Goal: Task Accomplishment & Management: Manage account settings

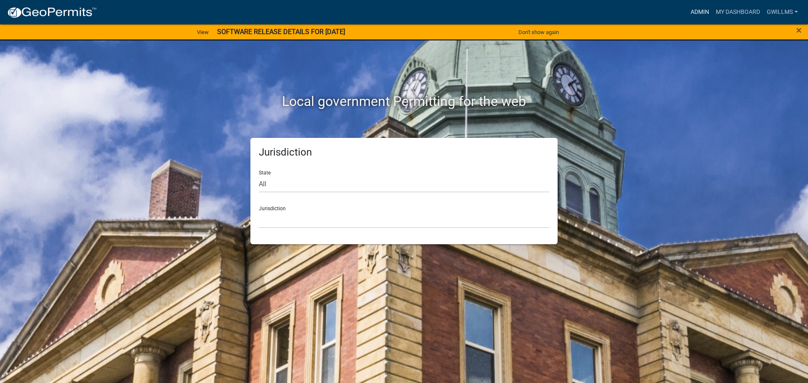
click at [692, 11] on link "Admin" at bounding box center [699, 12] width 25 height 16
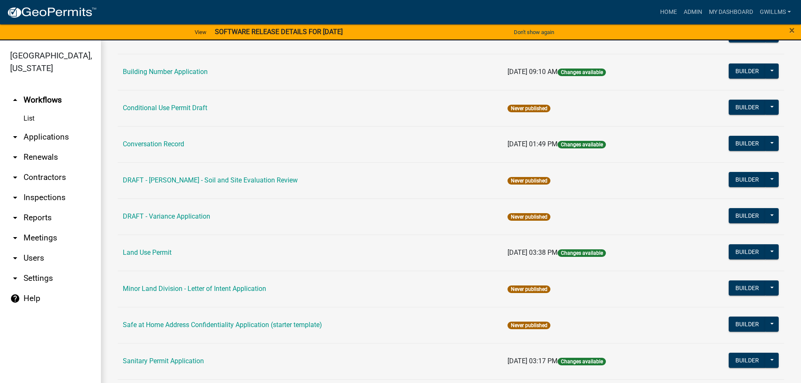
scroll to position [126, 0]
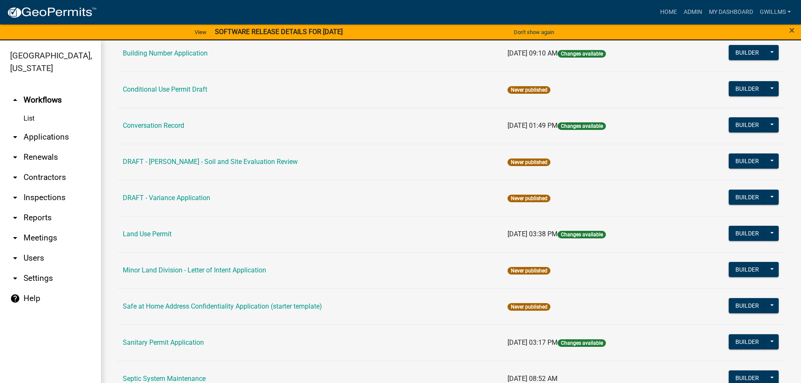
click at [233, 162] on link "DRAFT - [PERSON_NAME] - Soil and Site Evaluation Review" at bounding box center [210, 162] width 175 height 8
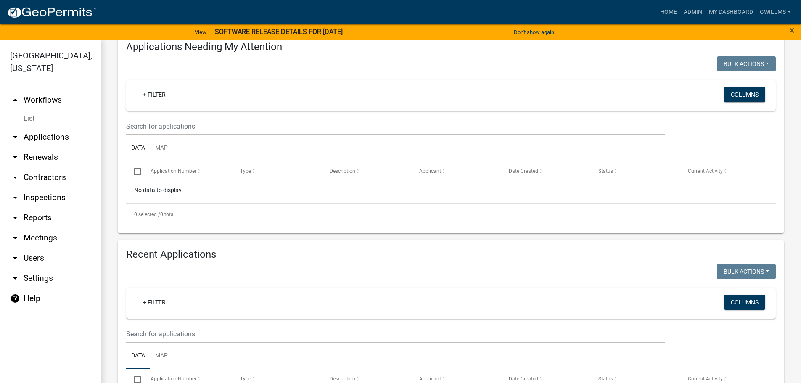
scroll to position [126, 0]
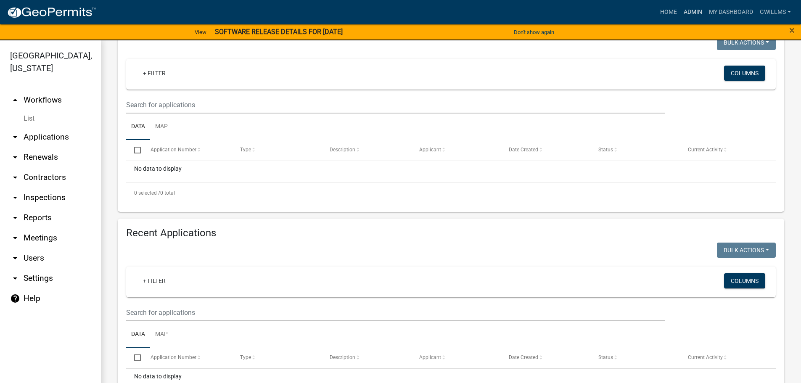
click at [694, 11] on link "Admin" at bounding box center [693, 12] width 25 height 16
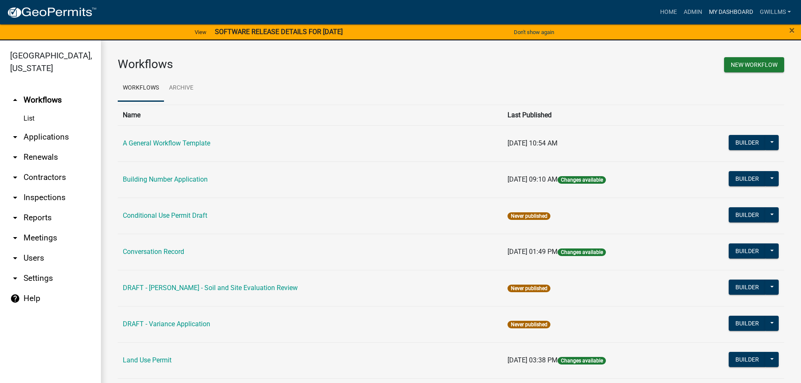
click at [713, 12] on link "My Dashboard" at bounding box center [731, 12] width 51 height 16
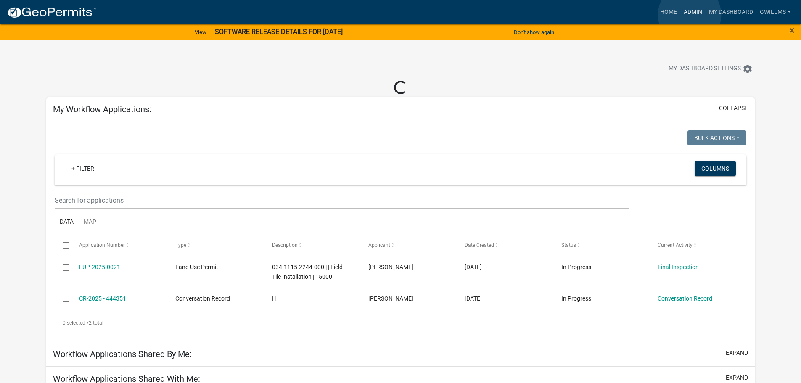
click at [690, 15] on link "Admin" at bounding box center [693, 12] width 25 height 16
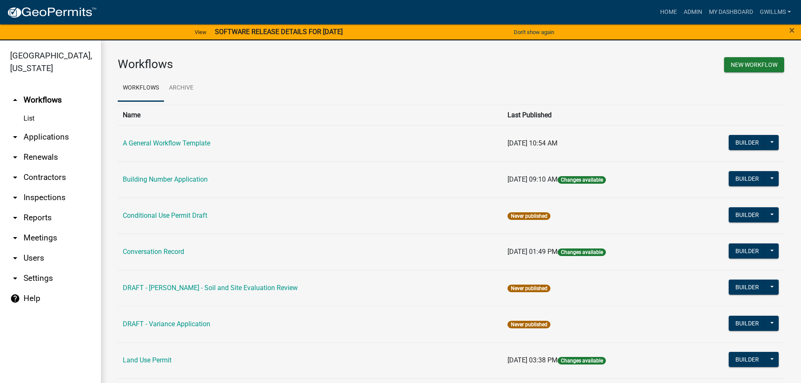
click at [205, 290] on link "DRAFT - [PERSON_NAME] - Soil and Site Evaluation Review" at bounding box center [210, 288] width 175 height 8
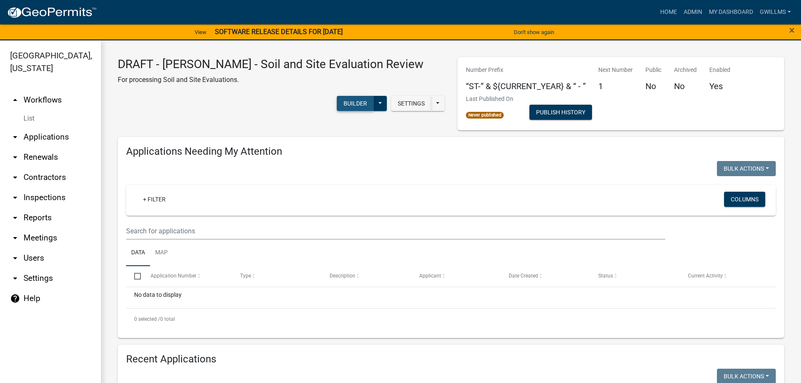
click at [374, 98] on button "Builder" at bounding box center [355, 103] width 37 height 15
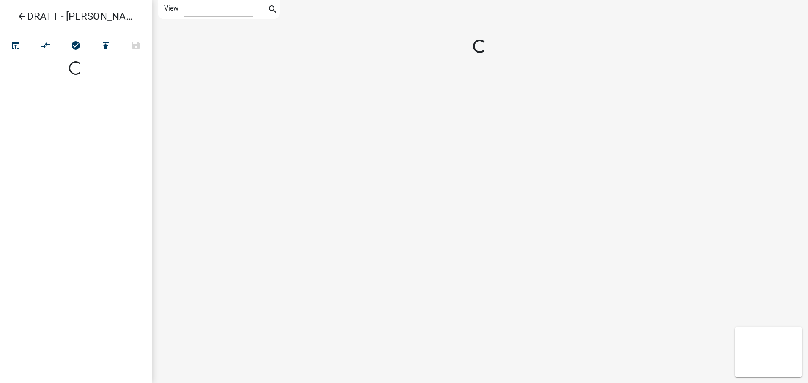
select select "1"
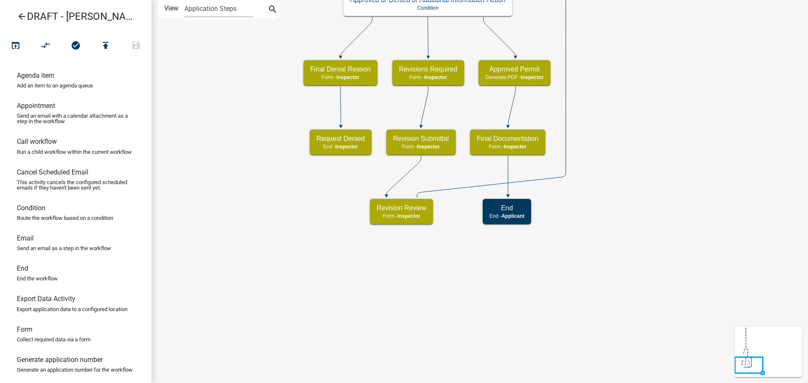
click at [612, 115] on icon "Start Start - Inspector Owner and Property Information Form - Inspector Parcel …" at bounding box center [479, 191] width 655 height 382
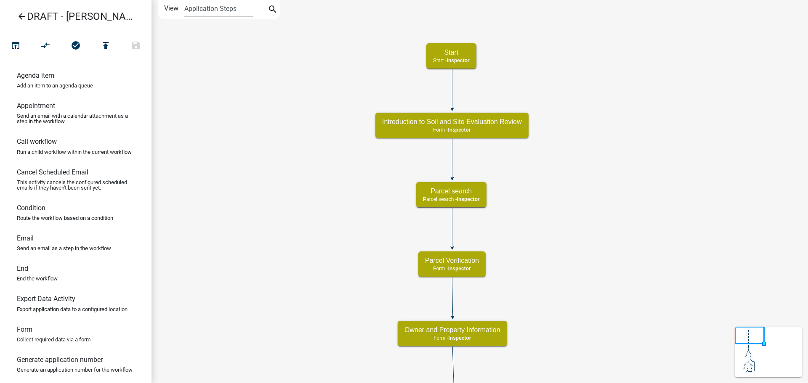
click at [19, 45] on icon "open_in_browser" at bounding box center [16, 46] width 10 height 12
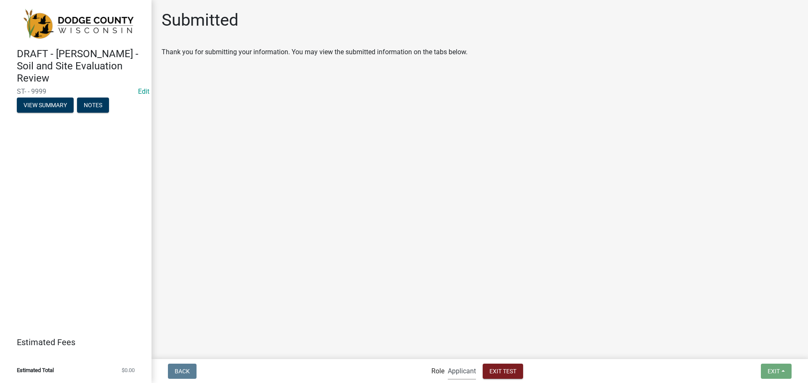
click at [469, 370] on select "Applicant Admin Inspector" at bounding box center [462, 371] width 28 height 17
select select "842a7722-b4d0-4a2d-bccb-f8824be455d2"
click at [448, 363] on select "Applicant Admin Inspector" at bounding box center [462, 371] width 28 height 17
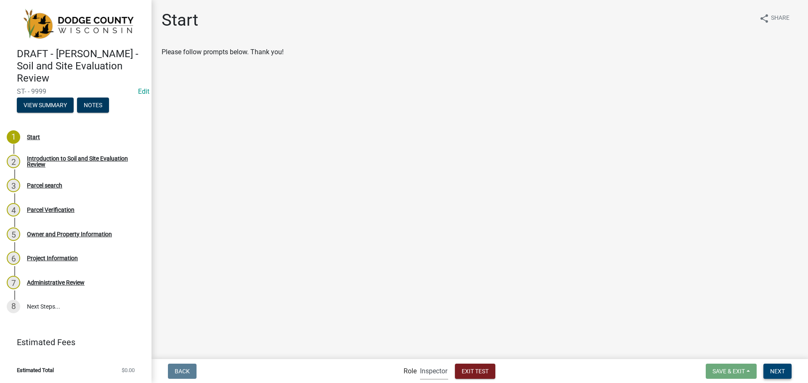
click at [776, 368] on span "Next" at bounding box center [777, 371] width 15 height 7
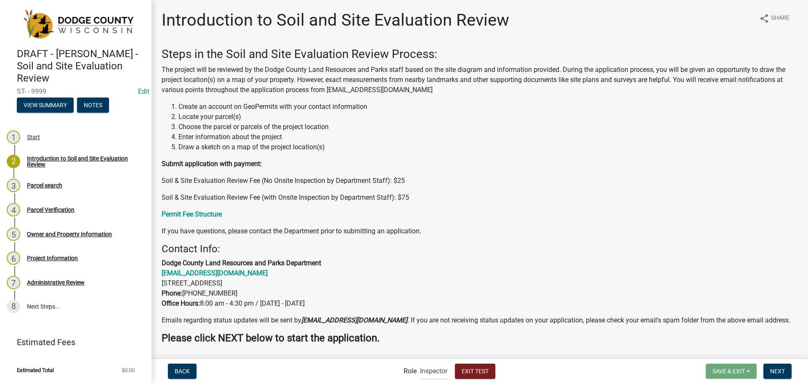
drag, startPoint x: 513, startPoint y: 251, endPoint x: 522, endPoint y: 242, distance: 12.8
click at [513, 251] on h4 "Contact Info:" at bounding box center [480, 249] width 636 height 12
click at [780, 369] on span "Next" at bounding box center [777, 371] width 15 height 7
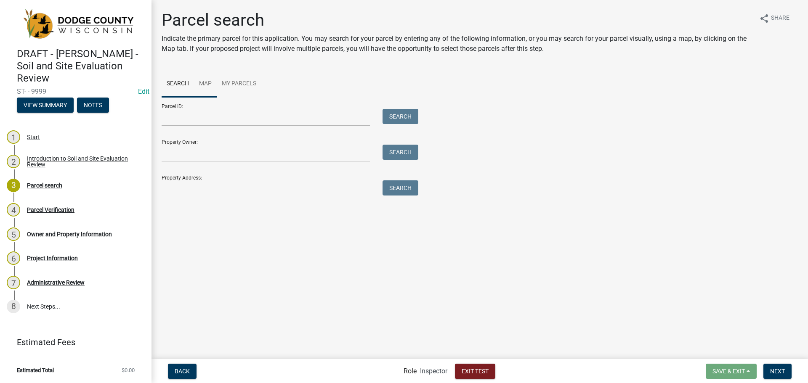
click at [205, 84] on link "Map" at bounding box center [205, 84] width 23 height 27
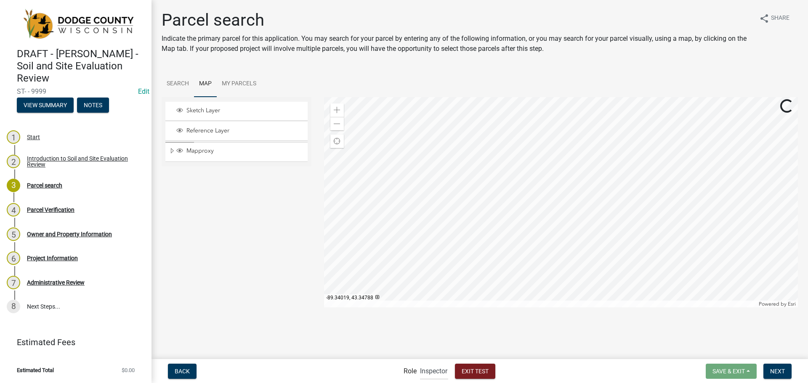
click at [324, 201] on div at bounding box center [561, 202] width 474 height 210
click at [336, 109] on span at bounding box center [337, 110] width 7 height 7
click at [543, 194] on div at bounding box center [561, 202] width 474 height 210
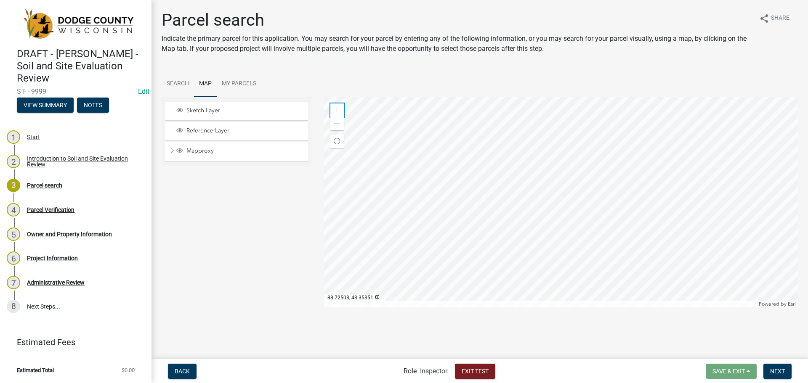
click at [335, 108] on span at bounding box center [337, 110] width 7 height 7
click at [423, 210] on div at bounding box center [561, 202] width 474 height 210
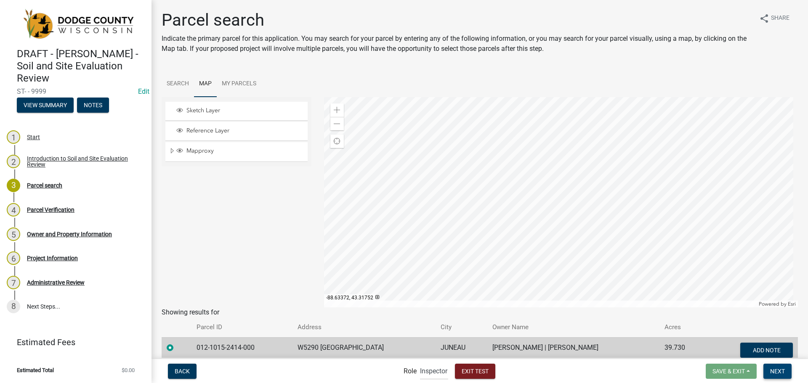
click at [781, 374] on span "Next" at bounding box center [777, 371] width 15 height 7
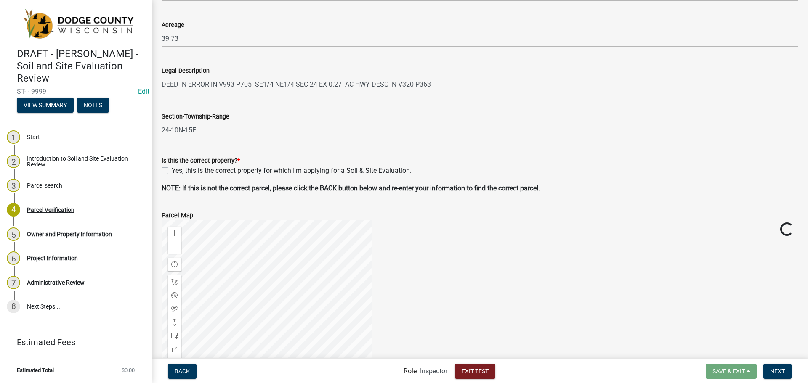
scroll to position [210, 0]
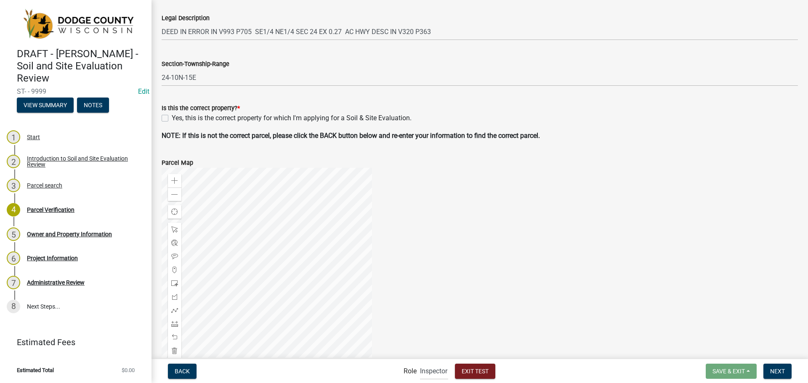
click at [172, 117] on label "Yes, this is the correct property for which I'm applying for a Soil & Site Eval…" at bounding box center [292, 118] width 240 height 10
click at [172, 117] on input "Yes, this is the correct property for which I'm applying for a Soil & Site Eval…" at bounding box center [174, 115] width 5 height 5
checkbox input "true"
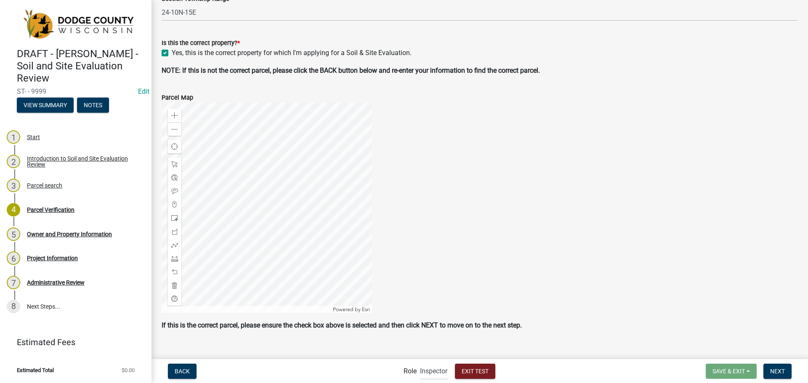
scroll to position [288, 0]
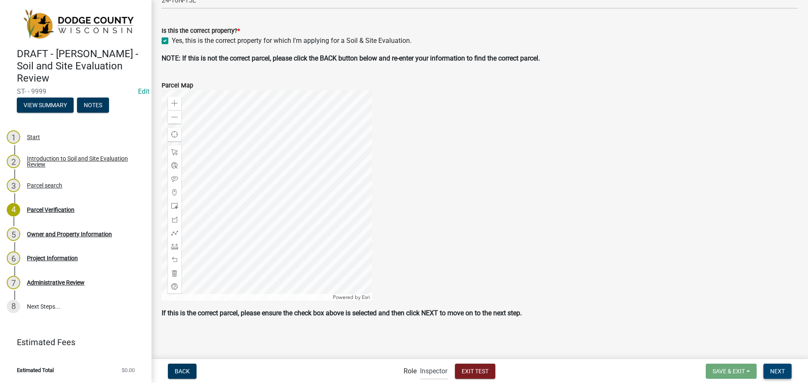
click at [782, 370] on span "Next" at bounding box center [777, 371] width 15 height 7
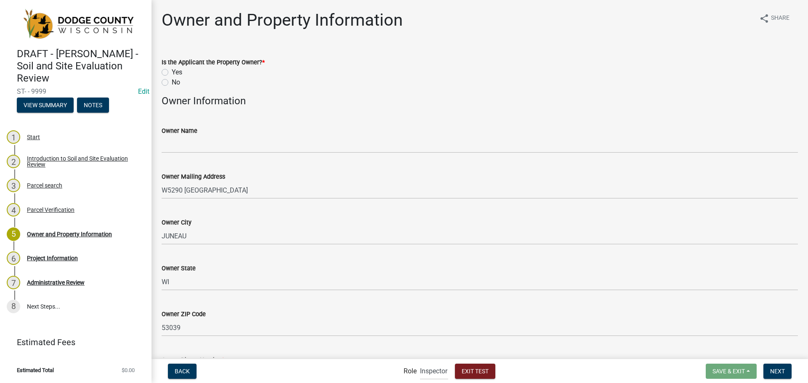
click at [172, 74] on label "Yes" at bounding box center [177, 72] width 11 height 10
click at [172, 73] on input "Yes" at bounding box center [174, 69] width 5 height 5
radio input "true"
click at [172, 81] on label "No" at bounding box center [176, 82] width 8 height 10
click at [172, 81] on input "No" at bounding box center [174, 79] width 5 height 5
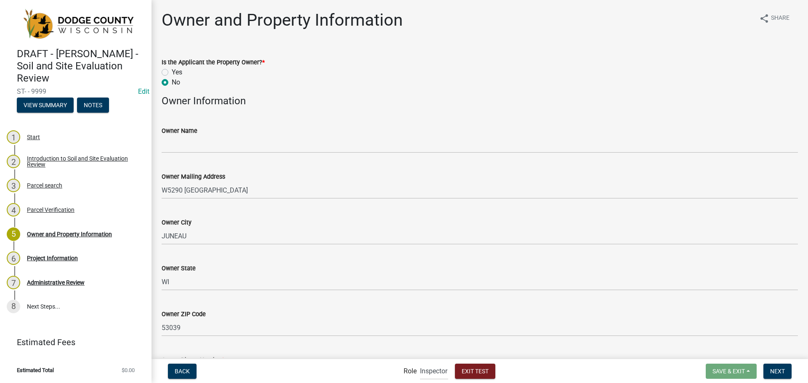
radio input "true"
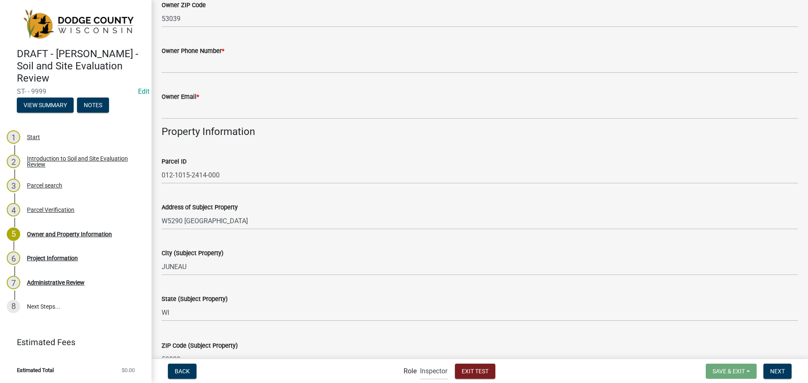
scroll to position [294, 0]
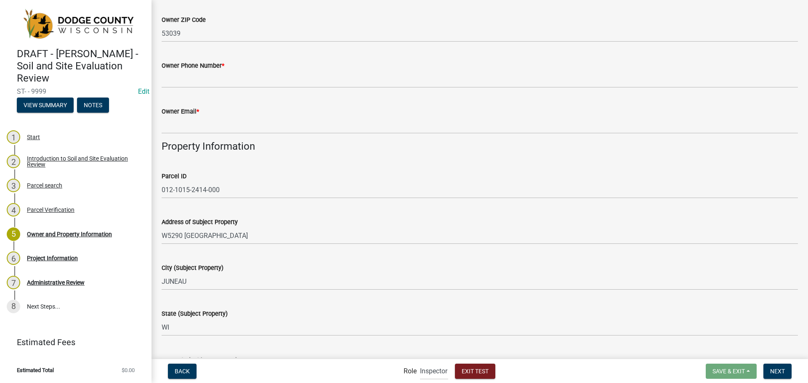
drag, startPoint x: 242, startPoint y: 88, endPoint x: 244, endPoint y: 84, distance: 4.4
click at [242, 88] on wm-data-entity-input "Owner Phone Number *" at bounding box center [480, 72] width 636 height 46
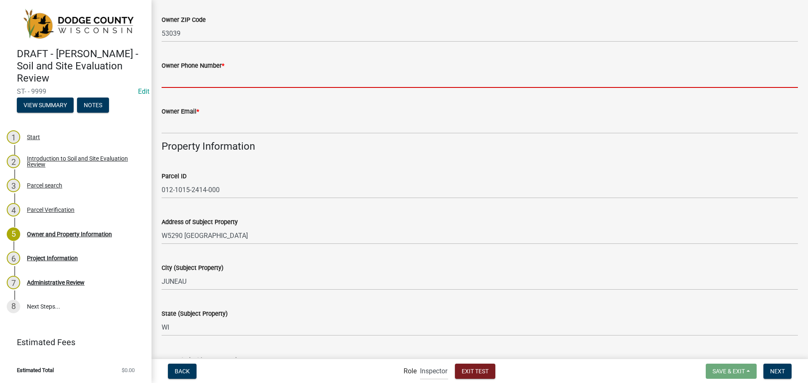
click at [244, 78] on input "Owner Phone Number *" at bounding box center [480, 79] width 636 height 17
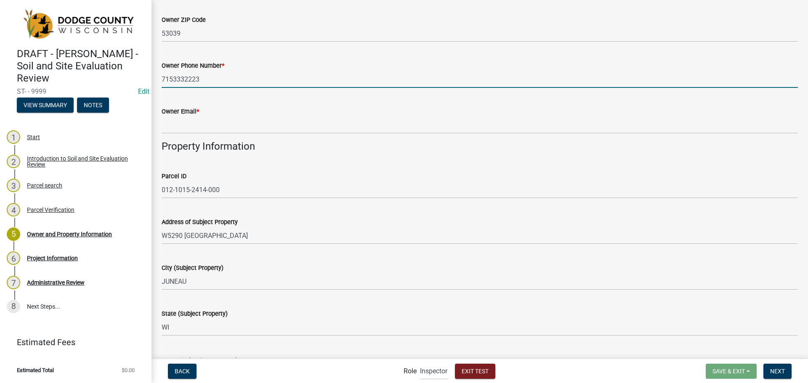
type input "7153332223"
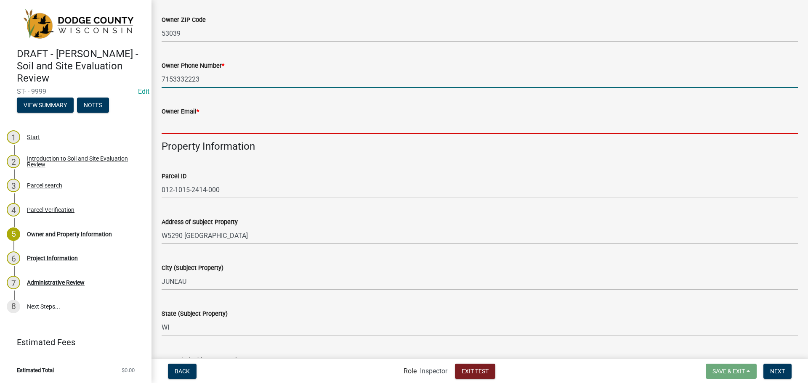
click at [235, 123] on input "Owner Email *" at bounding box center [480, 125] width 636 height 17
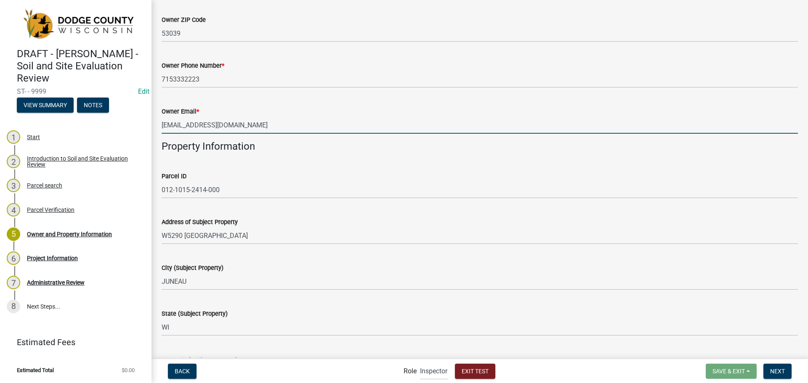
type input "[EMAIL_ADDRESS][DOMAIN_NAME]"
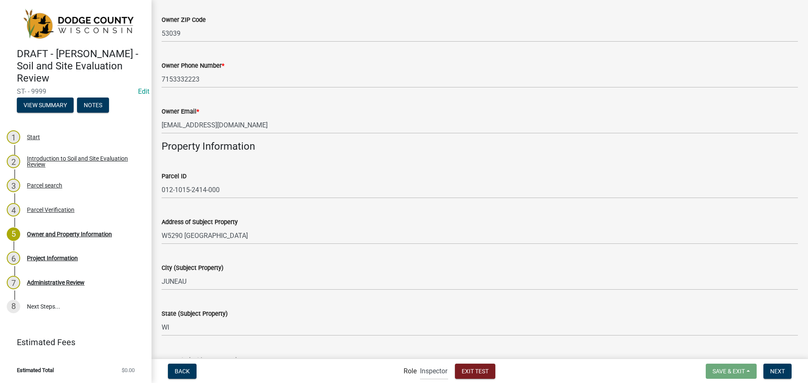
click at [272, 99] on div "Owner Email * [EMAIL_ADDRESS][DOMAIN_NAME]" at bounding box center [480, 114] width 636 height 39
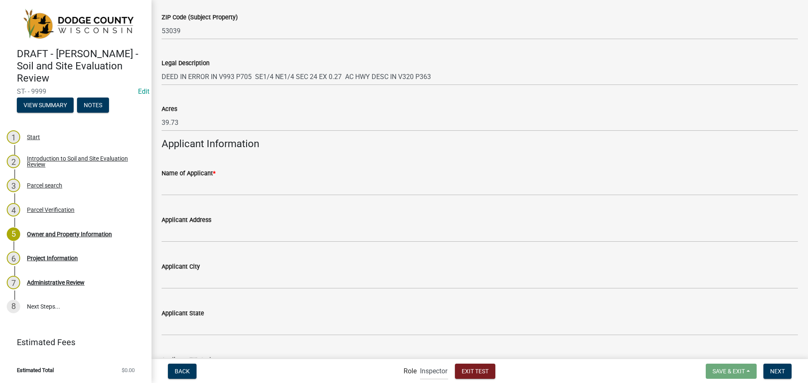
scroll to position [796, 0]
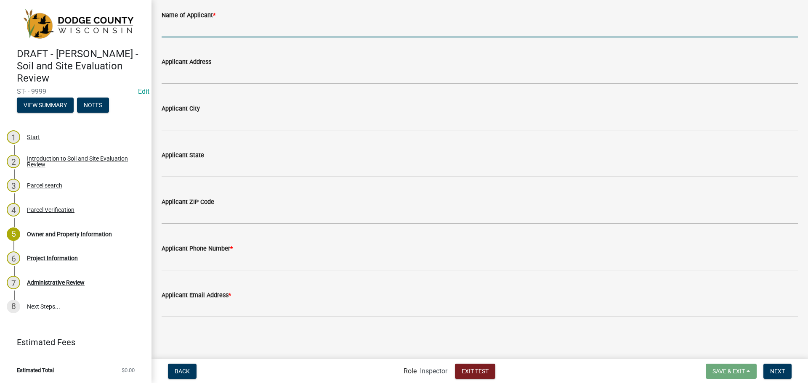
click at [247, 32] on input "Name of Applicant *" at bounding box center [480, 28] width 636 height 17
type input "Soil Tester 1"
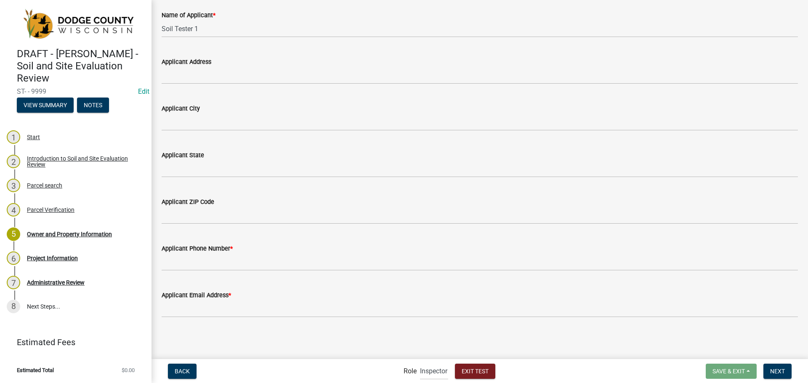
click at [218, 10] on div "Name of Applicant *" at bounding box center [480, 15] width 636 height 10
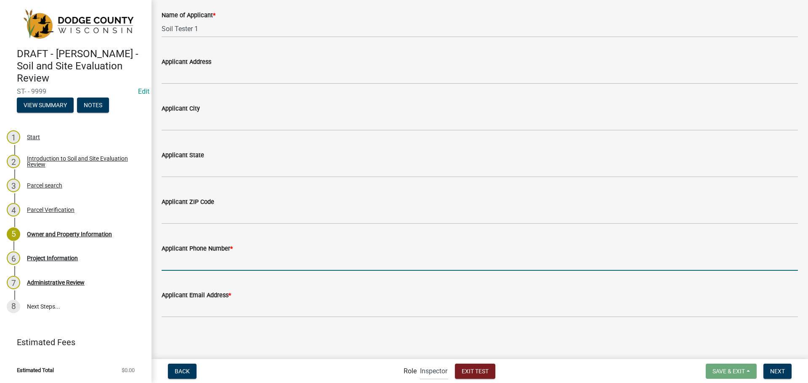
click at [246, 268] on input "Applicant Phone Number *" at bounding box center [480, 262] width 636 height 17
type input "4442224444"
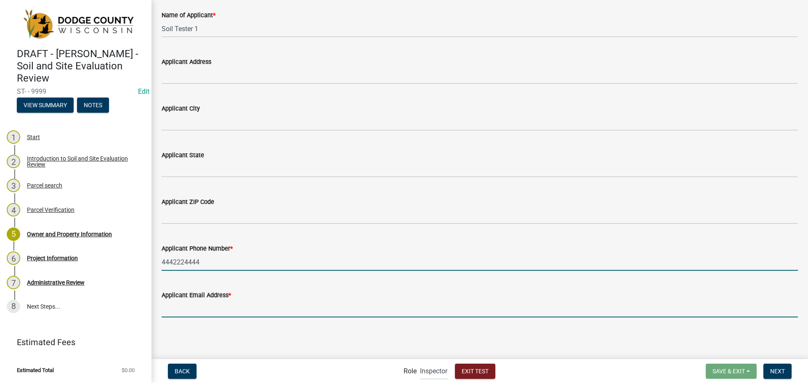
click at [272, 316] on input "Applicant Email Address *" at bounding box center [480, 308] width 636 height 17
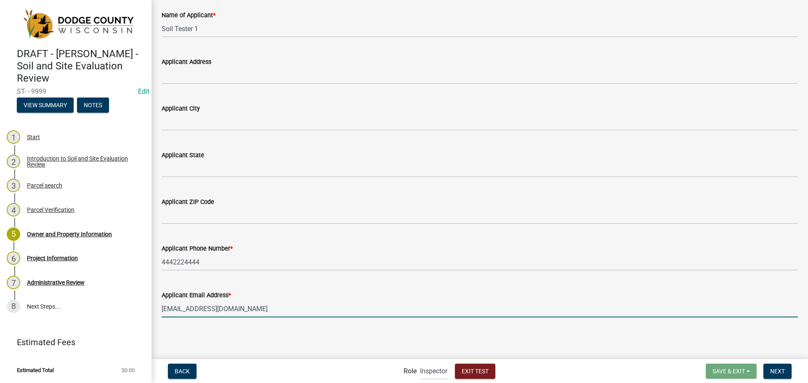
type input "[EMAIL_ADDRESS][DOMAIN_NAME]"
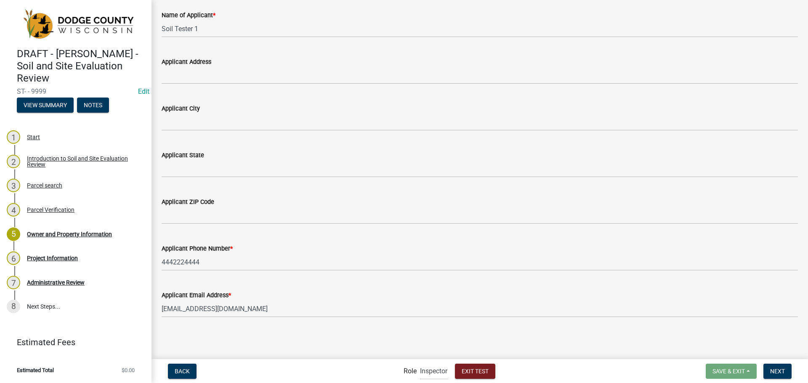
click at [239, 281] on div "Applicant Email Address * [EMAIL_ADDRESS][DOMAIN_NAME]" at bounding box center [480, 297] width 636 height 39
click at [771, 367] on button "Next" at bounding box center [777, 371] width 28 height 15
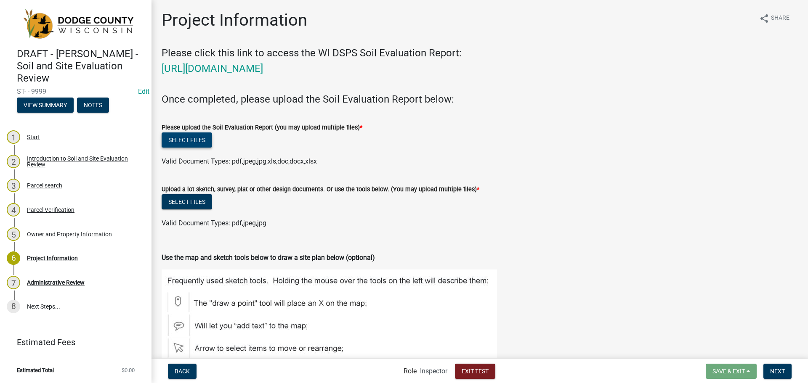
click at [180, 140] on button "Select files" at bounding box center [187, 139] width 50 height 15
click at [429, 29] on div "Project Information share Share" at bounding box center [480, 23] width 636 height 27
click at [181, 136] on button "Select files" at bounding box center [187, 139] width 50 height 15
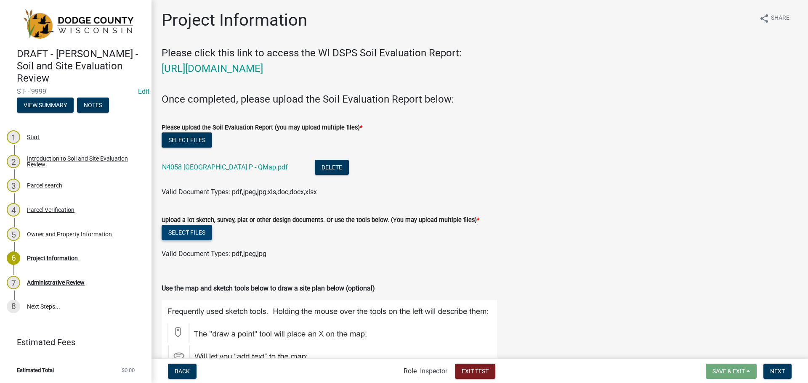
click at [195, 232] on button "Select files" at bounding box center [187, 232] width 50 height 15
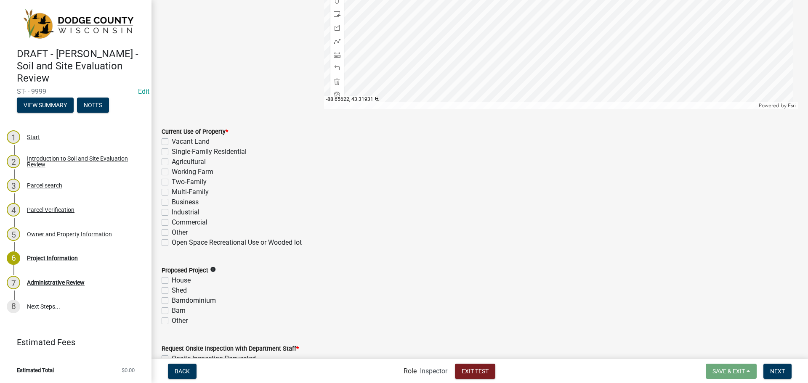
scroll to position [589, 0]
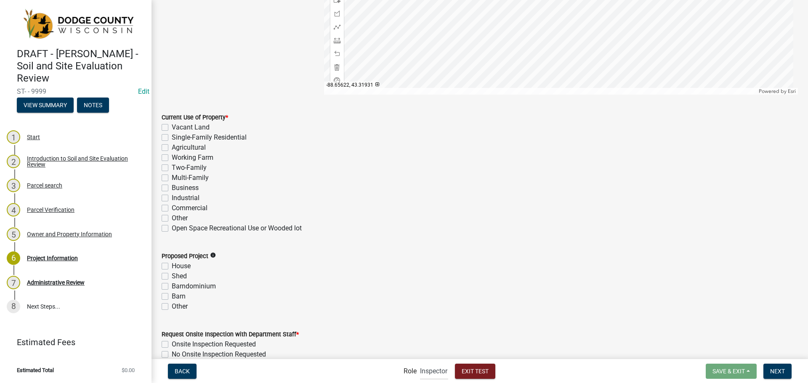
click at [172, 136] on label "Single-Family Residential" at bounding box center [209, 137] width 75 height 10
click at [172, 136] on input "Single-Family Residential" at bounding box center [174, 134] width 5 height 5
checkbox input "true"
checkbox input "false"
checkbox input "true"
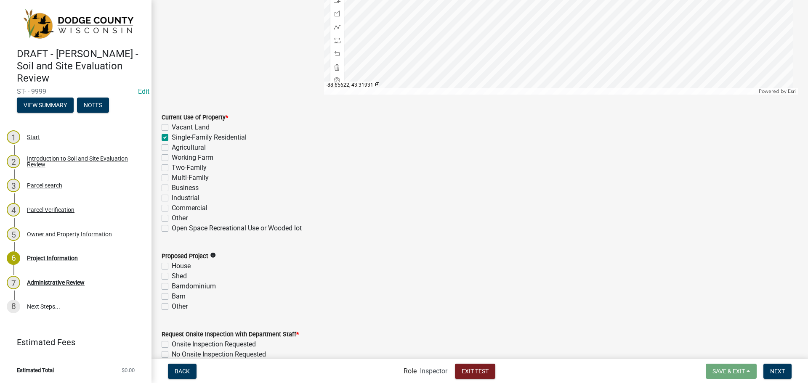
checkbox input "false"
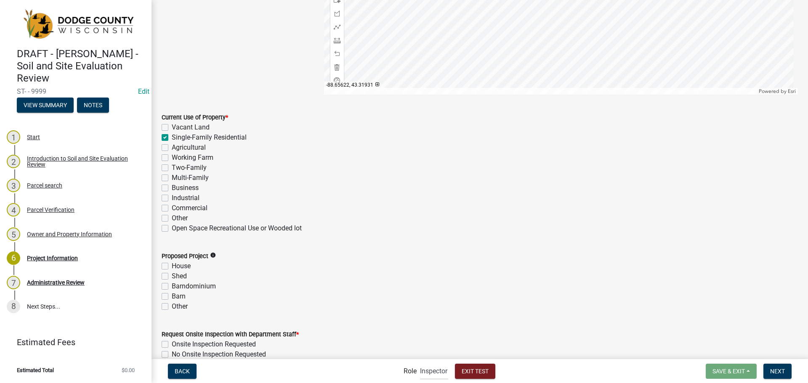
checkbox input "false"
click at [172, 127] on label "Vacant Land" at bounding box center [191, 127] width 38 height 10
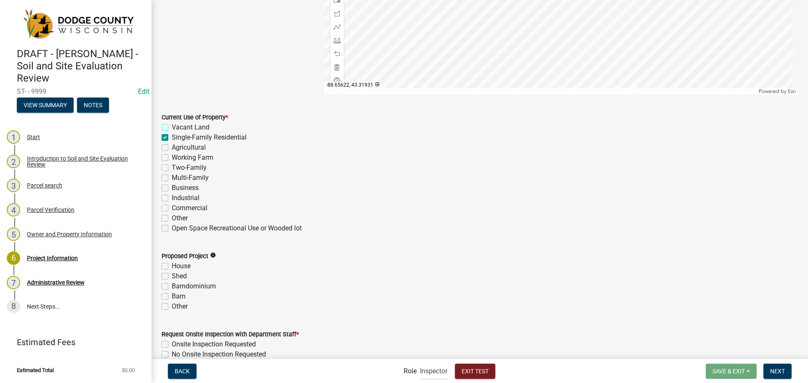
click at [172, 127] on input "Vacant Land" at bounding box center [174, 124] width 5 height 5
checkbox input "true"
checkbox input "false"
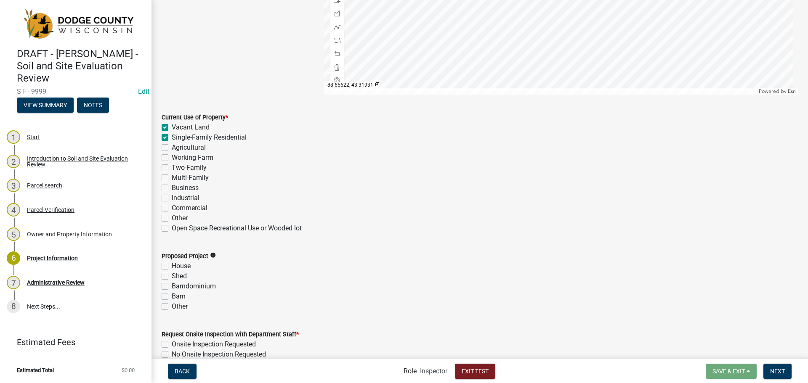
checkbox input "false"
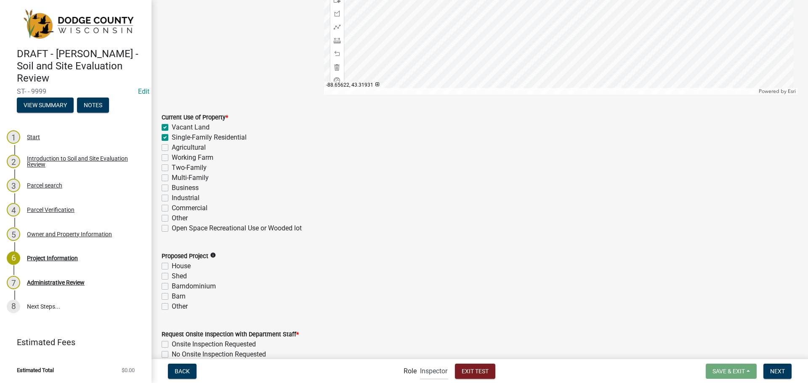
checkbox input "false"
click at [172, 136] on label "Single-Family Residential" at bounding box center [209, 137] width 75 height 10
click at [172, 136] on input "Single-Family Residential" at bounding box center [174, 134] width 5 height 5
checkbox input "false"
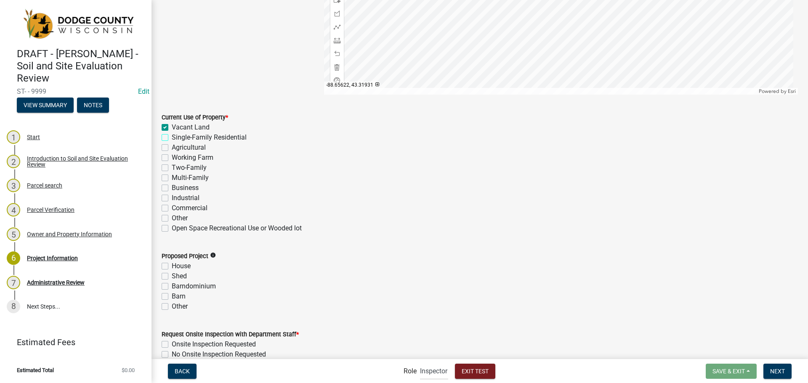
checkbox input "true"
checkbox input "false"
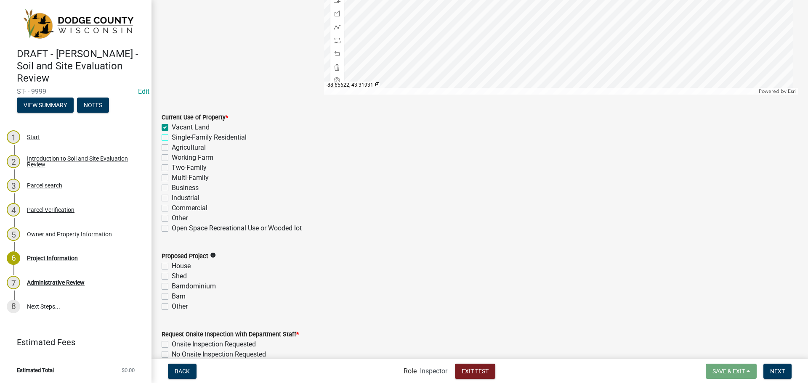
checkbox input "false"
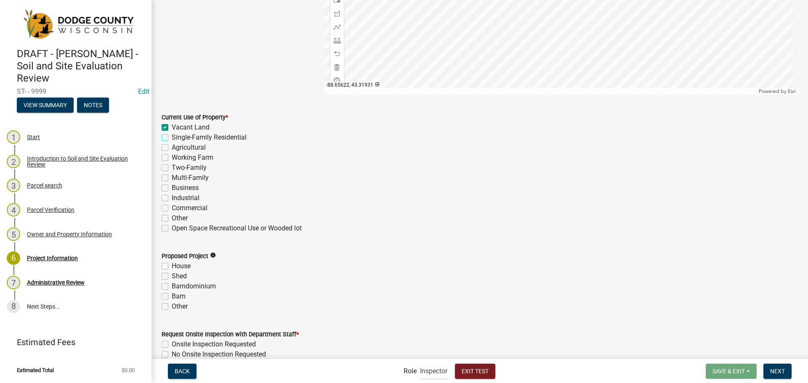
checkbox input "false"
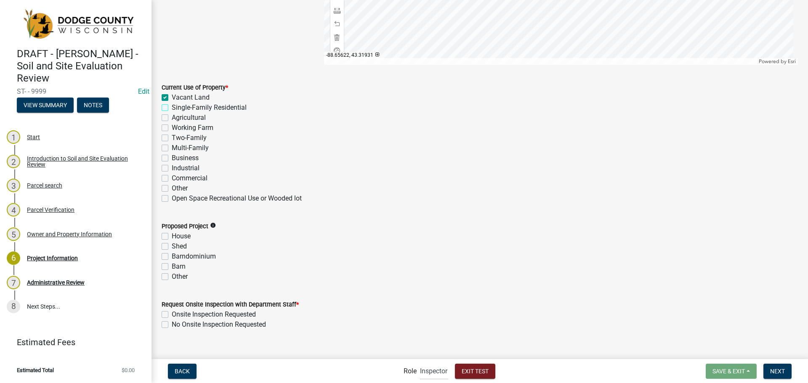
scroll to position [631, 0]
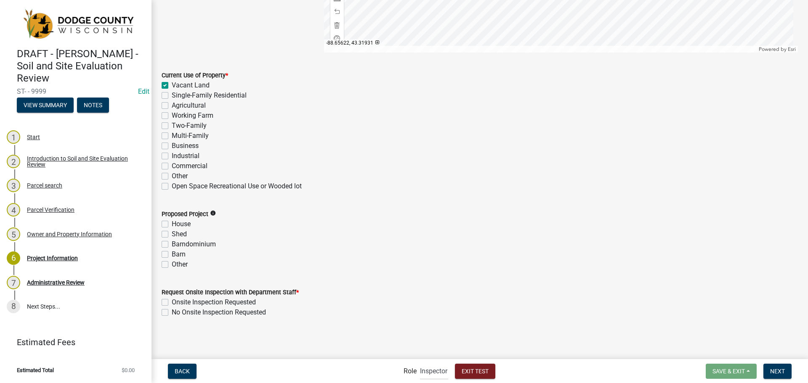
click at [172, 225] on label "House" at bounding box center [181, 224] width 19 height 10
click at [172, 225] on input "House" at bounding box center [174, 221] width 5 height 5
checkbox input "true"
checkbox input "false"
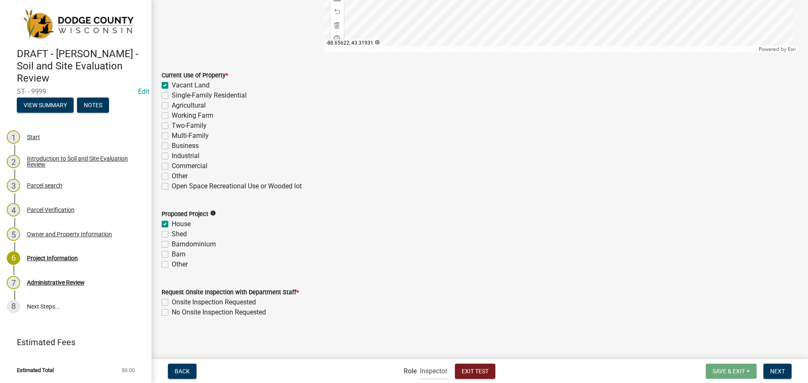
checkbox input "false"
click at [160, 223] on div "Proposed Project info House Shed Barndominium Barn Other" at bounding box center [479, 234] width 649 height 71
click at [172, 223] on label "House" at bounding box center [181, 224] width 19 height 10
click at [172, 223] on input "House" at bounding box center [174, 221] width 5 height 5
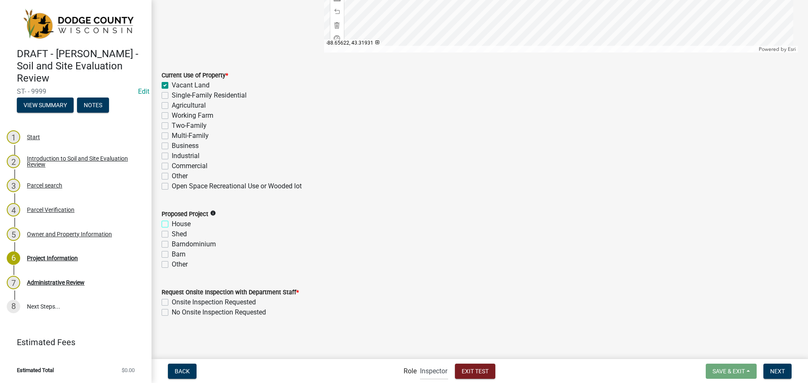
checkbox input "false"
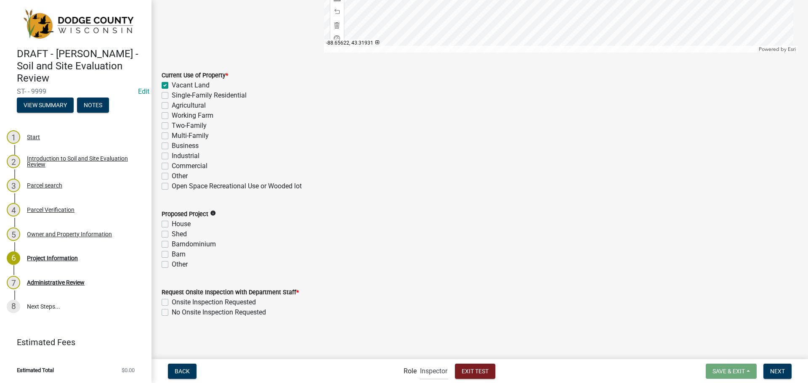
click at [172, 224] on label "House" at bounding box center [181, 224] width 19 height 10
click at [172, 224] on input "House" at bounding box center [174, 221] width 5 height 5
checkbox input "true"
checkbox input "false"
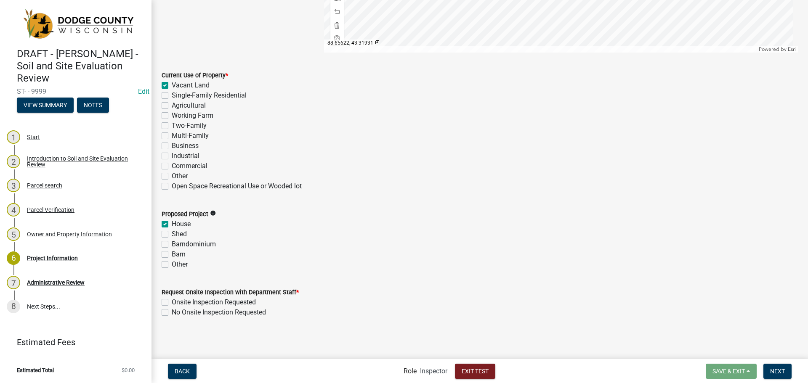
checkbox input "false"
click at [172, 312] on label "No Onsite Inspection Requested" at bounding box center [219, 312] width 94 height 10
click at [172, 312] on input "No Onsite Inspection Requested" at bounding box center [174, 309] width 5 height 5
checkbox input "true"
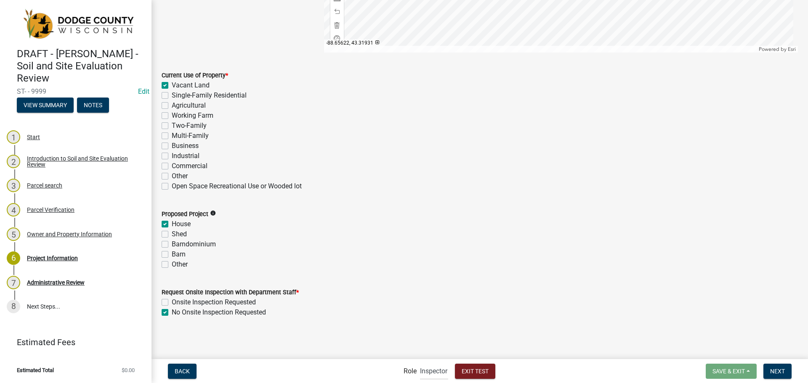
checkbox input "false"
checkbox input "true"
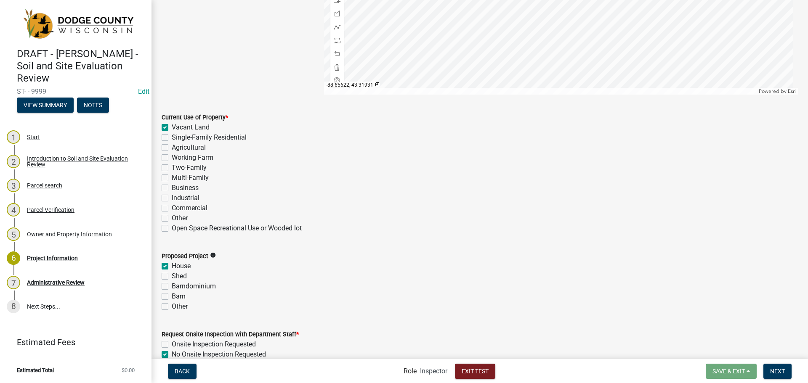
click at [455, 252] on div "Proposed Project info" at bounding box center [480, 256] width 636 height 10
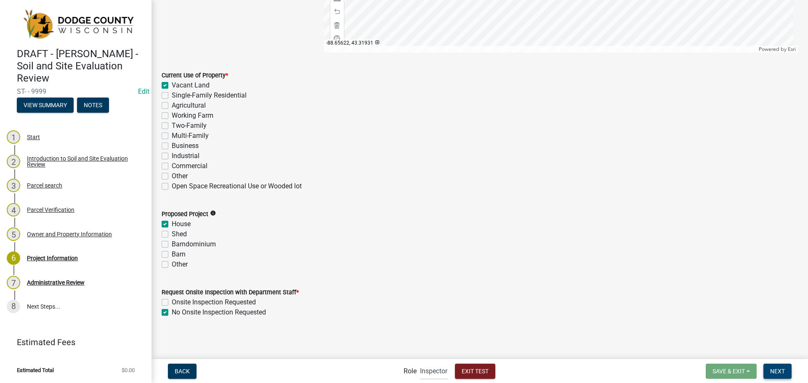
click at [771, 367] on button "Next" at bounding box center [777, 371] width 28 height 15
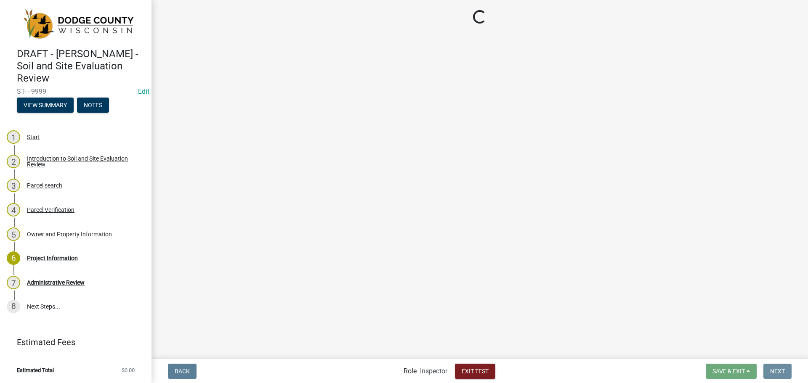
scroll to position [0, 0]
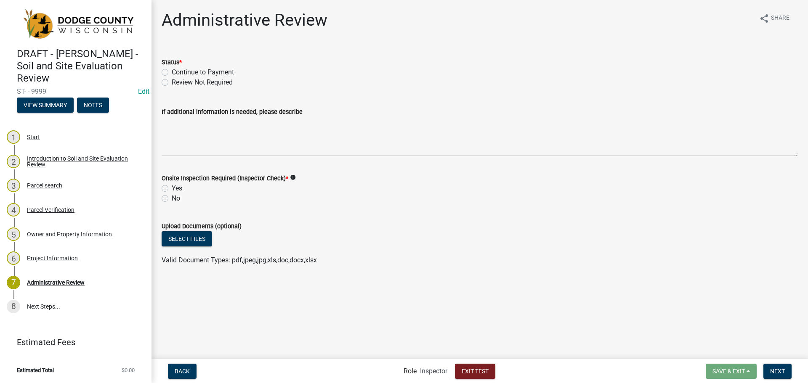
click at [177, 72] on label "Continue to Payment" at bounding box center [203, 72] width 62 height 10
click at [177, 72] on input "Continue to Payment" at bounding box center [174, 69] width 5 height 5
radio input "true"
click at [172, 199] on label "No" at bounding box center [176, 198] width 8 height 10
click at [172, 199] on input "No" at bounding box center [174, 195] width 5 height 5
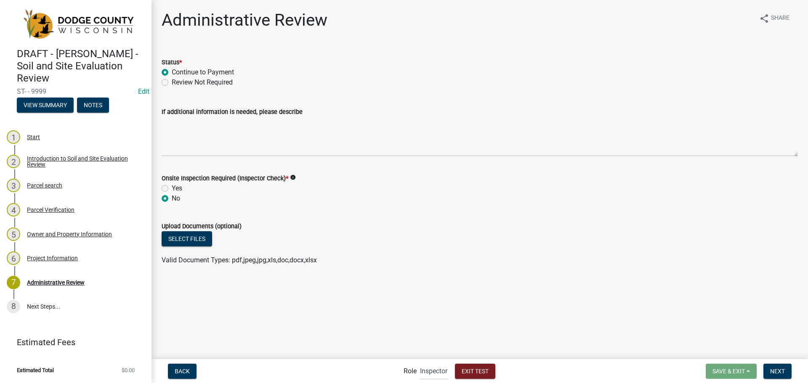
radio input "true"
click at [768, 366] on button "Next" at bounding box center [777, 371] width 28 height 15
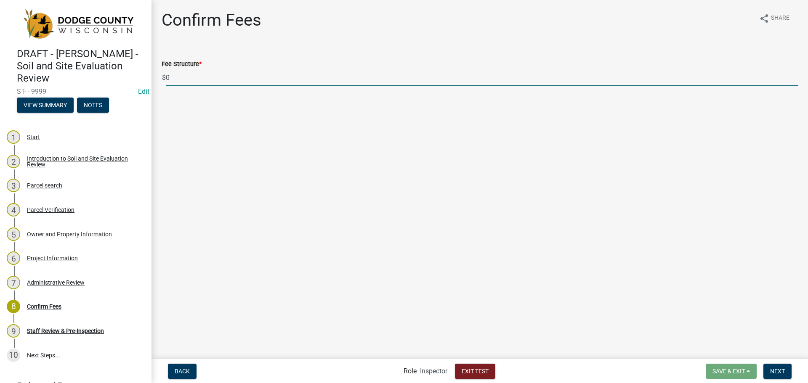
click at [232, 83] on input "0" at bounding box center [482, 77] width 632 height 17
click at [354, 183] on main "Confirm Fees share Share Fee Structure * $ 0" at bounding box center [479, 179] width 656 height 358
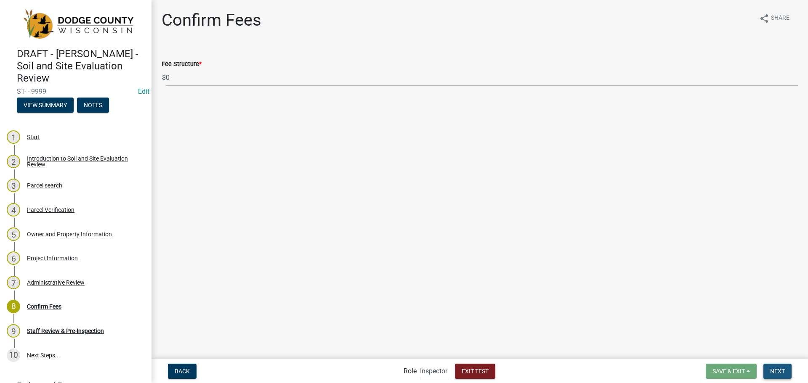
click at [775, 371] on span "Next" at bounding box center [777, 371] width 15 height 7
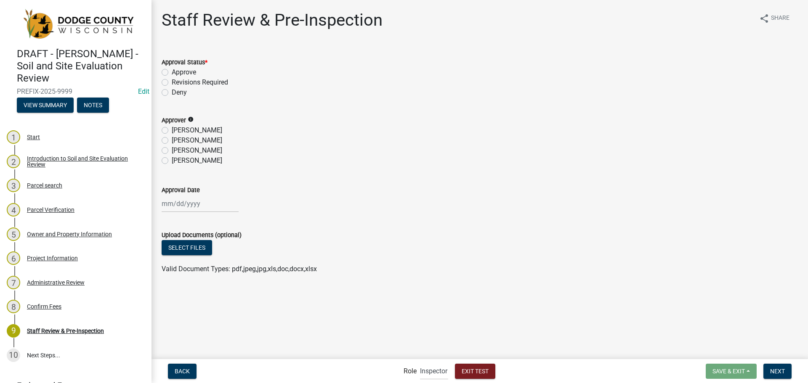
click at [178, 72] on label "Approve" at bounding box center [184, 72] width 24 height 10
click at [177, 72] on input "Approve" at bounding box center [174, 69] width 5 height 5
radio input "true"
click at [187, 148] on label "[PERSON_NAME]" at bounding box center [197, 151] width 50 height 10
click at [177, 148] on input "[PERSON_NAME]" at bounding box center [174, 148] width 5 height 5
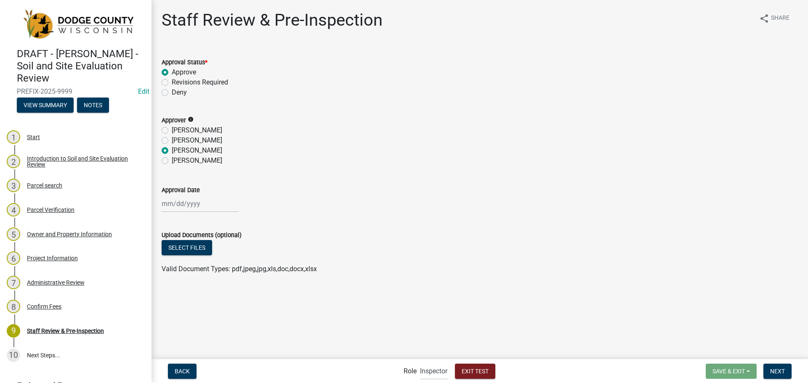
radio input "true"
click at [206, 208] on div at bounding box center [200, 203] width 77 height 17
select select "9"
select select "2025"
click at [207, 291] on div "25" at bounding box center [210, 288] width 13 height 13
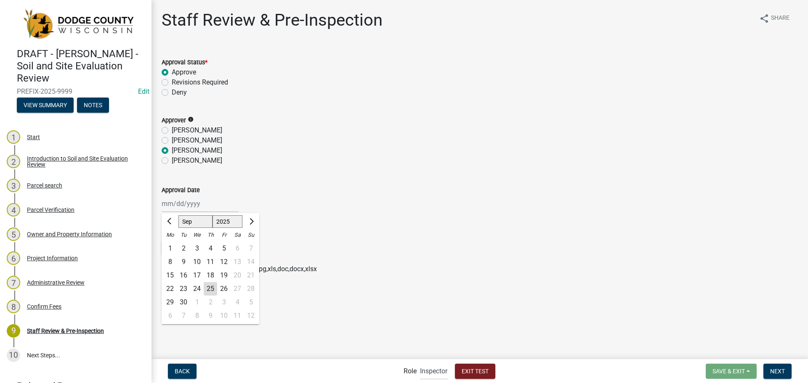
type input "[DATE]"
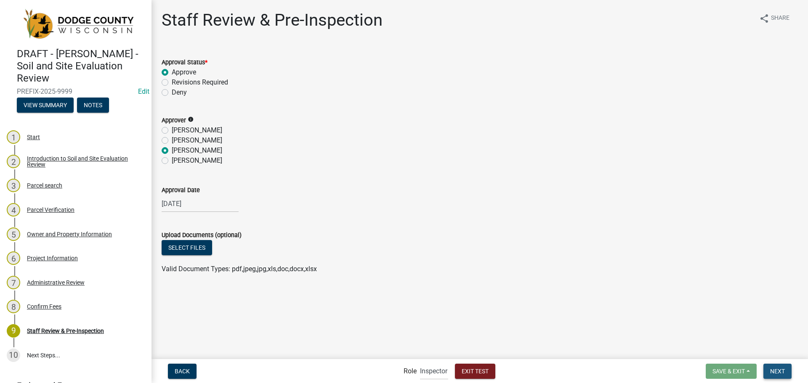
click at [776, 373] on span "Next" at bounding box center [777, 371] width 15 height 7
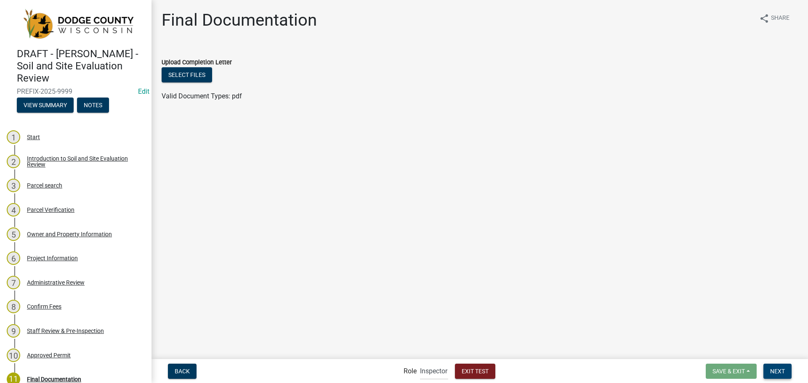
click at [781, 367] on button "Next" at bounding box center [777, 371] width 28 height 15
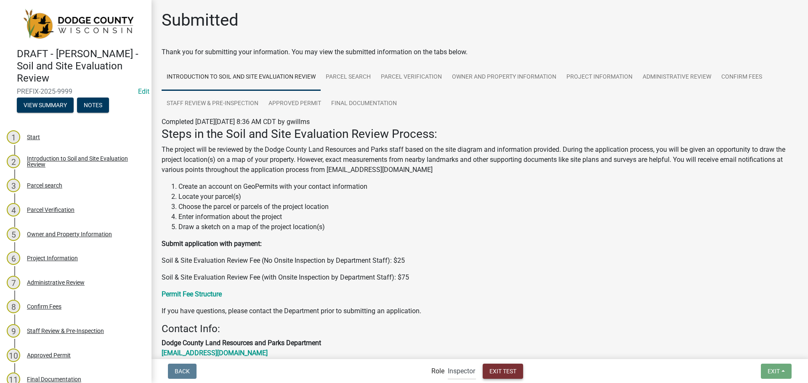
click at [500, 368] on span "Exit Test" at bounding box center [502, 371] width 27 height 7
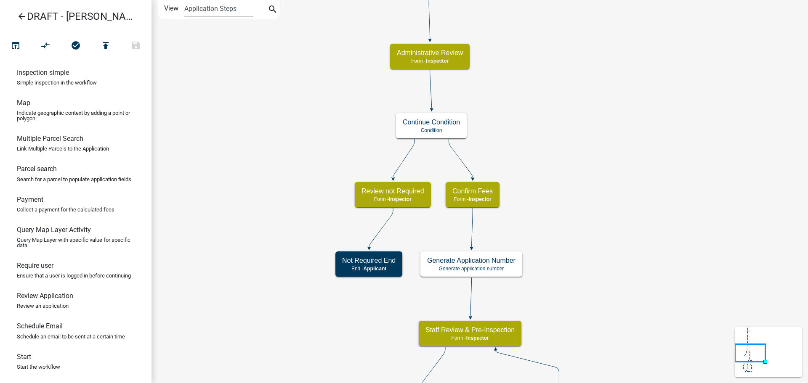
scroll to position [513, 0]
click at [57, 195] on link "Payment Collect a payment for the calculated fees" at bounding box center [75, 207] width 151 height 30
drag, startPoint x: 66, startPoint y: 201, endPoint x: 527, endPoint y: 140, distance: 465.3
click at [527, 140] on div "arrow_back DRAFT - [PERSON_NAME] - Soil and Site Evaluation Review open_in_brow…" at bounding box center [404, 191] width 808 height 383
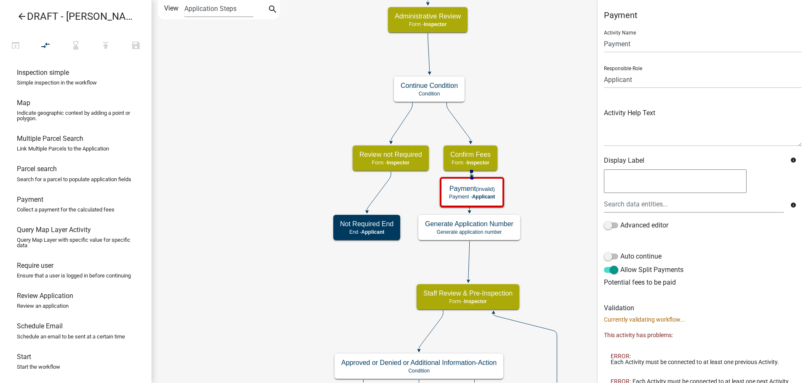
click at [472, 175] on icon at bounding box center [471, 176] width 3 height 3
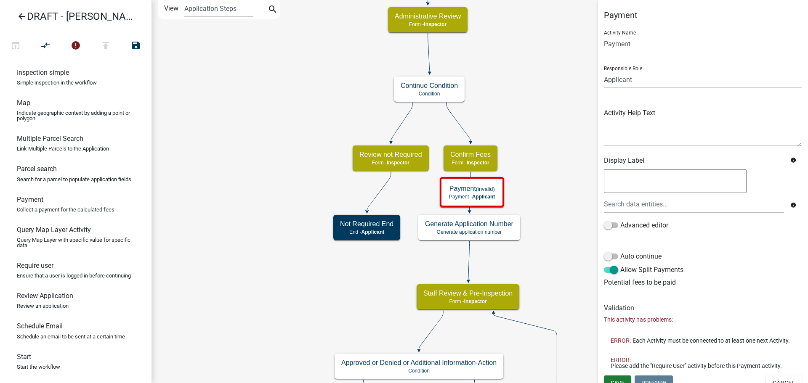
click at [523, 153] on icon "Start Start - Inspector Owner and Property Information Form - Inspector Parcel …" at bounding box center [479, 294] width 655 height 588
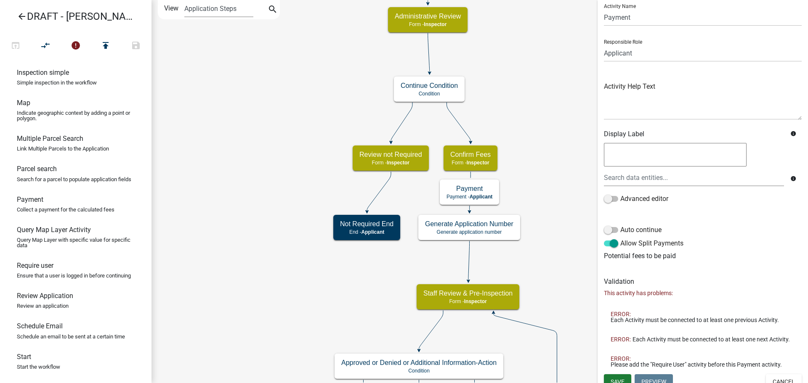
scroll to position [41, 0]
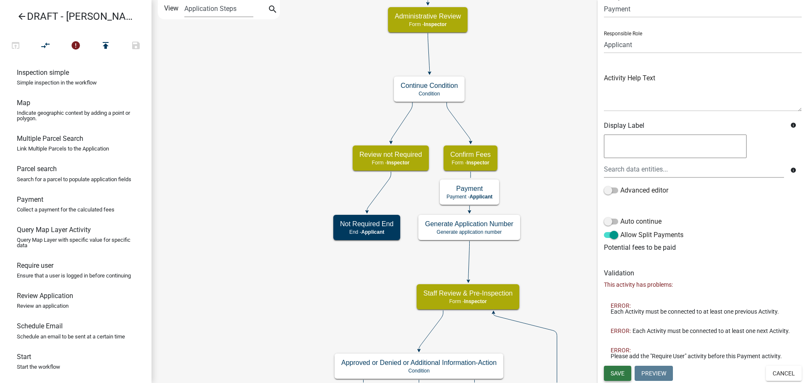
drag, startPoint x: 620, startPoint y: 375, endPoint x: 633, endPoint y: 350, distance: 27.9
click at [620, 375] on span "Save" at bounding box center [617, 373] width 14 height 7
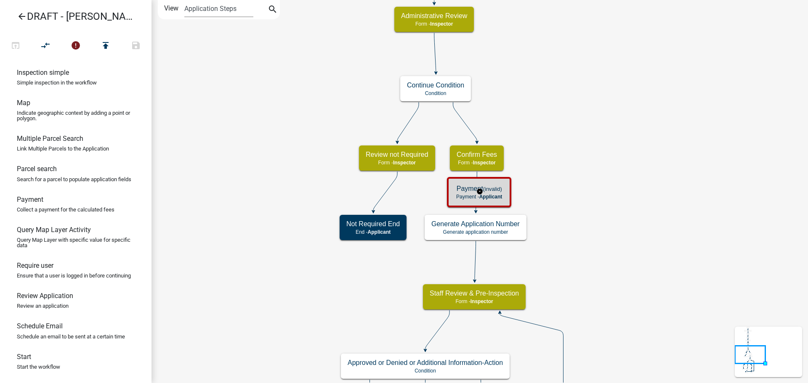
click at [494, 190] on small "(invalid)" at bounding box center [492, 189] width 19 height 6
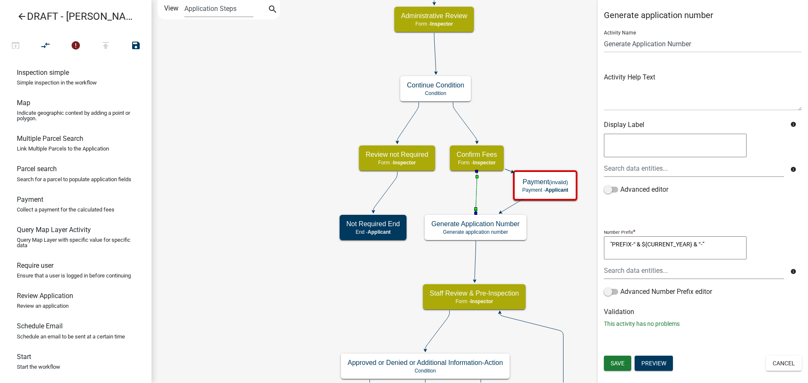
click at [476, 193] on icon at bounding box center [476, 192] width 1 height 40
click at [538, 136] on icon "Start Start - Inspector Owner and Property Information Form - Inspector Parcel …" at bounding box center [479, 294] width 655 height 588
click at [40, 48] on button "compare_arrows" at bounding box center [45, 46] width 30 height 18
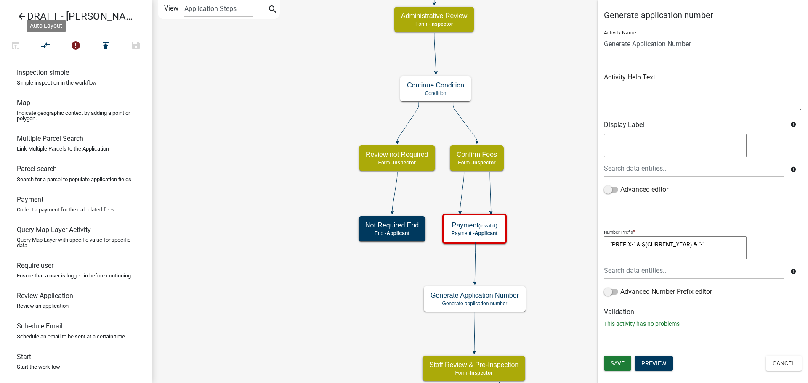
click at [461, 189] on icon at bounding box center [462, 192] width 4 height 40
click at [539, 180] on icon "Start Start - Inspector Owner and Property Information Form - Inspector Parcel …" at bounding box center [479, 330] width 655 height 660
click at [787, 369] on button "Cancel" at bounding box center [784, 363] width 36 height 15
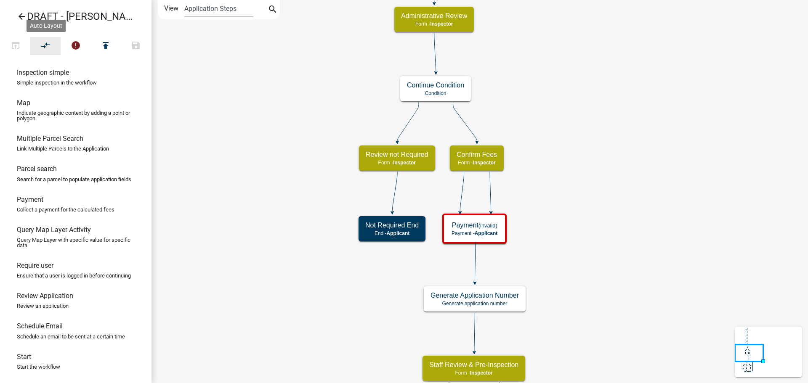
click at [46, 43] on icon "compare_arrows" at bounding box center [46, 46] width 10 height 12
click at [44, 46] on icon "compare_arrows" at bounding box center [46, 46] width 10 height 12
click at [487, 196] on icon "Start Start - Inspector Owner and Property Information Form - Inspector Parcel …" at bounding box center [479, 330] width 655 height 660
click at [490, 196] on icon at bounding box center [490, 192] width 1 height 40
click at [536, 196] on icon "Start Start - Inspector Owner and Property Information Form - Inspector Parcel …" at bounding box center [479, 330] width 655 height 660
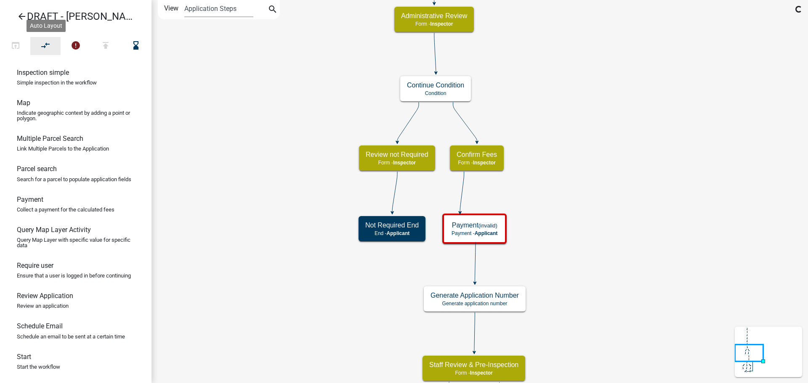
click at [38, 49] on button "compare_arrows" at bounding box center [45, 46] width 30 height 18
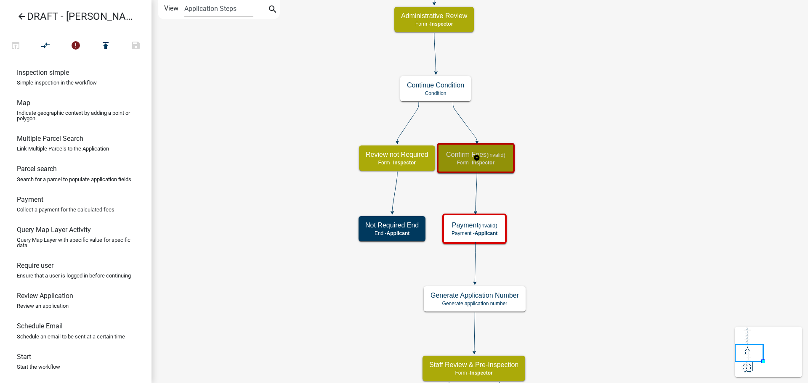
click at [493, 156] on small "(invalid)" at bounding box center [495, 155] width 19 height 6
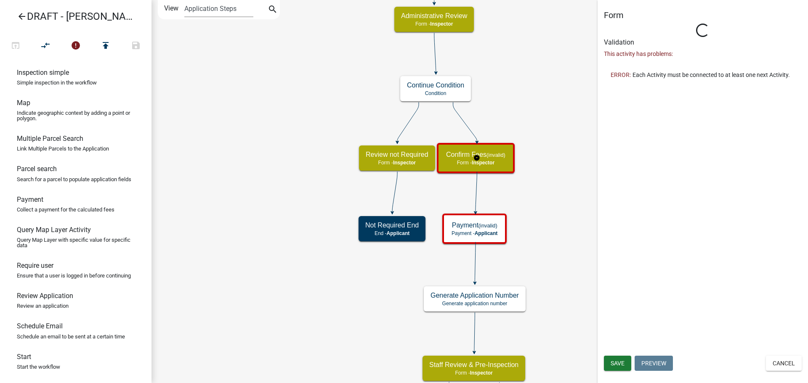
select select "842A7722-B4D0-4A2D-BCCB-F8824BE455D2"
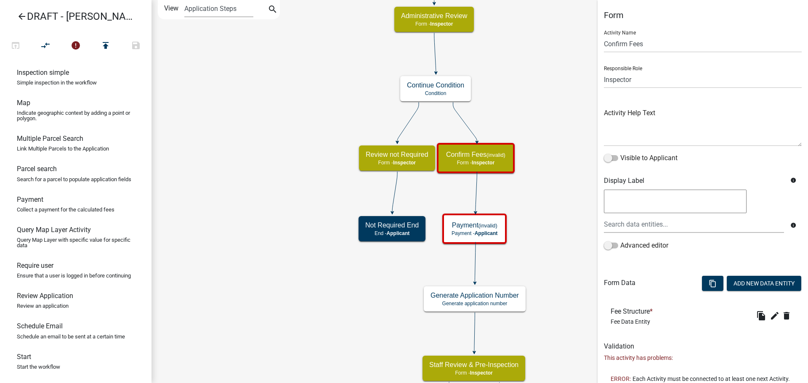
scroll to position [29, 0]
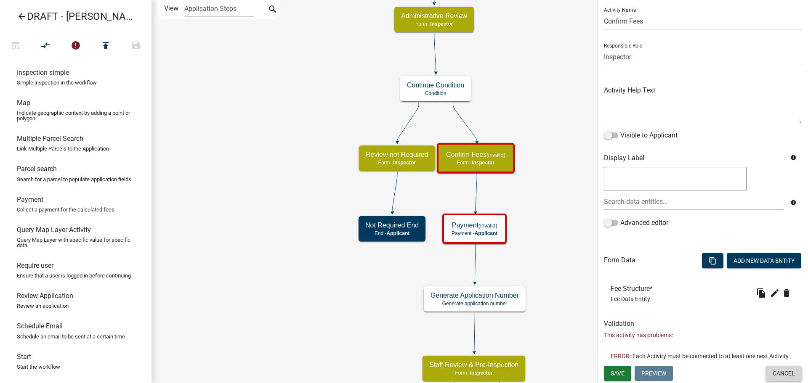
click at [766, 370] on button "Cancel" at bounding box center [784, 373] width 36 height 15
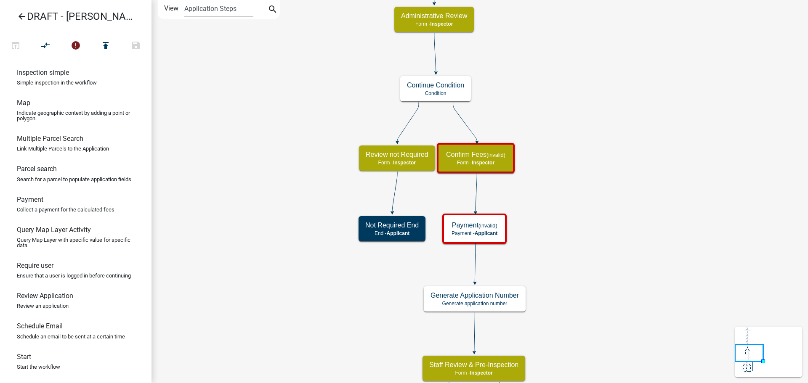
click at [586, 228] on icon "Start Start - Inspector Owner and Property Information Form - Inspector Parcel …" at bounding box center [479, 330] width 655 height 660
click at [475, 185] on icon at bounding box center [475, 192] width 1 height 40
click at [533, 195] on icon "Start Start - Inspector Owner and Property Information Form - Inspector Parcel …" at bounding box center [479, 330] width 655 height 660
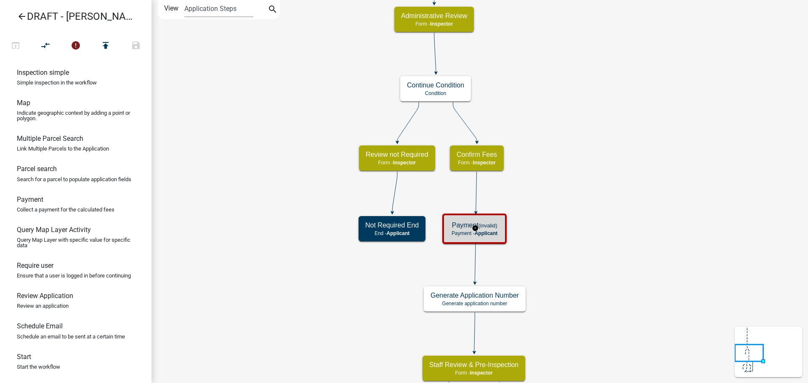
click at [493, 224] on small "(invalid)" at bounding box center [487, 226] width 19 height 6
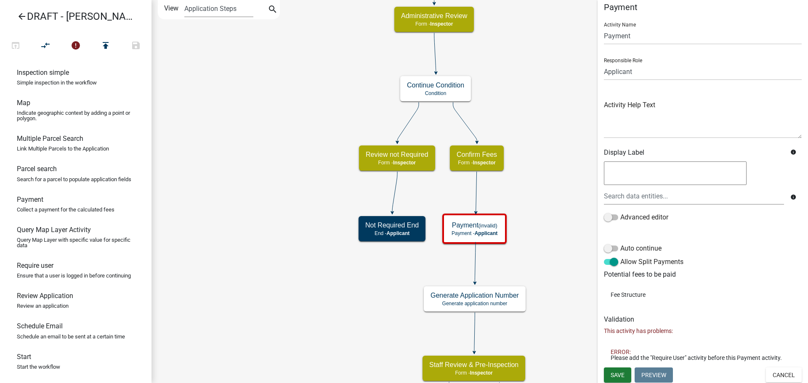
scroll to position [10, 0]
click at [620, 377] on span "Save" at bounding box center [617, 373] width 14 height 7
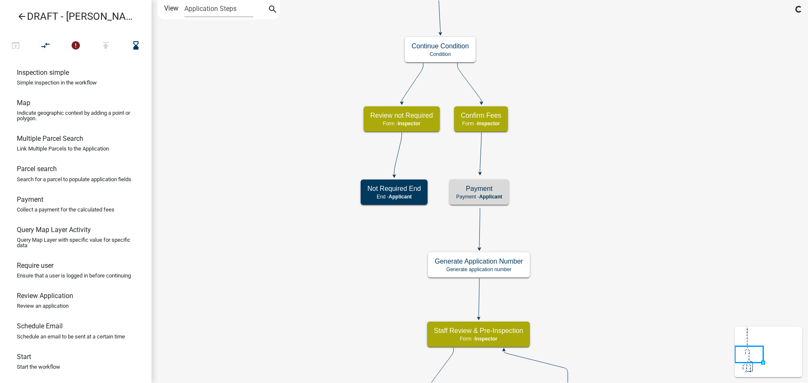
click at [559, 178] on icon "Start Start - Inspector Owner and Property Information Form - Inspector Parcel …" at bounding box center [479, 312] width 655 height 625
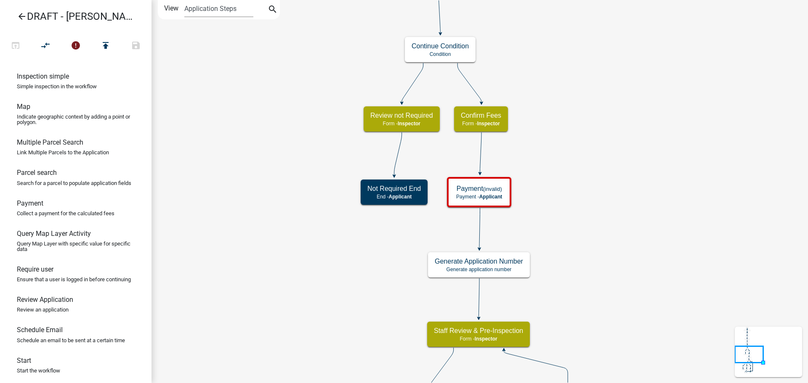
scroll to position [513, 0]
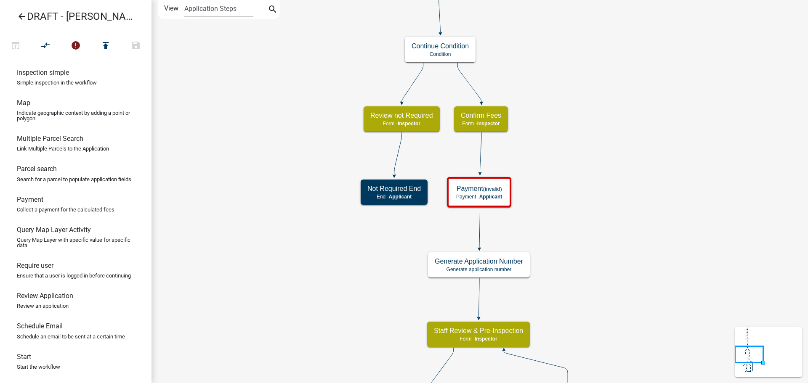
click at [64, 273] on p "Ensure that a user is logged in before continuing" at bounding box center [74, 275] width 114 height 5
click at [46, 264] on h6 "Require user" at bounding box center [35, 266] width 37 height 8
drag, startPoint x: 42, startPoint y: 268, endPoint x: 546, endPoint y: 125, distance: 523.4
click at [546, 125] on div "arrow_back DRAFT - [PERSON_NAME] - Soil and Site Evaluation Review open_in_brow…" at bounding box center [404, 191] width 808 height 383
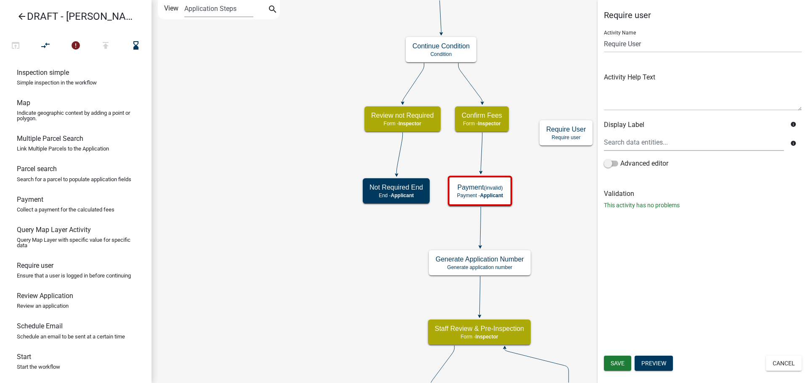
click at [554, 174] on icon "Start Start - Inspector Owner and Property Information Form - Inspector Parcel …" at bounding box center [479, 311] width 655 height 623
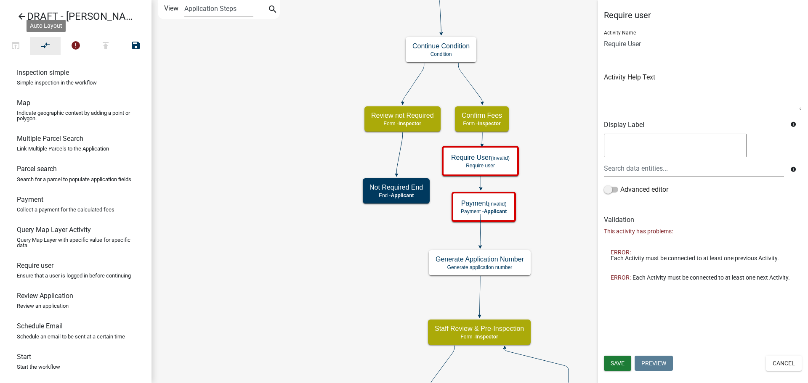
click at [49, 45] on icon "compare_arrows" at bounding box center [46, 46] width 10 height 12
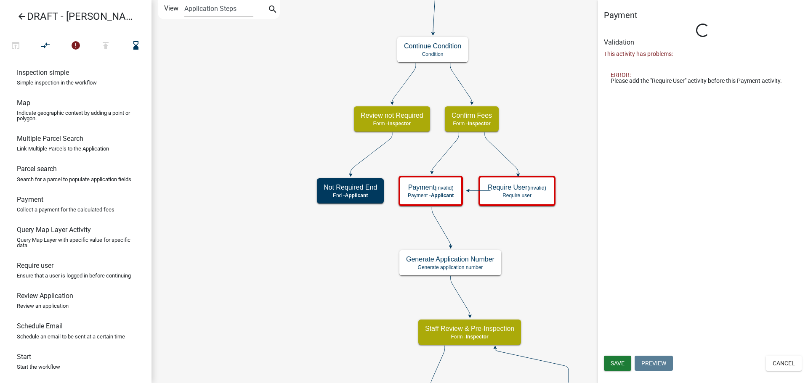
click at [444, 154] on icon at bounding box center [445, 152] width 27 height 40
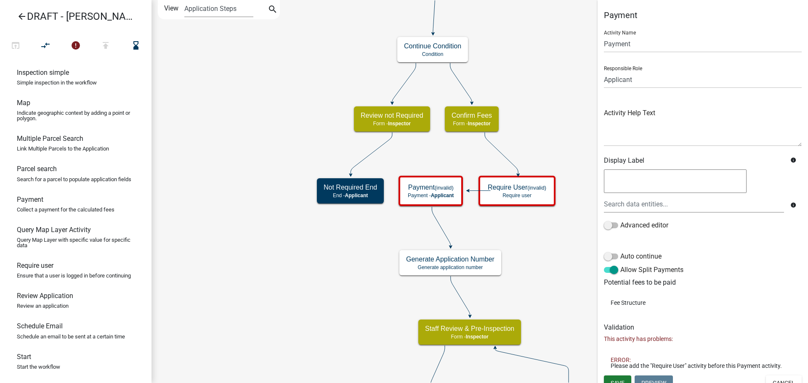
click at [538, 148] on icon "Start Start - Inspector Owner and Property Information Form - Inspector Parcel …" at bounding box center [479, 311] width 655 height 623
click at [50, 45] on icon "compare_arrows" at bounding box center [46, 46] width 10 height 12
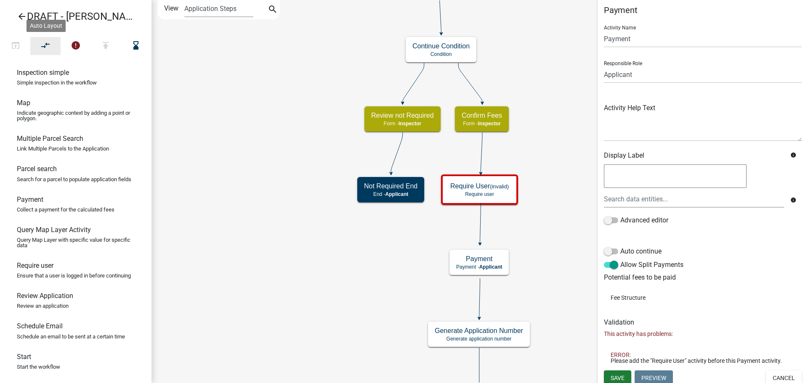
scroll to position [10, 0]
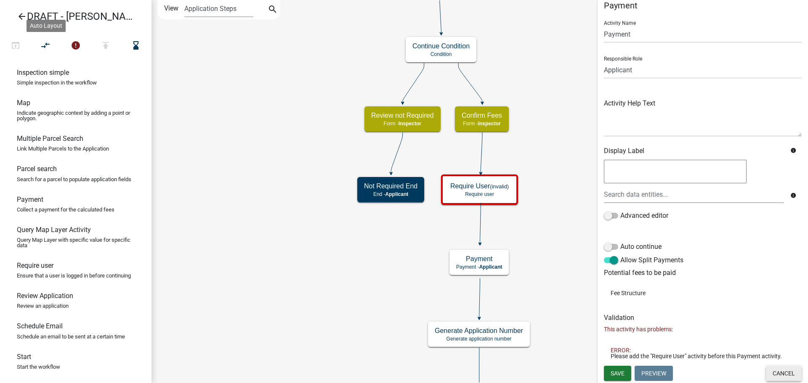
click at [777, 376] on button "Cancel" at bounding box center [784, 373] width 36 height 15
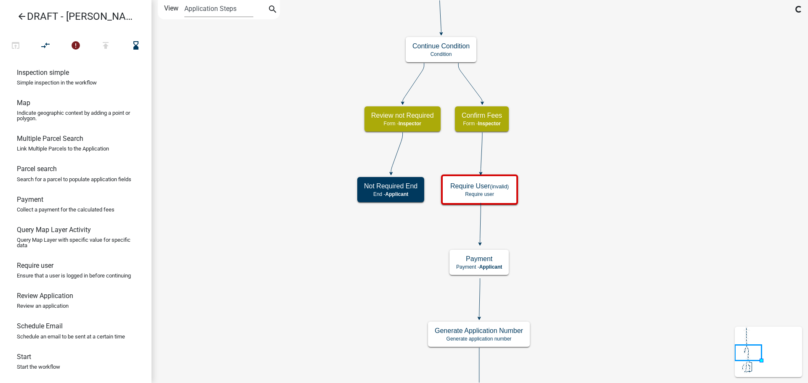
scroll to position [0, 0]
click at [40, 49] on button "compare_arrows" at bounding box center [45, 46] width 30 height 18
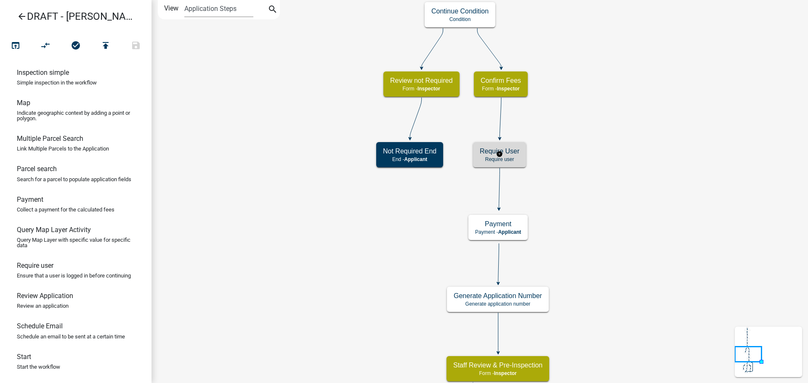
click at [511, 153] on h5 "Require User" at bounding box center [500, 151] width 40 height 8
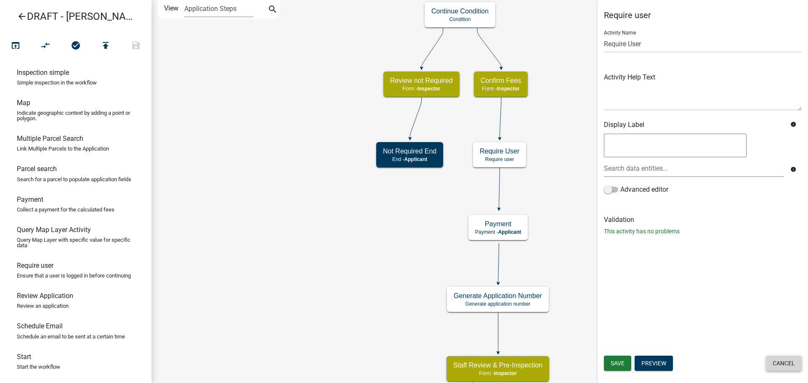
click at [785, 361] on button "Cancel" at bounding box center [784, 363] width 36 height 15
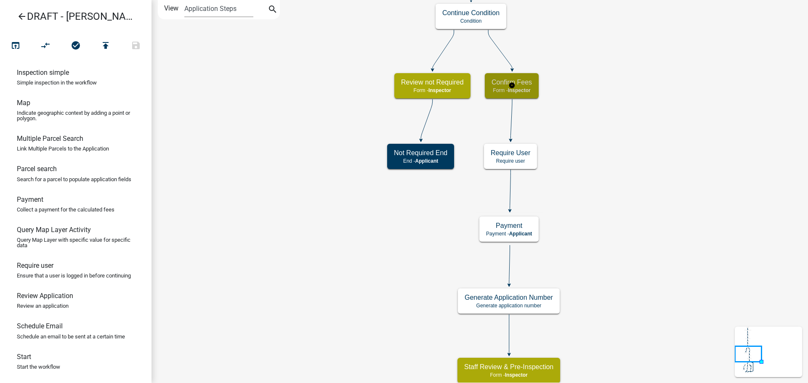
click at [534, 87] on div "Confirm Fees Form - Inspector" at bounding box center [512, 85] width 54 height 25
select select "842A7722-B4D0-4A2D-BCCB-F8824BE455D2"
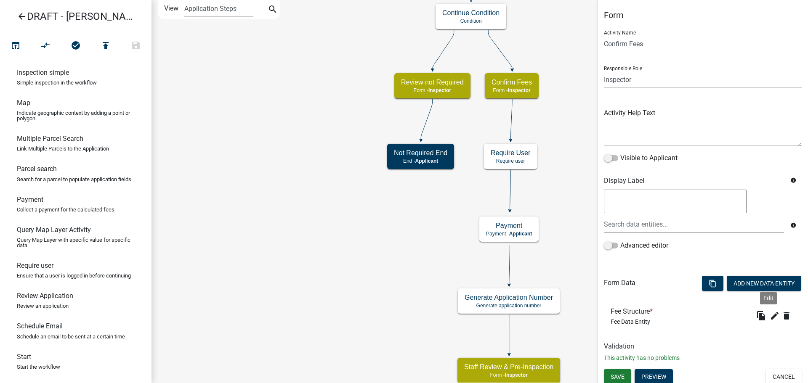
click at [769, 315] on icon "edit" at bounding box center [774, 316] width 10 height 10
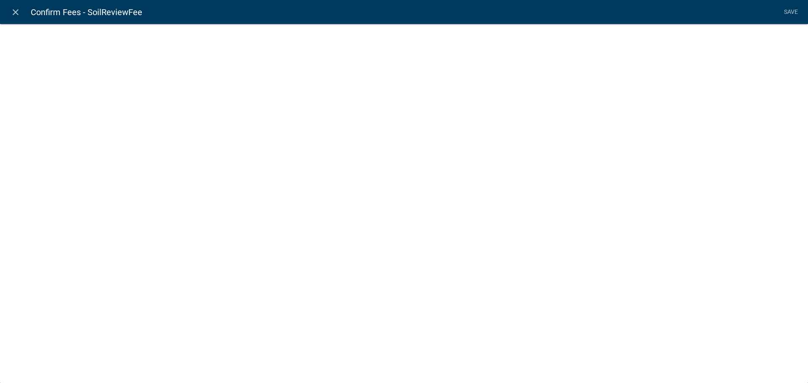
select select "fee"
select select "Soil_Review"
select select "d2a7ef14-b223-481f-bfbb-59cf5258b04c"
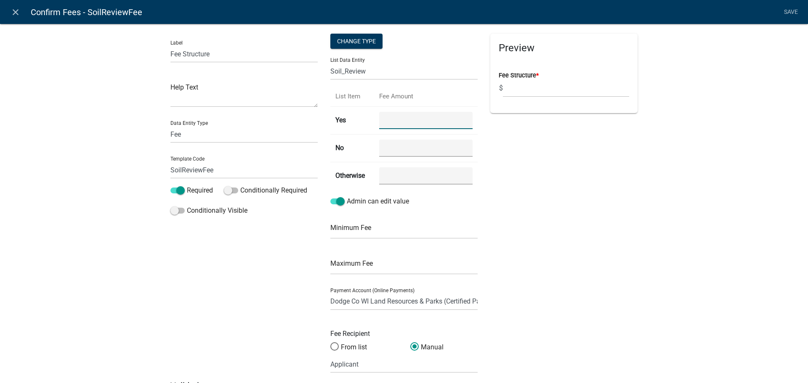
click at [405, 122] on input "number" at bounding box center [425, 120] width 93 height 17
type input "25"
click at [516, 153] on div "Preview Fee Structure * $" at bounding box center [564, 207] width 160 height 347
click at [512, 86] on input "Fee Structure *" at bounding box center [566, 88] width 126 height 17
click at [542, 140] on div "Preview Fee Structure * $ 25" at bounding box center [564, 207] width 160 height 347
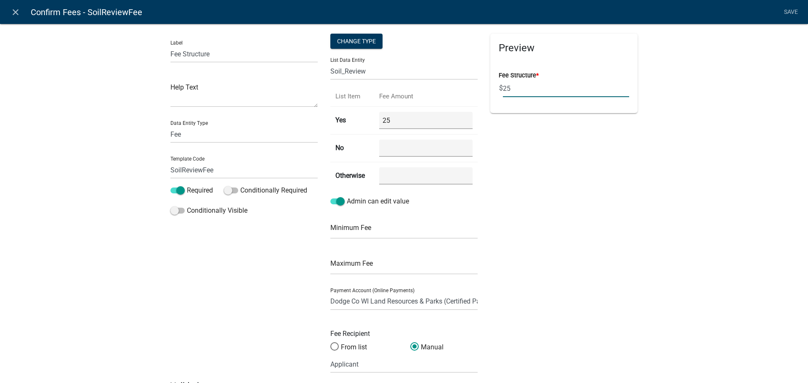
click at [526, 93] on input "25" at bounding box center [566, 88] width 126 height 17
type input "2"
click at [552, 155] on div "Preview Fee Structure * $ Loading..." at bounding box center [564, 207] width 160 height 347
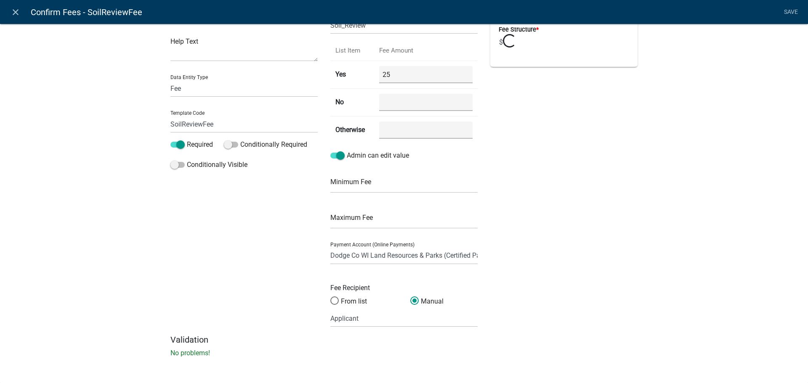
scroll to position [46, 0]
click at [450, 256] on select "Dodge Co WI Land Resources & Parks (Certified Payments)" at bounding box center [403, 255] width 147 height 17
click at [534, 228] on div "Preview Fee Structure * $ Loading..." at bounding box center [564, 160] width 160 height 347
click at [331, 302] on span at bounding box center [335, 300] width 18 height 18
click at [330, 296] on input "From list" at bounding box center [330, 296] width 0 height 0
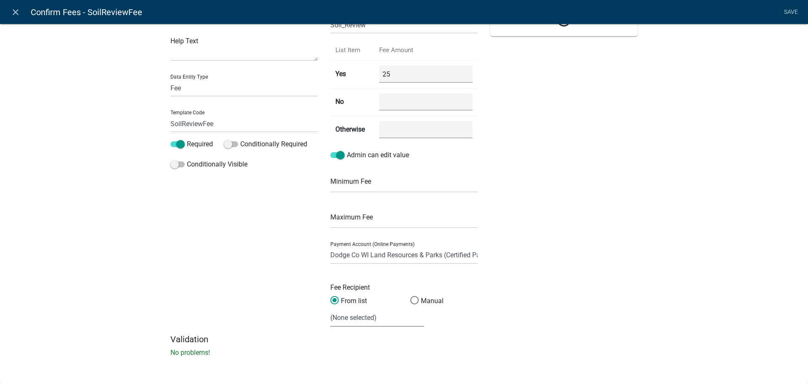
click at [379, 319] on select "(None selected) BLD 100-60-82-8220-461900 BOA 100-60-82-8220-461900 CPA 100-60-…" at bounding box center [377, 318] width 94 height 17
select select "12: 8cd31a08-1015-467b-8072-57f0d2d03a5f"
click at [330, 310] on select "(None selected) BLD 100-60-82-8220-461900 BOA 100-60-82-8220-461900 CPA 100-60-…" at bounding box center [377, 318] width 94 height 17
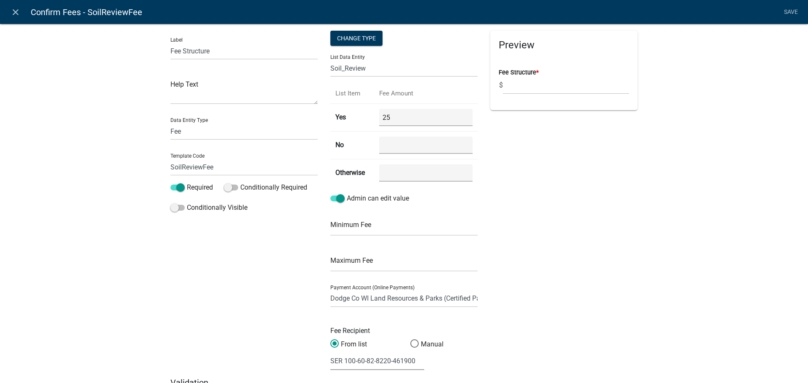
scroll to position [0, 0]
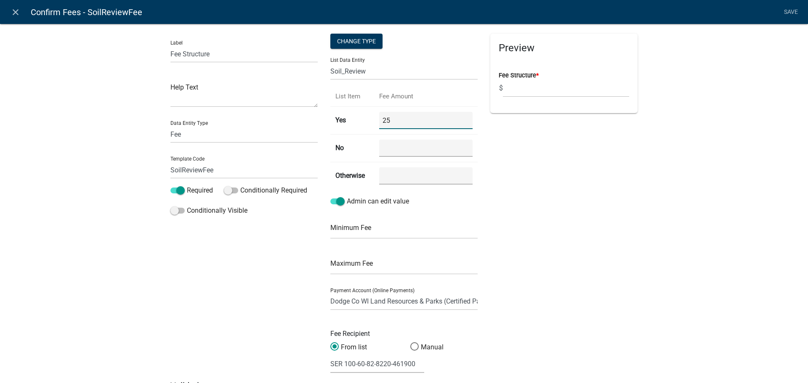
click at [424, 119] on input "25" at bounding box center [425, 120] width 93 height 17
click at [554, 196] on div "Preview Fee Structure * $" at bounding box center [564, 207] width 160 height 347
click at [415, 116] on input "25" at bounding box center [425, 120] width 93 height 17
click at [539, 156] on div "Preview Fee Structure * $" at bounding box center [564, 207] width 160 height 347
click at [782, 12] on link "Save" at bounding box center [790, 12] width 21 height 16
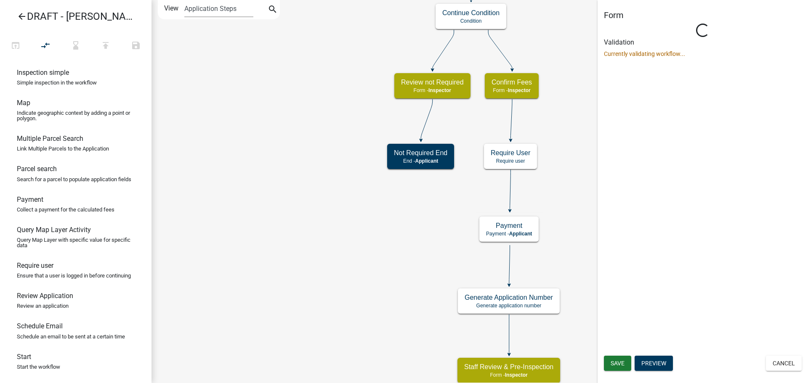
select select "842A7722-B4D0-4A2D-BCCB-F8824BE455D2"
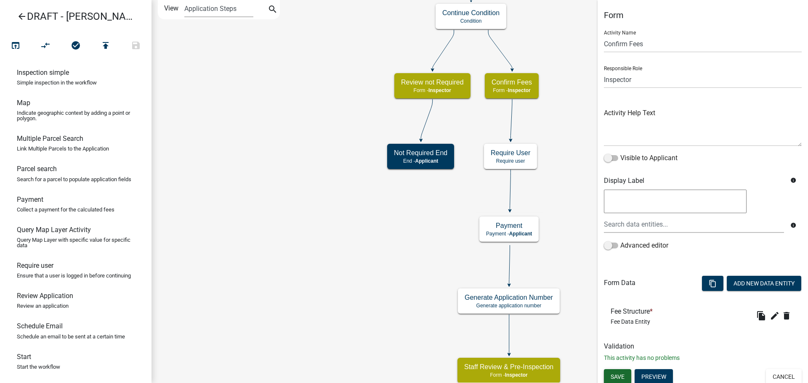
click at [611, 375] on span "Save" at bounding box center [617, 377] width 14 height 7
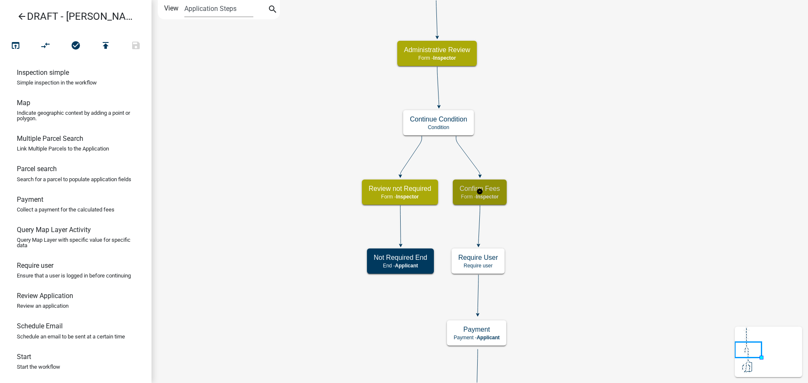
click at [500, 197] on p "Form - Inspector" at bounding box center [479, 197] width 40 height 6
click at [564, 194] on icon "Start Start - Inspector Owner and Property Information Form - Inspector Parcel …" at bounding box center [479, 383] width 655 height 766
click at [493, 191] on h5 "Confirm Fees" at bounding box center [479, 189] width 40 height 8
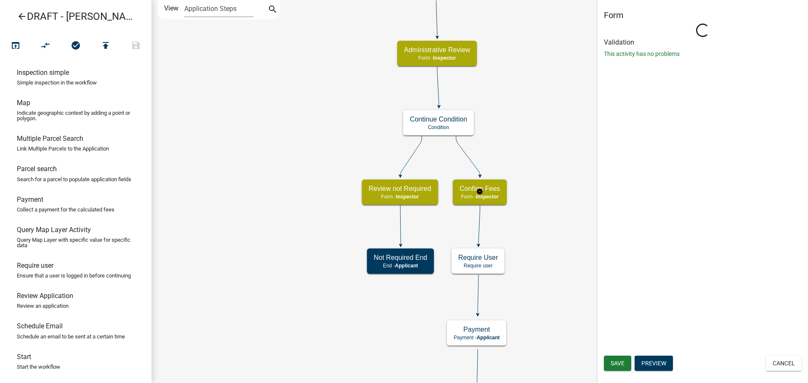
select select "842A7722-B4D0-4A2D-BCCB-F8824BE455D2"
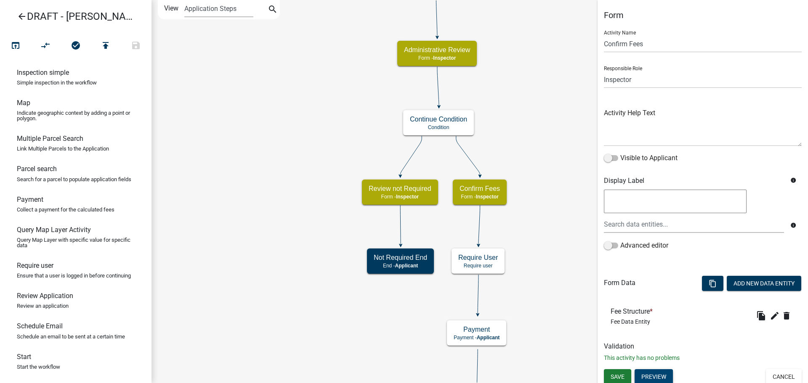
click at [658, 376] on button "Preview" at bounding box center [653, 376] width 38 height 15
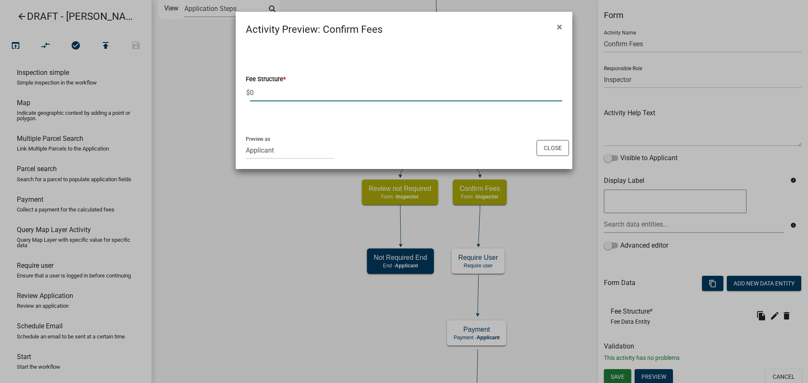
click at [389, 93] on input "0" at bounding box center [406, 92] width 312 height 17
click at [564, 28] on button "×" at bounding box center [559, 27] width 19 height 24
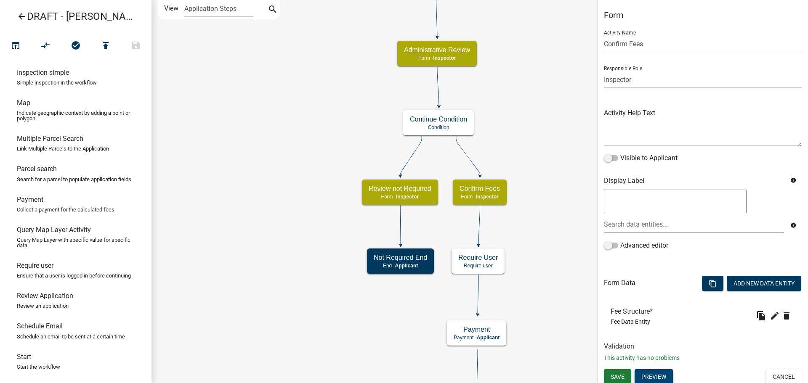
scroll to position [1, 0]
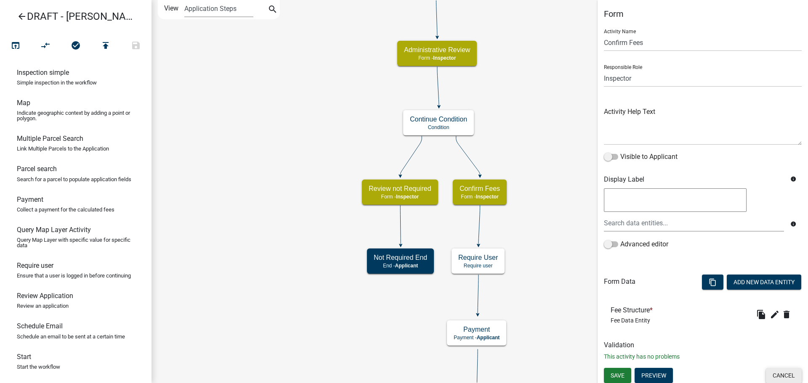
click at [771, 375] on button "Cancel" at bounding box center [784, 375] width 36 height 15
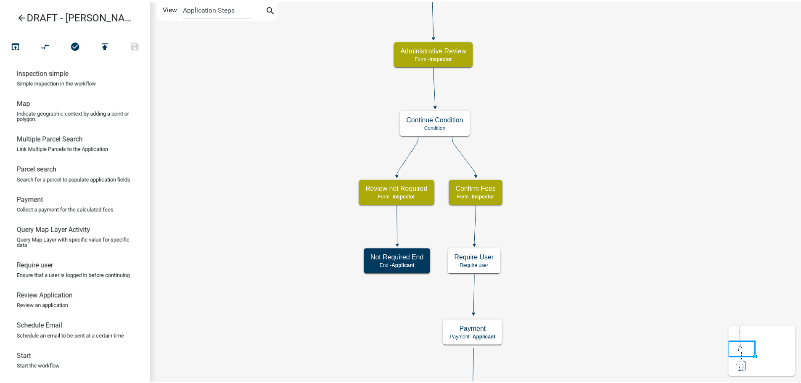
scroll to position [0, 0]
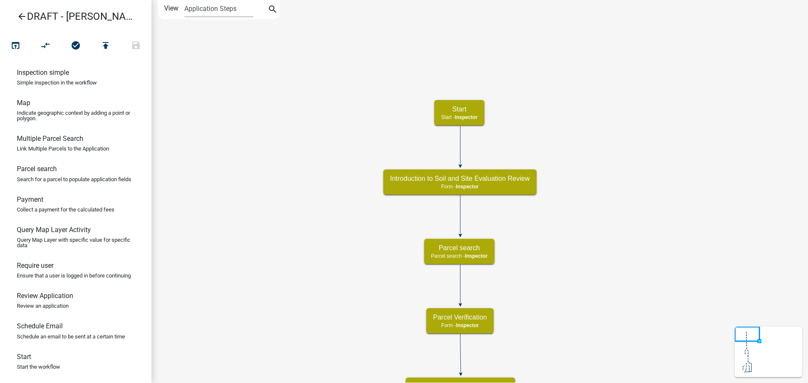
click at [24, 18] on icon "arrow_back" at bounding box center [22, 17] width 10 height 12
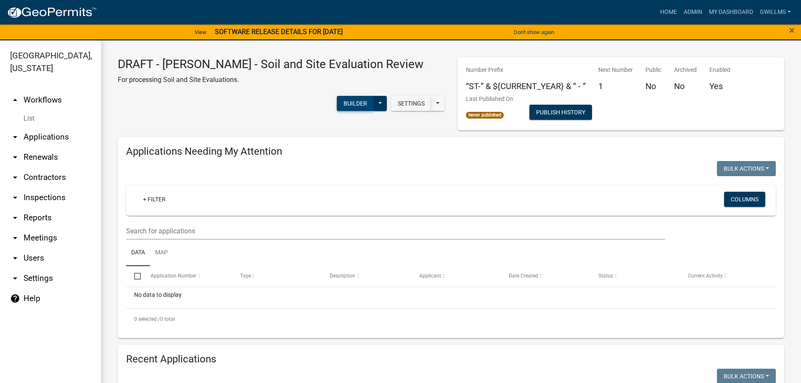
click at [374, 97] on button "Builder" at bounding box center [355, 103] width 37 height 15
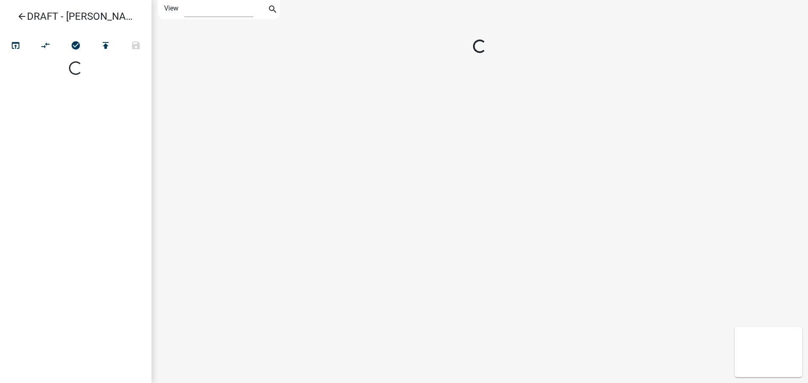
select select "1"
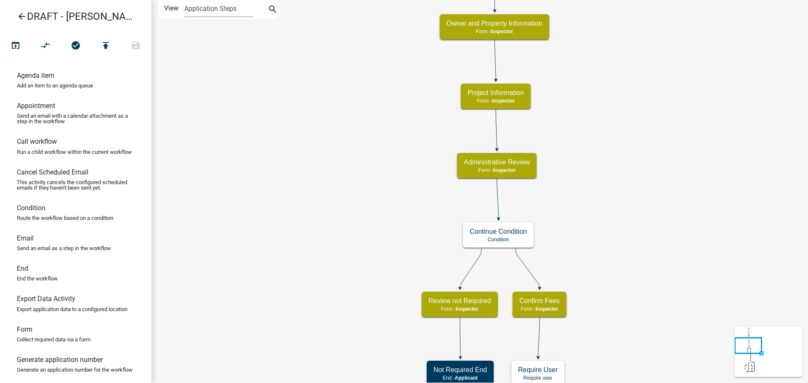
click at [16, 12] on link "arrow_back DRAFT - [PERSON_NAME] - Soil and Site Evaluation Review" at bounding box center [72, 16] width 131 height 19
click at [21, 14] on icon "arrow_back" at bounding box center [22, 17] width 10 height 12
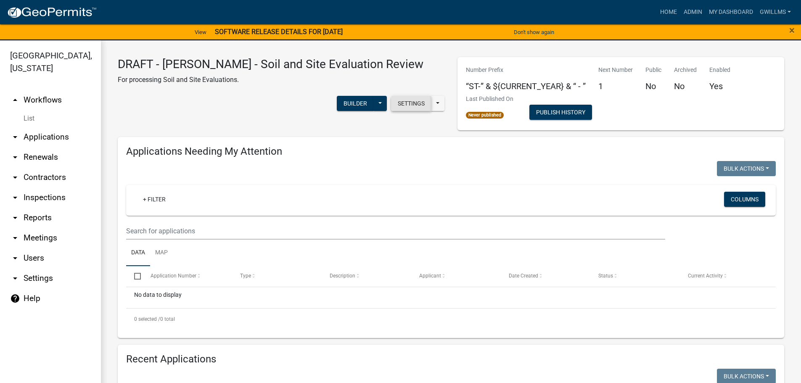
click at [391, 96] on button "Settings" at bounding box center [411, 103] width 40 height 15
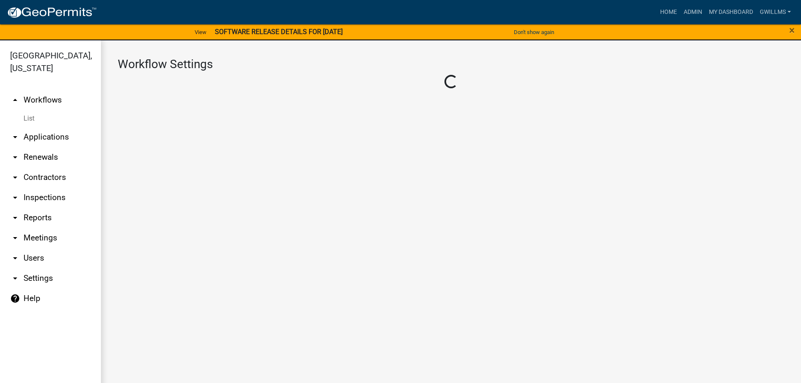
select select "1"
select select "fe7d7ca3-7d41-4d34-8abd-bc64e49967b2"
select select "3"
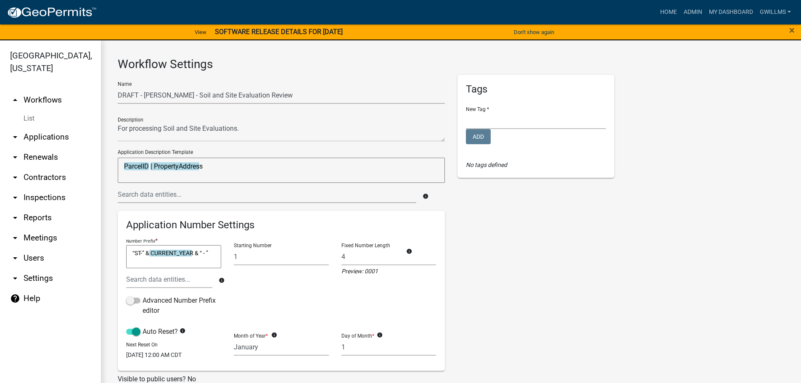
scroll to position [42, 0]
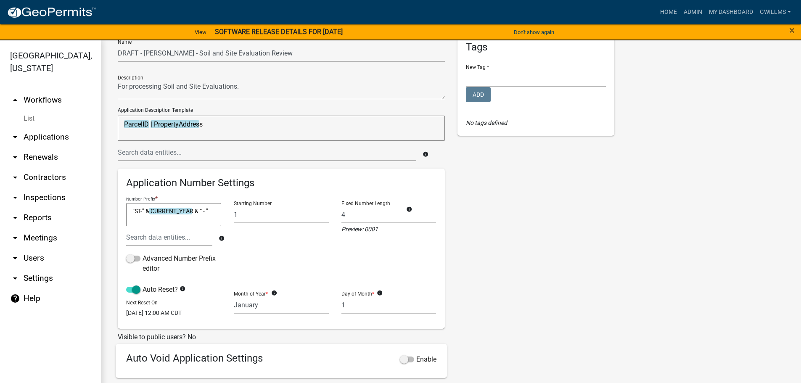
click at [142, 209] on textarea "“ST-” & CURRENT_YEAR & “ - ”" at bounding box center [173, 215] width 95 height 24
type textarea "“SER” & CURRENT_YEAR & “ - ”"
click at [465, 238] on div "Tags New Tag * Add No tags defined" at bounding box center [536, 253] width 170 height 441
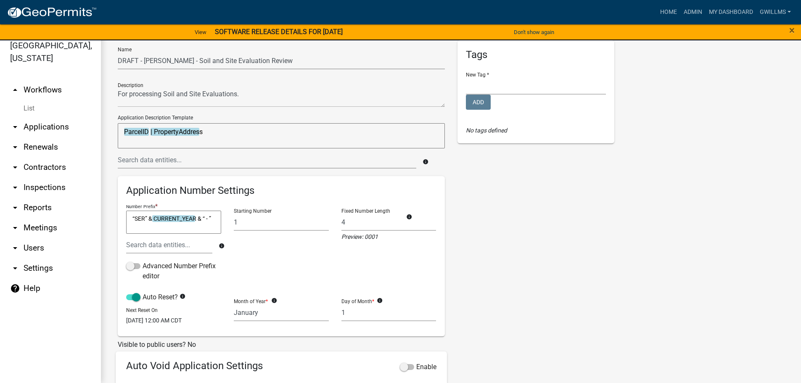
scroll to position [1, 0]
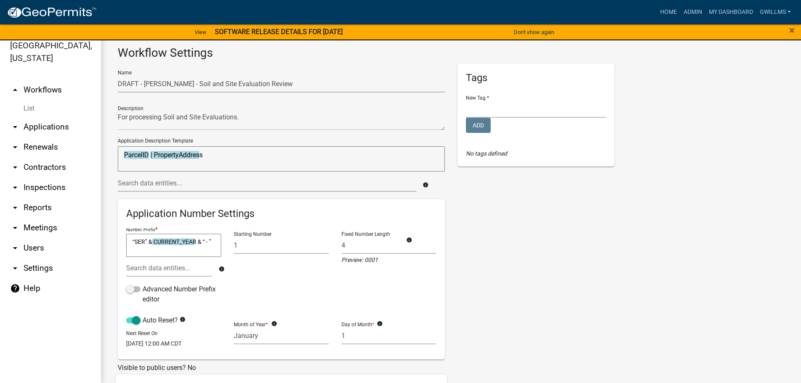
click at [506, 213] on div "Tags New Tag * Add No tags defined" at bounding box center [536, 284] width 170 height 441
click at [200, 244] on textarea "“SER” & CURRENT_YEAR & “ - ”" at bounding box center [173, 247] width 95 height 24
drag, startPoint x: 204, startPoint y: 244, endPoint x: 96, endPoint y: 238, distance: 108.2
click at [96, 238] on div "[GEOGRAPHIC_DATA], [US_STATE] arrow_drop_up Workflows List arrow_drop_down Appl…" at bounding box center [400, 206] width 801 height 353
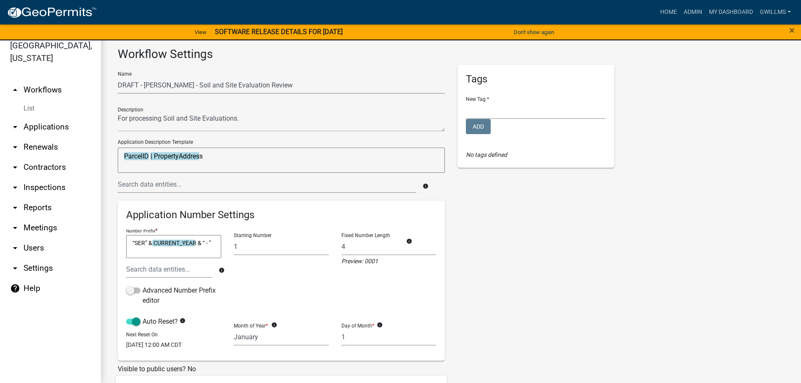
drag, startPoint x: 178, startPoint y: 246, endPoint x: 179, endPoint y: 255, distance: 8.5
click at [179, 255] on textarea "“SER” & CURRENT_YEAR & “ - ”" at bounding box center [173, 247] width 95 height 24
drag, startPoint x: 210, startPoint y: 242, endPoint x: 106, endPoint y: 241, distance: 103.5
click at [103, 242] on div "Workflow Settings Name DRAFT - [PERSON_NAME] - Soil and Site Evaluation Review …" at bounding box center [451, 288] width 700 height 517
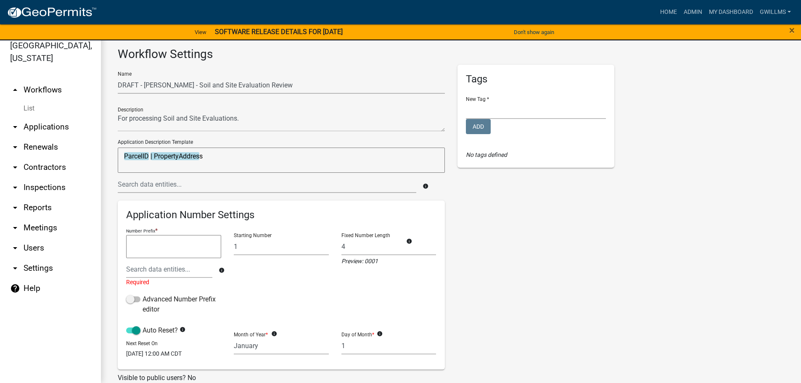
click at [553, 297] on div "Tags New Tag * Add No tags defined" at bounding box center [536, 290] width 170 height 450
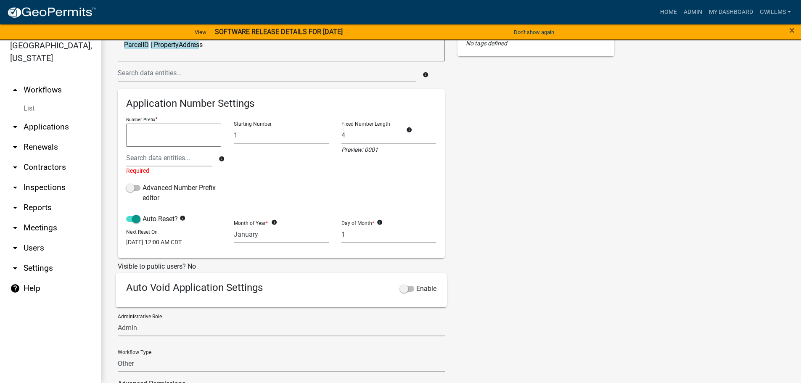
scroll to position [126, 0]
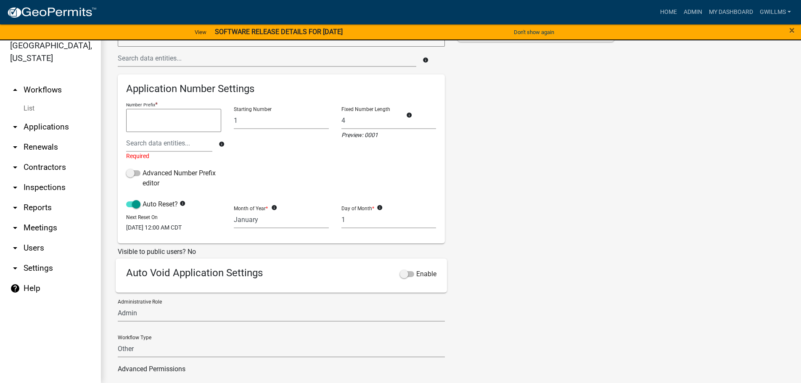
click at [409, 277] on span at bounding box center [407, 274] width 14 height 6
click at [416, 269] on input "Enable" at bounding box center [416, 269] width 0 height 0
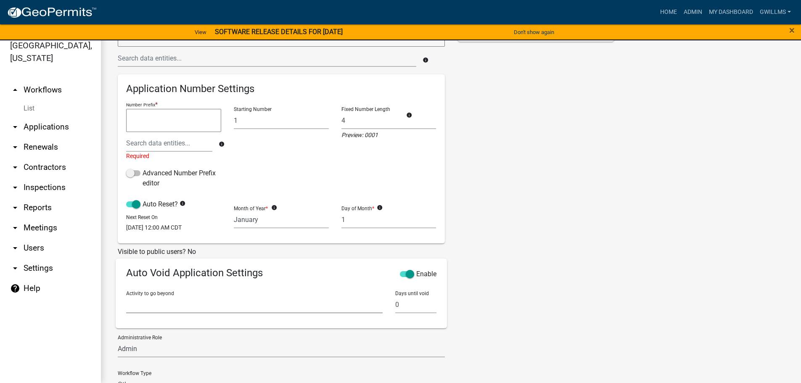
click at [305, 312] on select "Start Introduction to Soil and Site Evaluation Review Parcel search Parcel Veri…" at bounding box center [254, 304] width 257 height 17
select select "0cc92fda-3b47-42d6-bd55-7381faed2635"
click at [126, 302] on select "Start Introduction to Soil and Site Evaluation Review Parcel search Parcel Veri…" at bounding box center [254, 304] width 257 height 17
click at [402, 308] on input "0" at bounding box center [415, 304] width 41 height 17
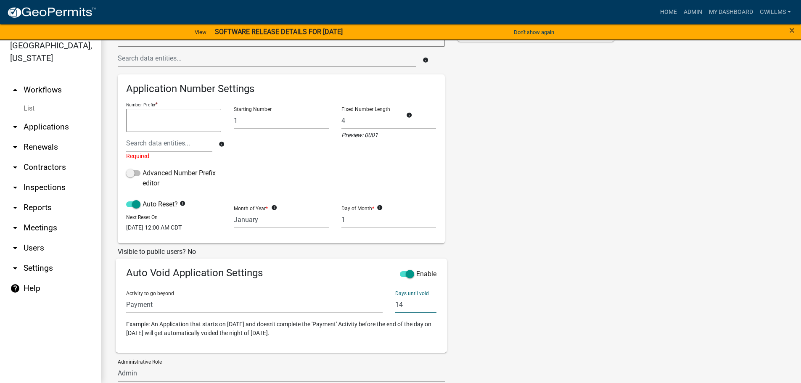
click at [471, 315] on div "Tags New Tag * Add No tags defined" at bounding box center [536, 194] width 170 height 510
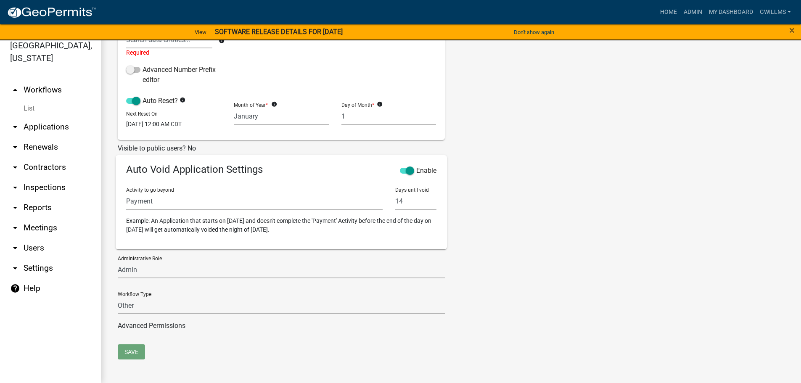
scroll to position [238, 0]
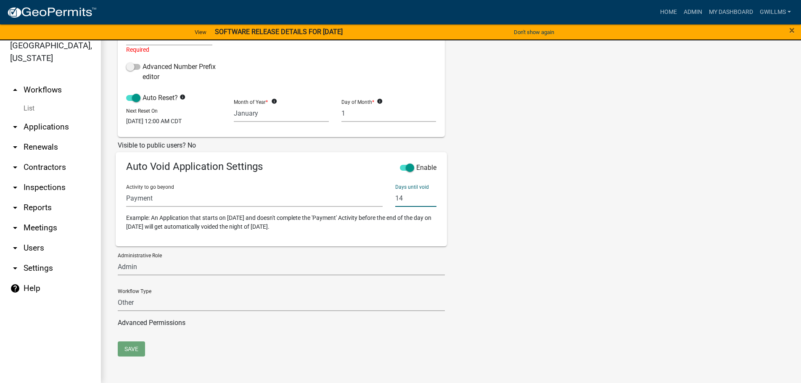
click at [417, 203] on input "14" at bounding box center [415, 198] width 41 height 17
type input "1"
type input "30"
click at [487, 215] on div "Tags New Tag * Add No tags defined" at bounding box center [536, 87] width 170 height 510
click at [407, 166] on span at bounding box center [407, 168] width 14 height 6
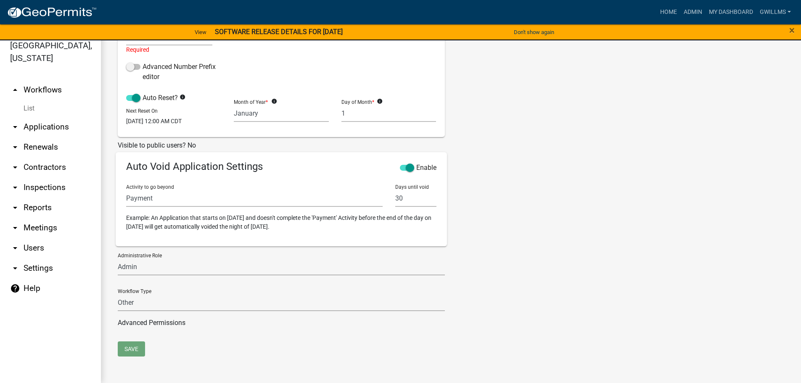
click at [416, 163] on input "Enable" at bounding box center [416, 163] width 0 height 0
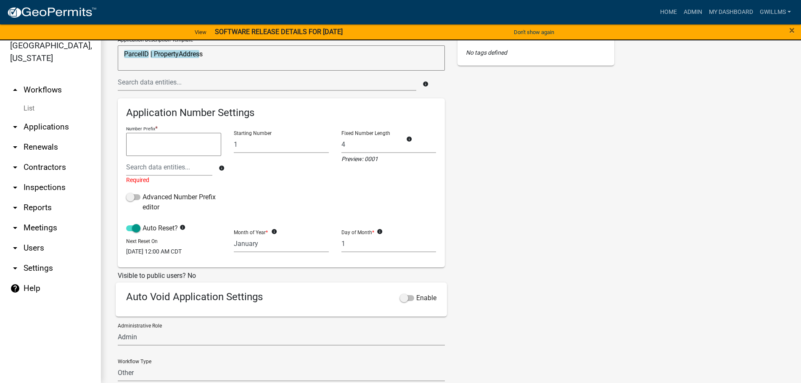
scroll to position [94, 0]
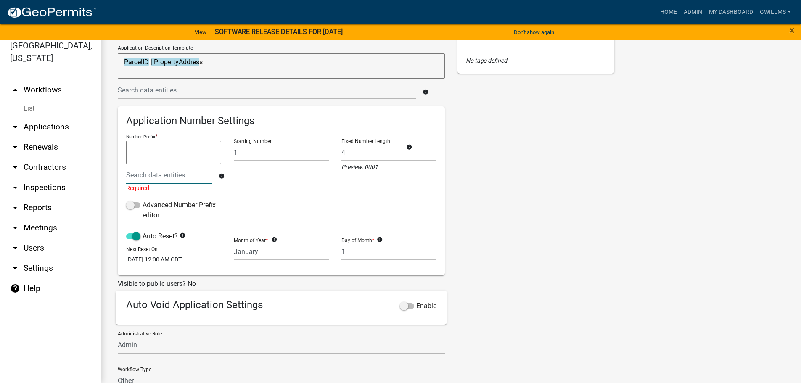
click at [167, 176] on input "text" at bounding box center [169, 175] width 86 height 17
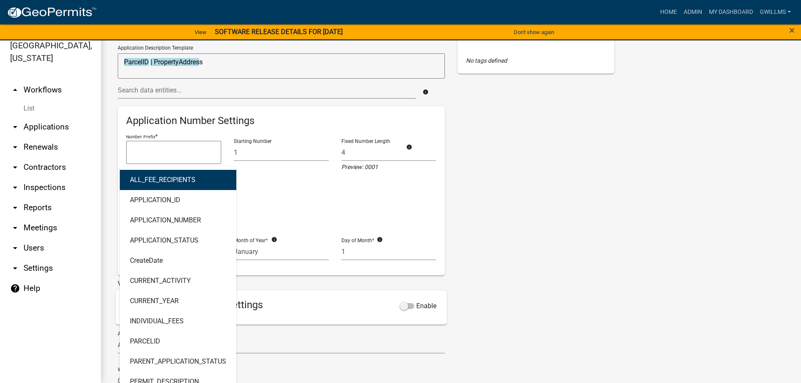
click at [277, 184] on div "Starting Number 1" at bounding box center [282, 182] width 108 height 100
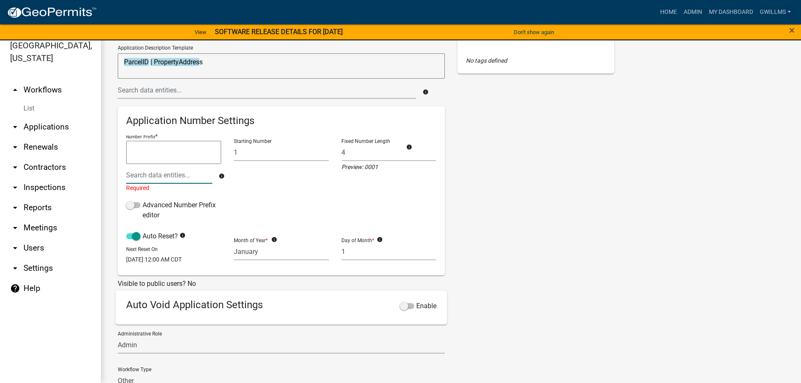
click at [187, 178] on input "text" at bounding box center [169, 175] width 86 height 17
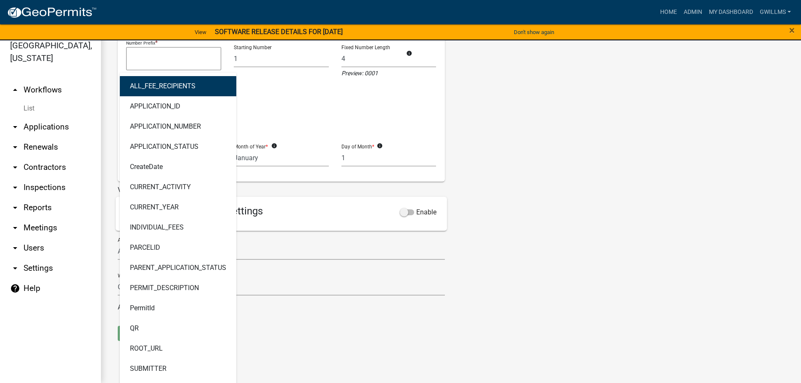
scroll to position [76, 0]
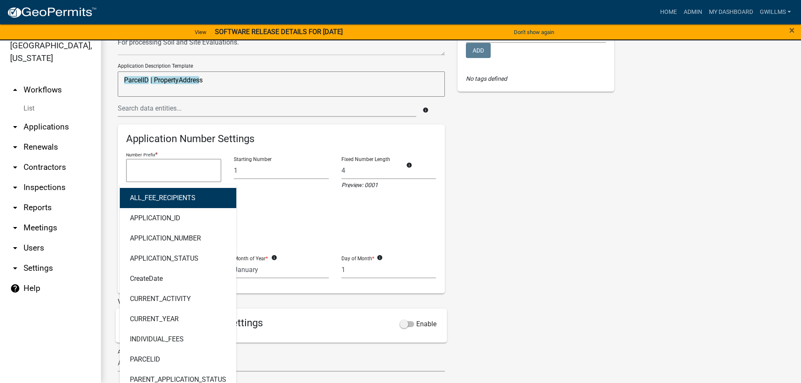
click at [495, 184] on div "Tags New Tag * Add No tags defined" at bounding box center [536, 214] width 170 height 450
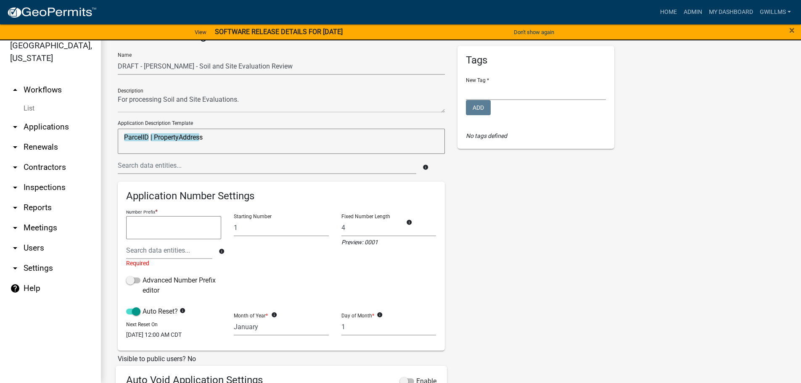
scroll to position [0, 0]
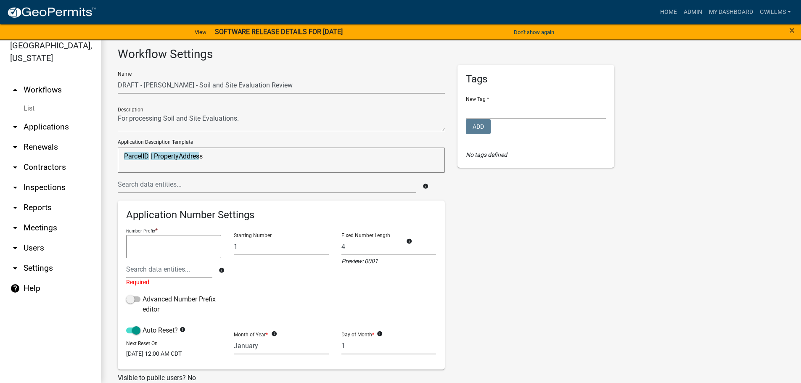
click at [481, 223] on div "Tags New Tag * Add No tags defined" at bounding box center [536, 290] width 170 height 450
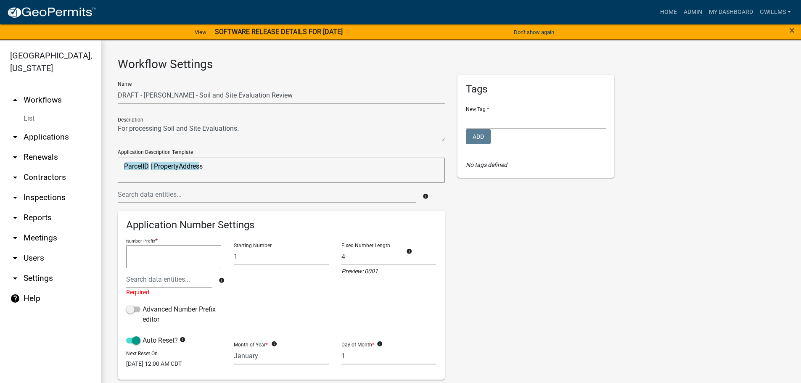
click at [174, 260] on textarea at bounding box center [173, 257] width 95 height 24
click at [723, 11] on link "My Dashboard" at bounding box center [731, 12] width 51 height 16
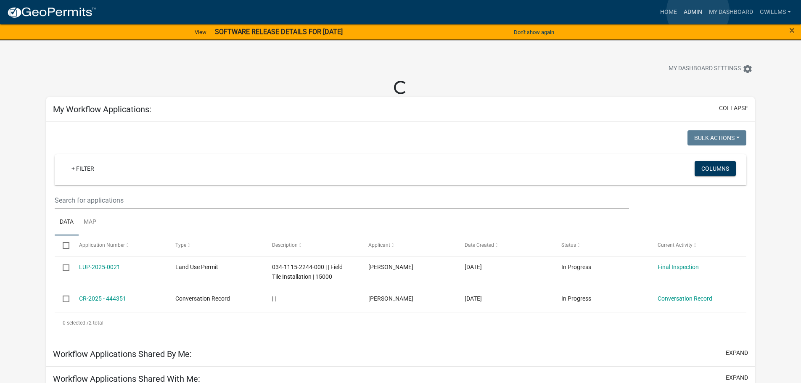
click at [698, 12] on link "Admin" at bounding box center [693, 12] width 25 height 16
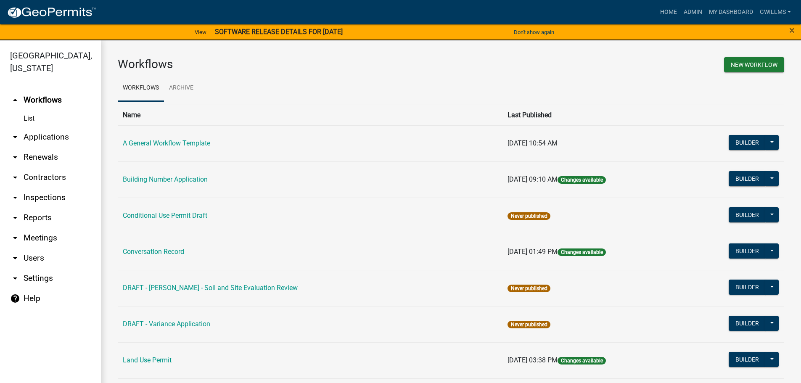
click at [217, 286] on link "DRAFT - [PERSON_NAME] - Soil and Site Evaluation Review" at bounding box center [210, 288] width 175 height 8
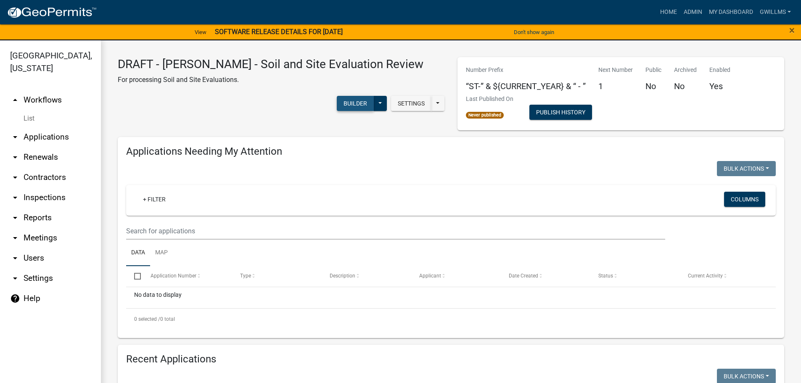
click at [374, 96] on button "Builder" at bounding box center [355, 103] width 37 height 15
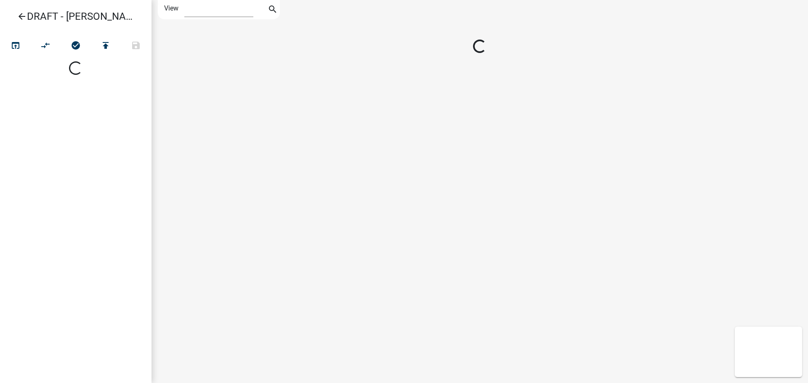
select select "1"
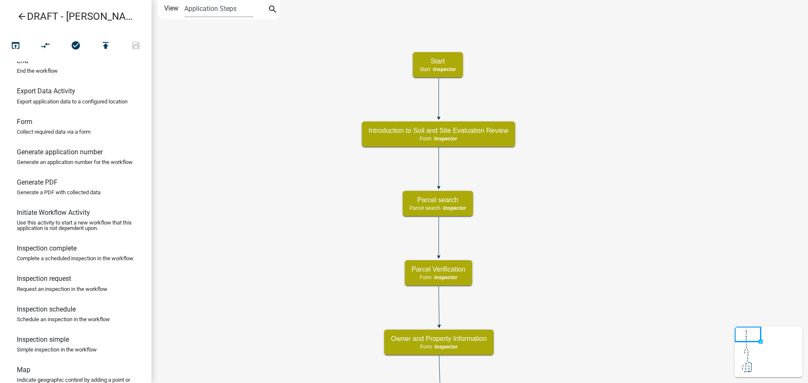
scroll to position [210, 0]
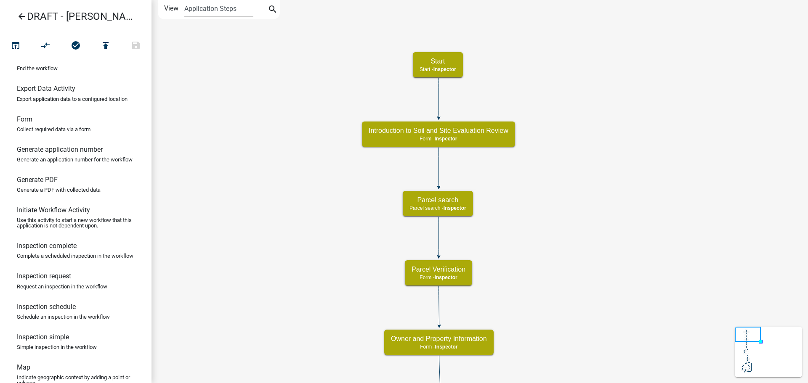
click at [59, 154] on h6 "Generate application number" at bounding box center [60, 150] width 86 height 8
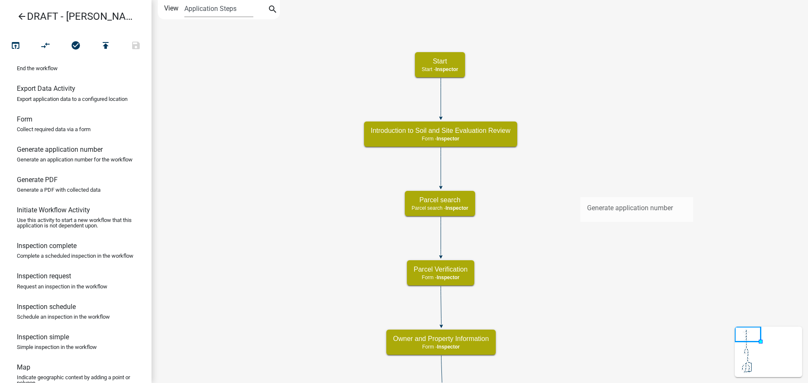
drag, startPoint x: 42, startPoint y: 172, endPoint x: 568, endPoint y: 228, distance: 528.2
click at [587, 194] on div "arrow_back DRAFT - [PERSON_NAME] - Soil and Site Evaluation Review open_in_brow…" at bounding box center [404, 191] width 808 height 383
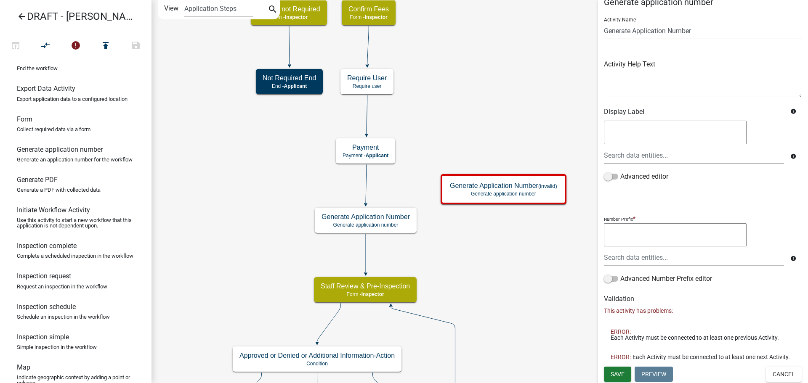
scroll to position [20, 0]
click at [776, 372] on button "Cancel" at bounding box center [784, 373] width 36 height 15
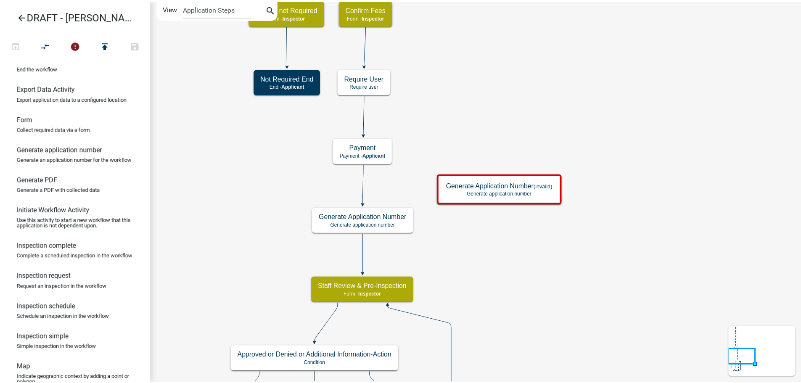
scroll to position [0, 0]
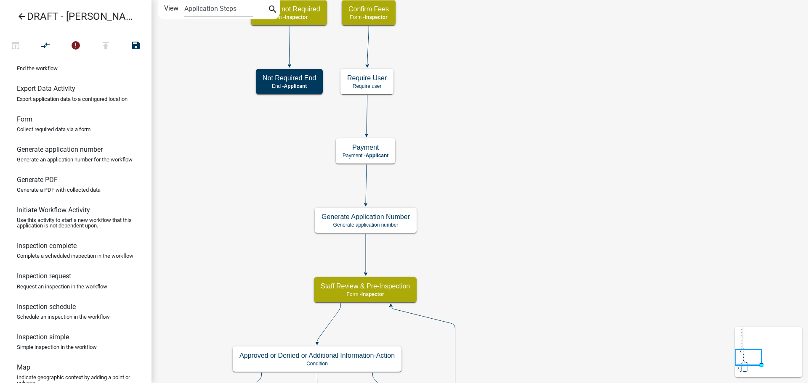
click at [537, 125] on icon "Start Start - Inspector Owner and Property Information Form - Inspector Parcel …" at bounding box center [479, 290] width 655 height 581
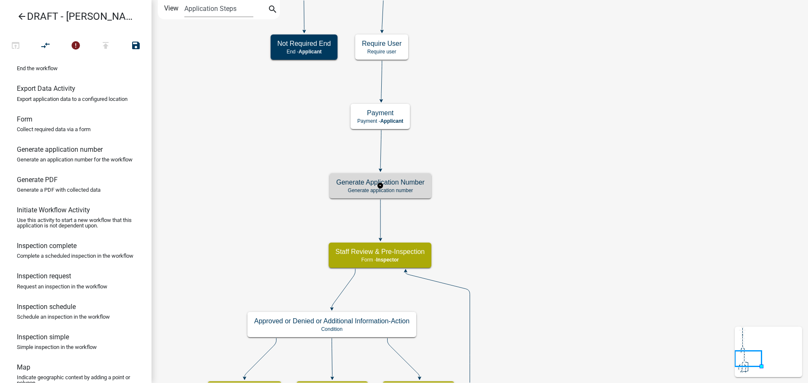
click at [411, 183] on h5 "Generate Application Number" at bounding box center [380, 182] width 88 height 8
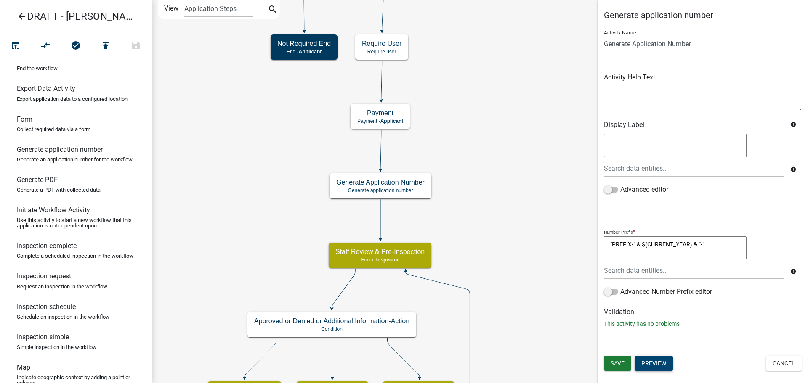
click at [655, 362] on button "Preview" at bounding box center [653, 363] width 38 height 15
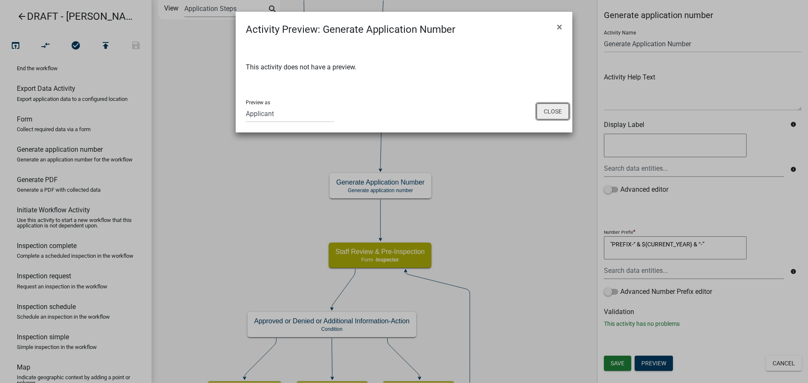
click at [549, 117] on button "Close" at bounding box center [552, 111] width 32 height 16
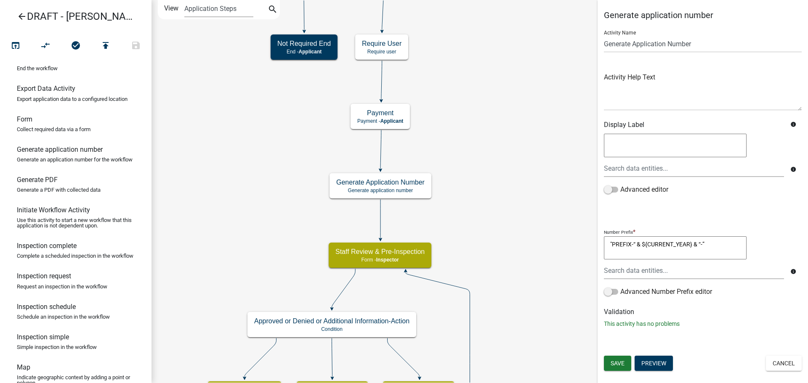
click at [630, 244] on textarea ""PREFIX-“ & ${CURRENT_YEAR} & “-”" at bounding box center [675, 248] width 143 height 24
type textarea ""SER-“ & CURRENT_YEAR & “-”"
click at [622, 360] on span "Save" at bounding box center [617, 363] width 14 height 7
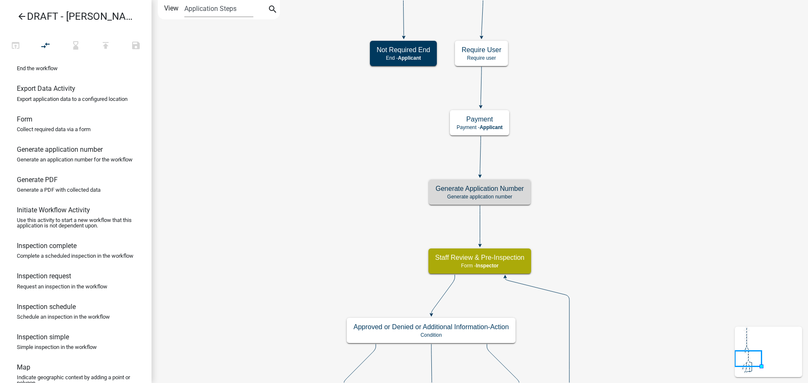
click at [600, 235] on icon "Start Start - Inspector Owner and Property Information Form - Inspector Parcel …" at bounding box center [479, 276] width 655 height 552
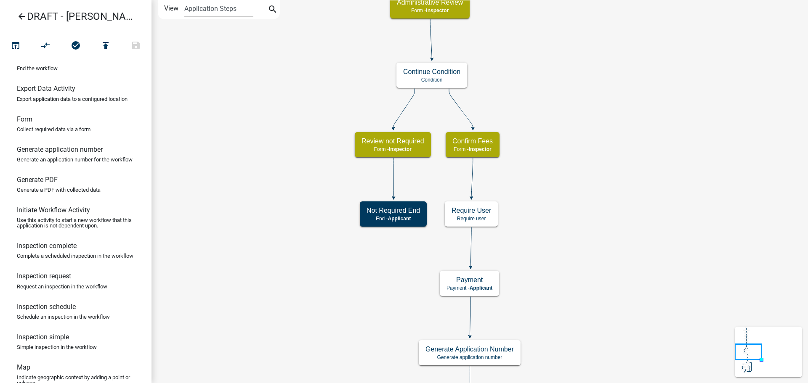
click at [597, 178] on icon "Start Start - Inspector Owner and Property Information Form - Inspector Parcel …" at bounding box center [479, 356] width 655 height 713
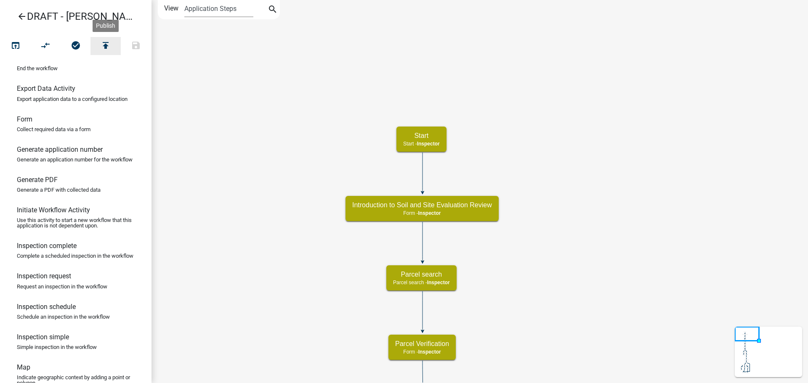
click at [109, 48] on icon "publish" at bounding box center [106, 46] width 10 height 12
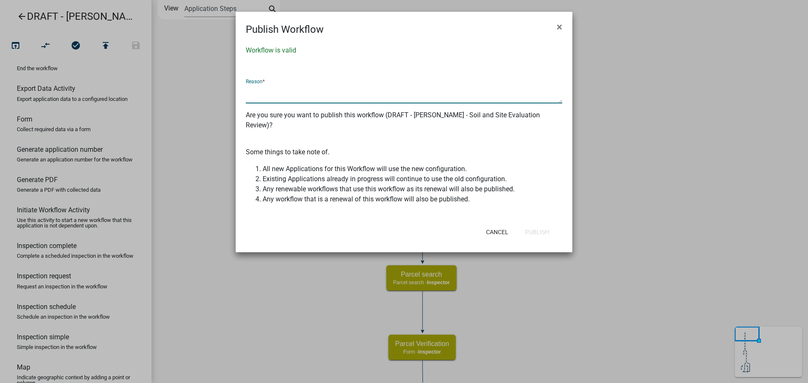
click at [312, 95] on textarea at bounding box center [404, 93] width 316 height 19
type textarea "Created SER"
click at [535, 227] on button "Publish" at bounding box center [536, 232] width 37 height 15
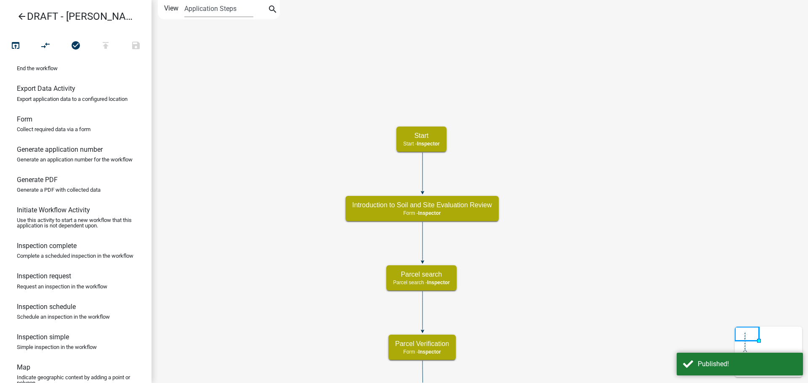
click at [26, 17] on icon "arrow_back" at bounding box center [22, 17] width 10 height 12
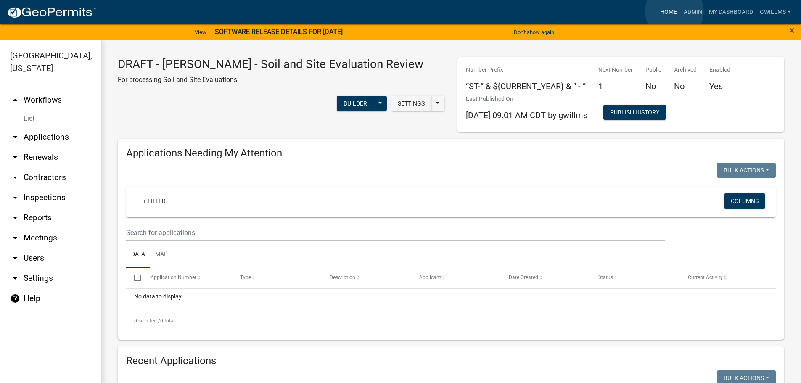
click at [675, 11] on link "Home" at bounding box center [669, 12] width 24 height 16
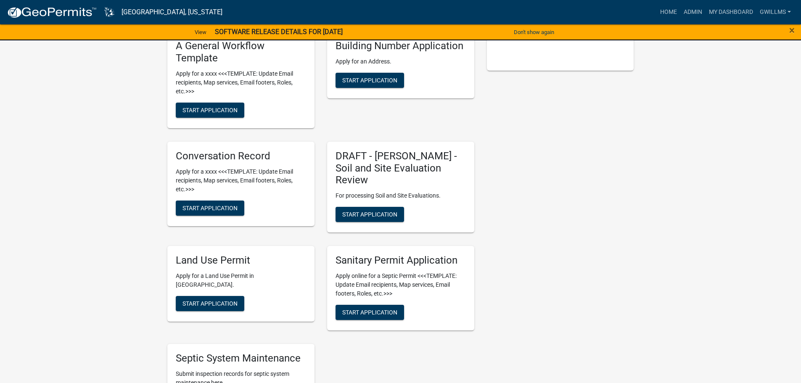
scroll to position [210, 0]
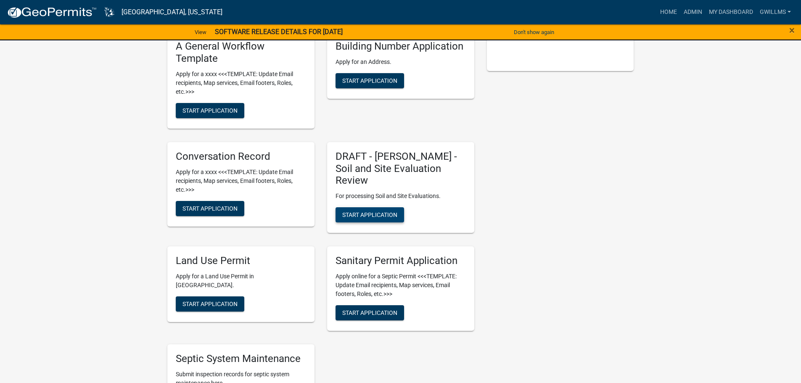
click at [382, 212] on span "Start Application" at bounding box center [369, 215] width 55 height 7
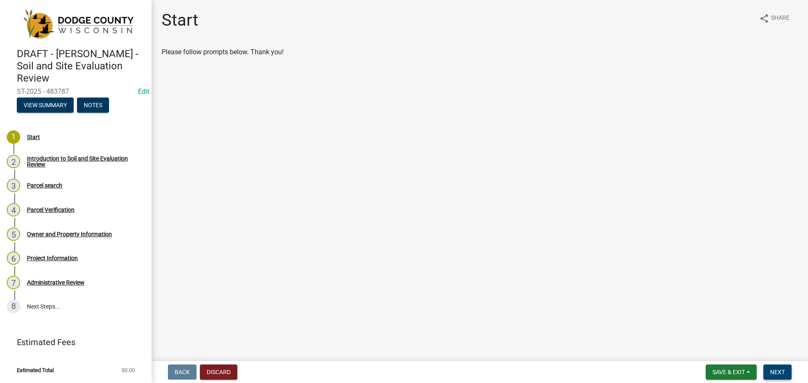
click at [779, 369] on span "Next" at bounding box center [777, 372] width 15 height 7
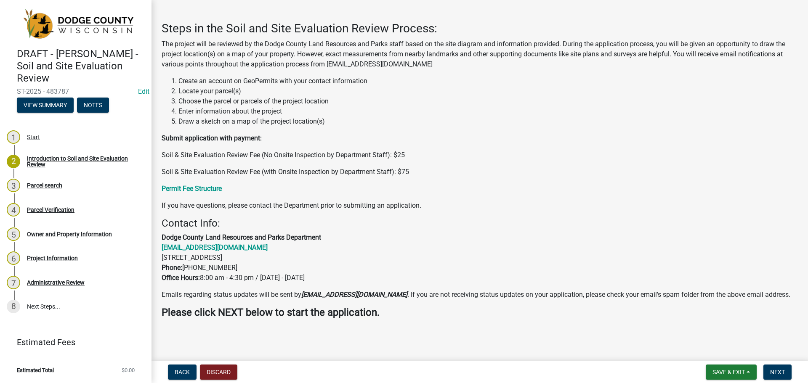
scroll to position [26, 0]
click at [774, 371] on span "Next" at bounding box center [777, 372] width 15 height 7
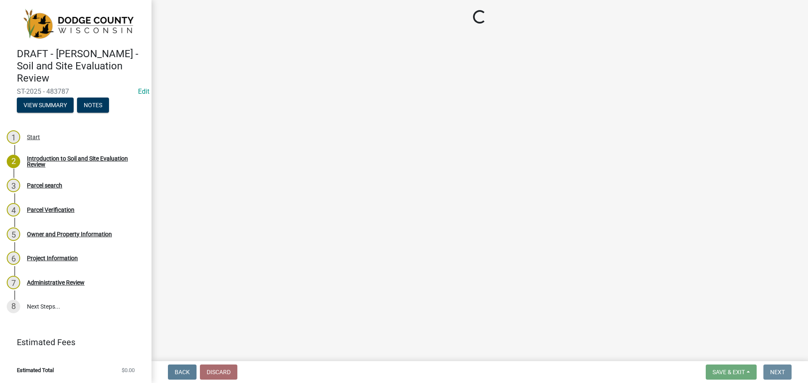
scroll to position [0, 0]
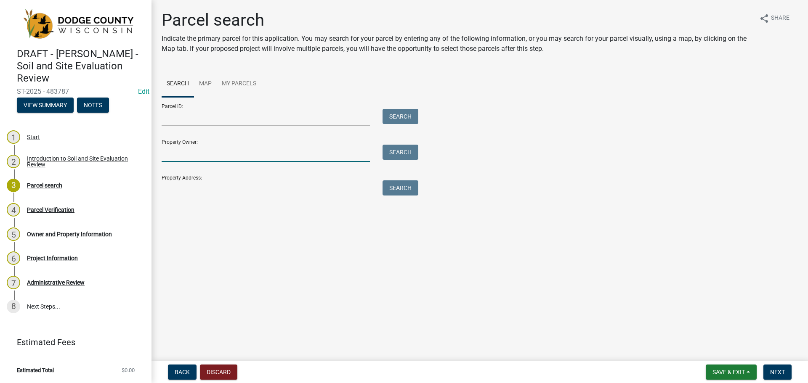
click at [218, 157] on input "Property Owner:" at bounding box center [266, 153] width 208 height 17
click at [209, 114] on input "Parcel ID:" at bounding box center [266, 117] width 208 height 17
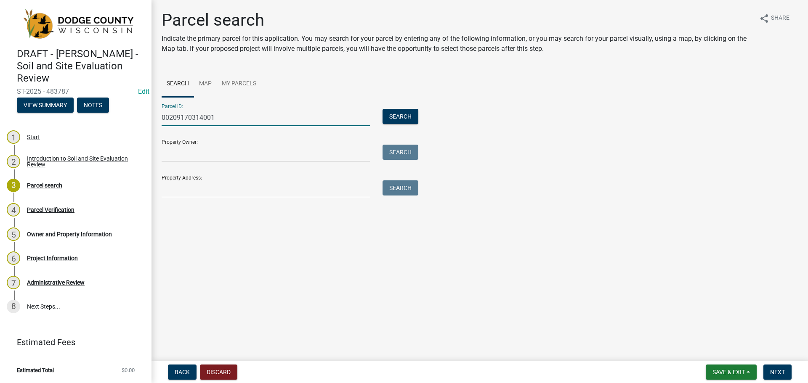
type input "00209170314001"
click at [402, 118] on button "Search" at bounding box center [400, 116] width 36 height 15
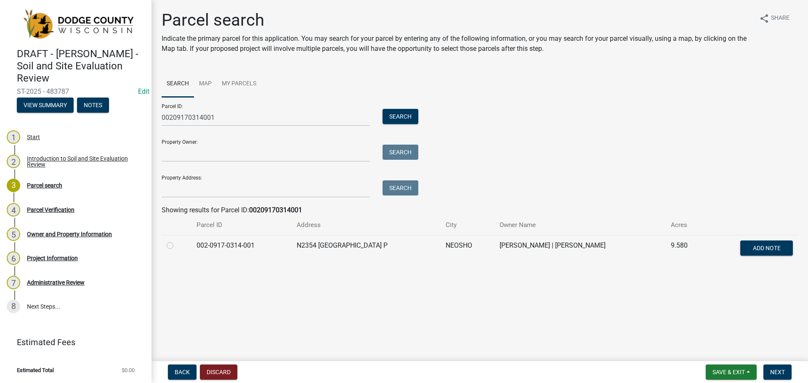
click at [177, 241] on label at bounding box center [177, 241] width 0 height 0
click at [177, 244] on input "radio" at bounding box center [179, 243] width 5 height 5
radio input "true"
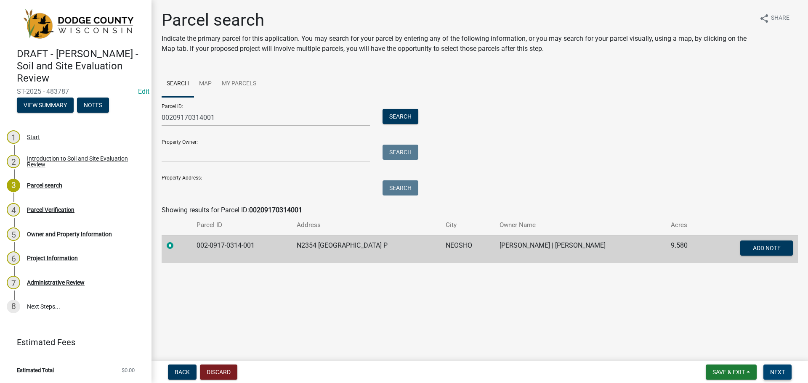
click at [776, 366] on button "Next" at bounding box center [777, 372] width 28 height 15
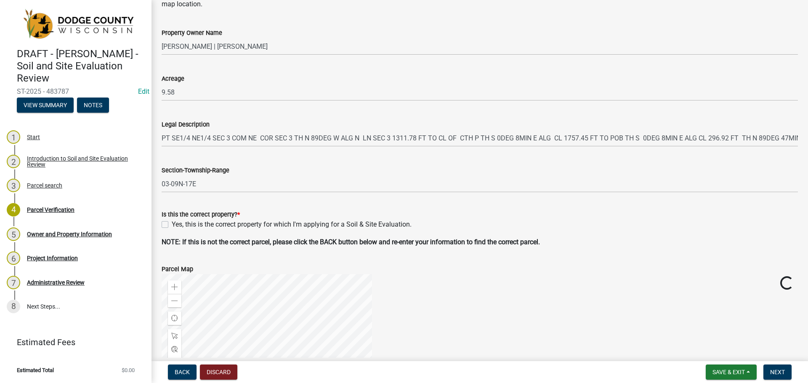
scroll to position [210, 0]
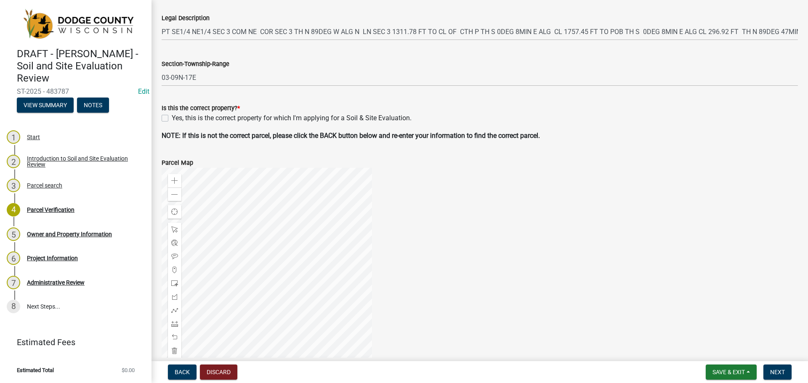
click at [172, 119] on label "Yes, this is the correct property for which I'm applying for a Soil & Site Eval…" at bounding box center [292, 118] width 240 height 10
click at [172, 119] on input "Yes, this is the correct property for which I'm applying for a Soil & Site Eval…" at bounding box center [174, 115] width 5 height 5
checkbox input "true"
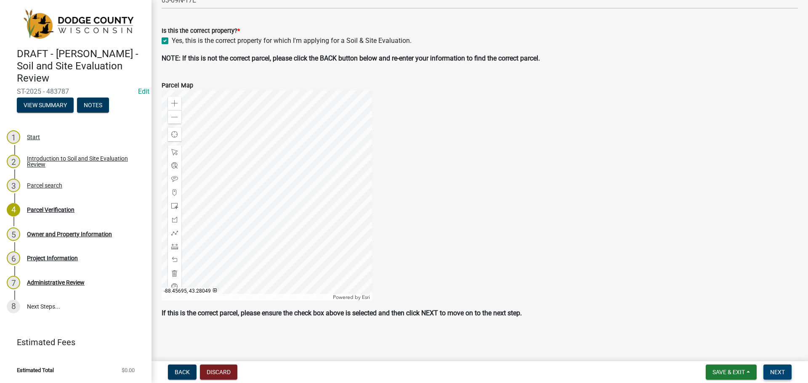
click at [782, 372] on span "Next" at bounding box center [777, 372] width 15 height 7
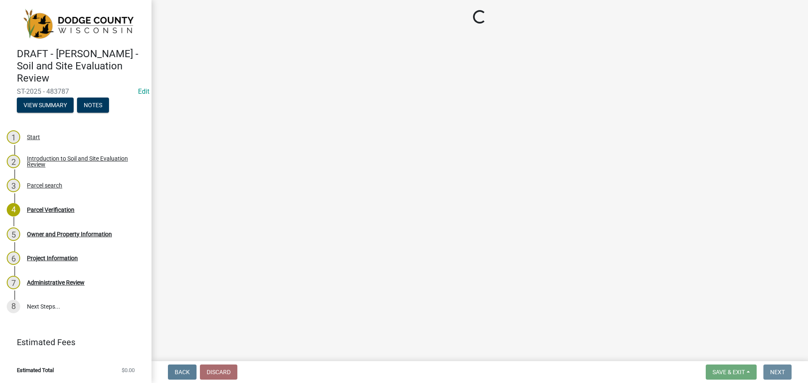
scroll to position [0, 0]
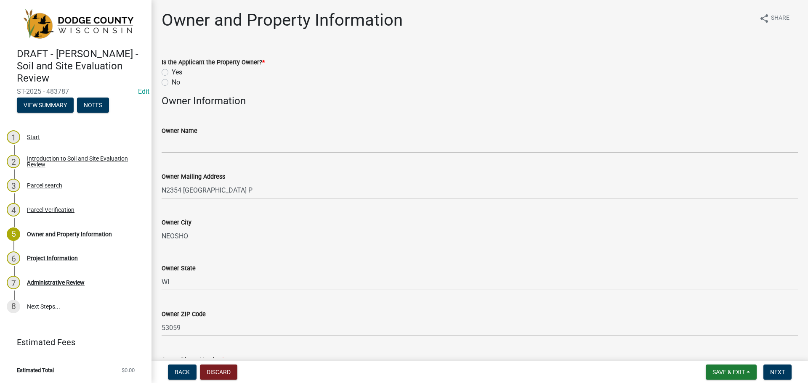
click at [172, 83] on label "No" at bounding box center [176, 82] width 8 height 10
click at [172, 83] on input "No" at bounding box center [174, 79] width 5 height 5
radio input "true"
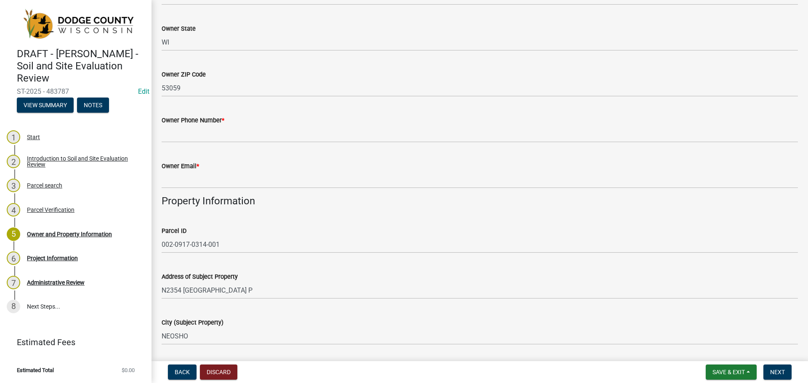
scroll to position [252, 0]
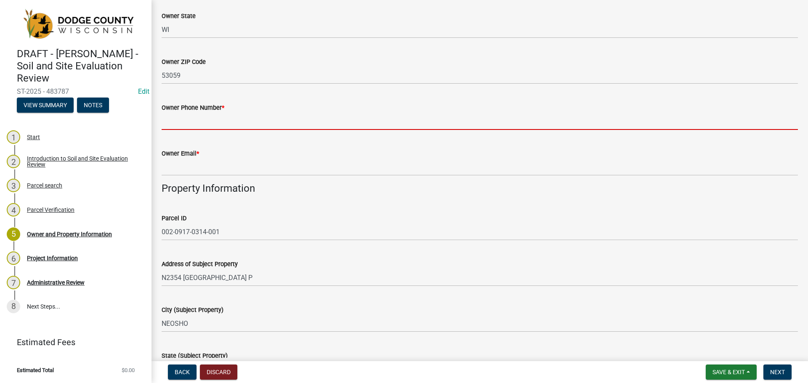
click at [217, 119] on input "Owner Phone Number *" at bounding box center [480, 121] width 636 height 17
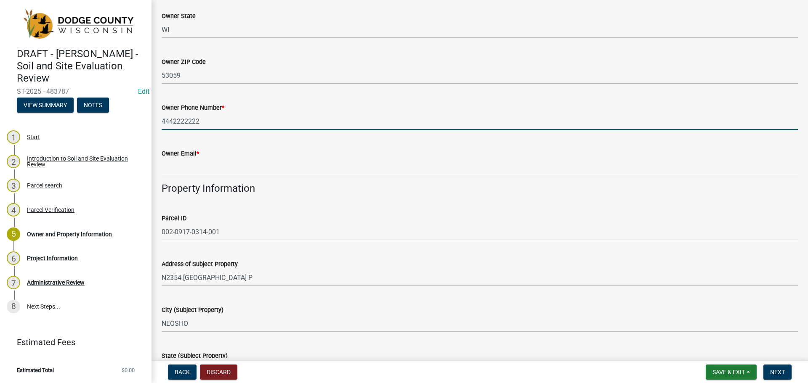
type input "4442222222"
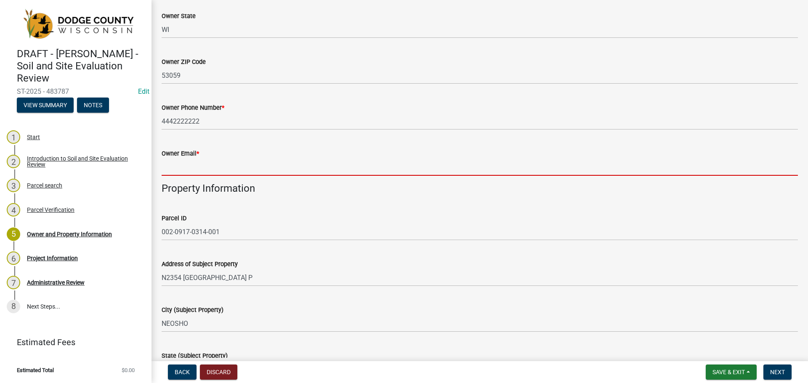
click at [241, 162] on input "Owner Email *" at bounding box center [480, 167] width 636 height 17
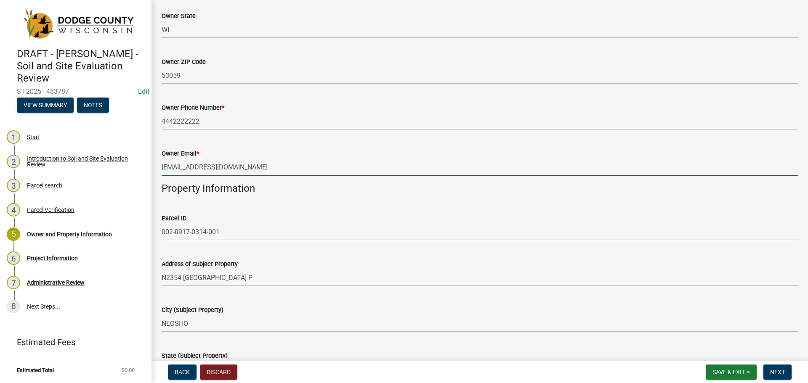
type input "[EMAIL_ADDRESS][DOMAIN_NAME]"
drag, startPoint x: 239, startPoint y: 142, endPoint x: 233, endPoint y: 142, distance: 6.3
click at [239, 142] on div "Owner Email * [EMAIL_ADDRESS][DOMAIN_NAME]" at bounding box center [480, 156] width 636 height 39
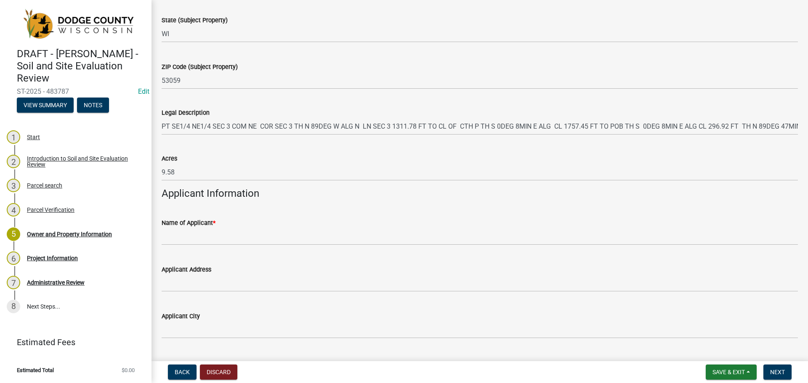
scroll to position [589, 0]
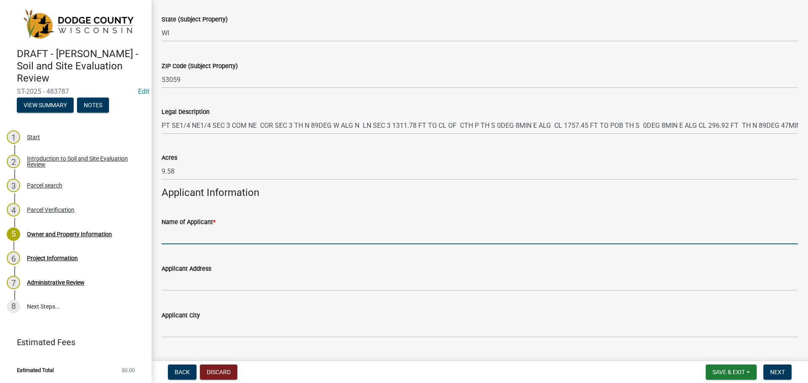
click at [218, 238] on input "Name of Applicant *" at bounding box center [480, 235] width 636 height 17
type input "/"
type input "Soil Tester 1"
click at [244, 191] on h4 "Applicant Information" at bounding box center [480, 193] width 636 height 12
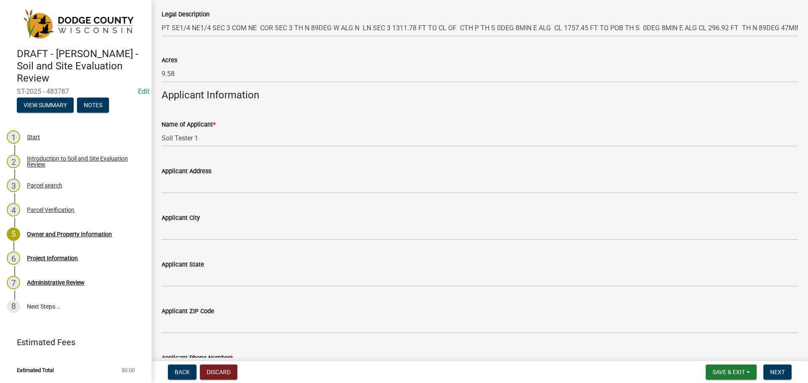
scroll to position [796, 0]
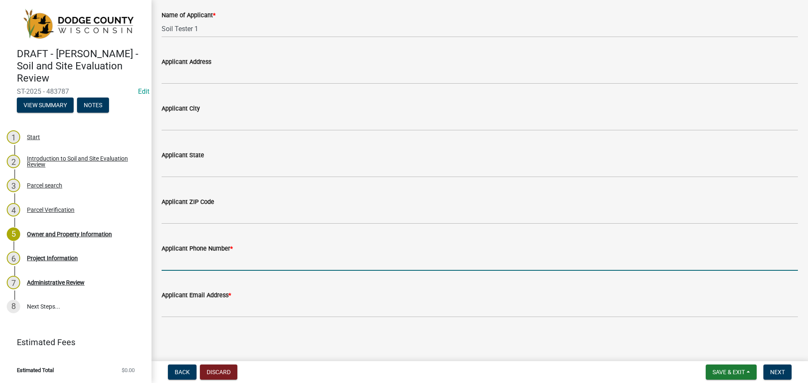
click at [243, 265] on input "Applicant Phone Number *" at bounding box center [480, 262] width 636 height 17
type input "33333333333"
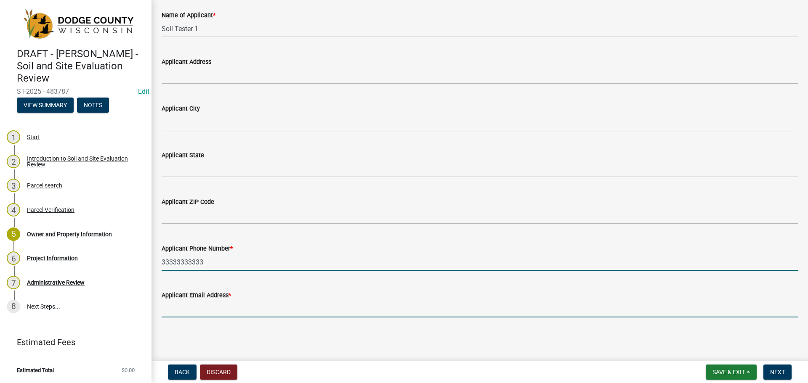
click at [242, 308] on input "Applicant Email Address *" at bounding box center [480, 308] width 636 height 17
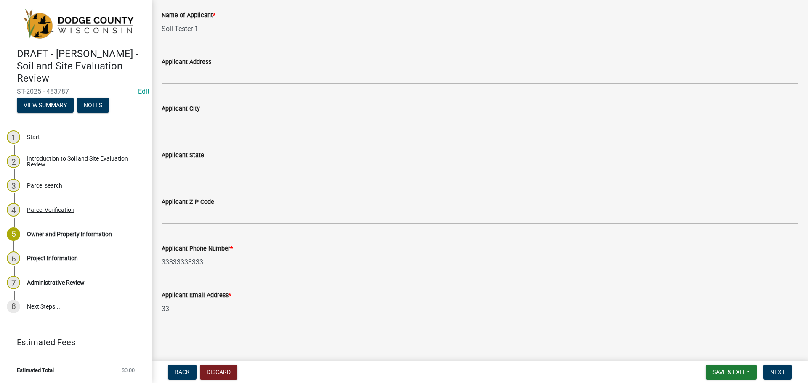
type input "3"
type input "[EMAIL_ADDRESS][DOMAIN_NAME]"
click at [207, 279] on div "Applicant Email Address * [EMAIL_ADDRESS][DOMAIN_NAME]" at bounding box center [480, 297] width 636 height 39
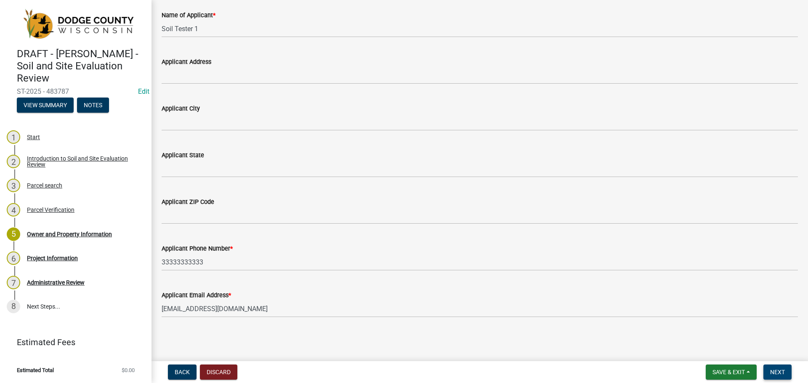
click at [768, 366] on button "Next" at bounding box center [777, 372] width 28 height 15
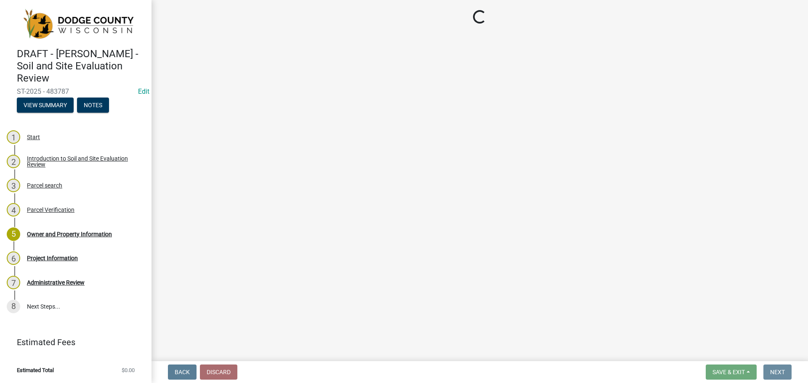
scroll to position [0, 0]
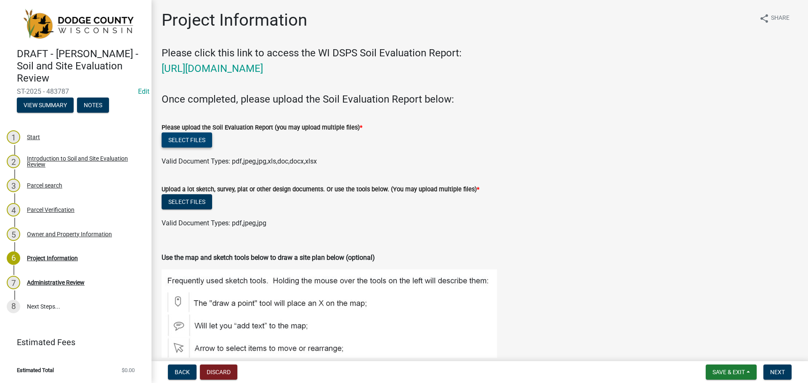
click at [201, 135] on button "Select files" at bounding box center [187, 139] width 50 height 15
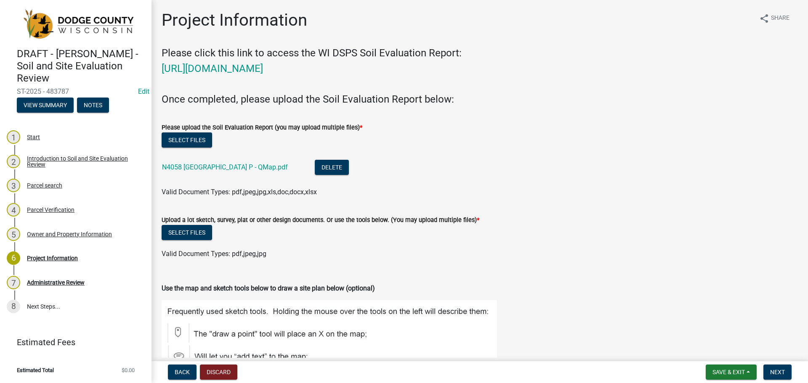
click at [195, 221] on label "Upload a lot sketch, survey, plat or other design documents. Or use the tools b…" at bounding box center [321, 220] width 318 height 6
click at [198, 231] on button "Select files" at bounding box center [187, 232] width 50 height 15
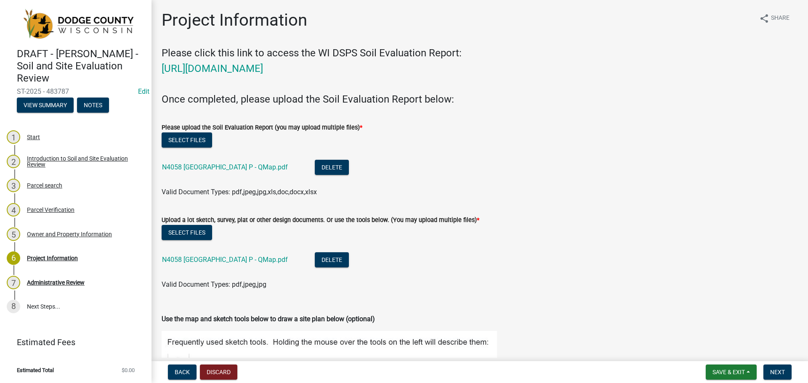
click at [488, 215] on div "Upload a lot sketch, survey, plat or other design documents. Or use the tools b…" at bounding box center [480, 220] width 636 height 10
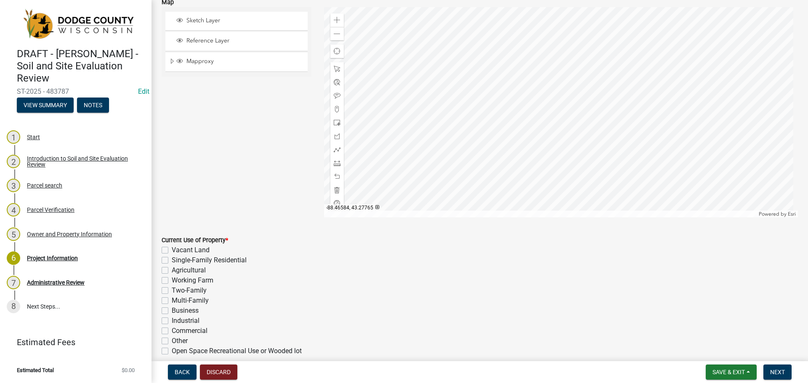
scroll to position [589, 0]
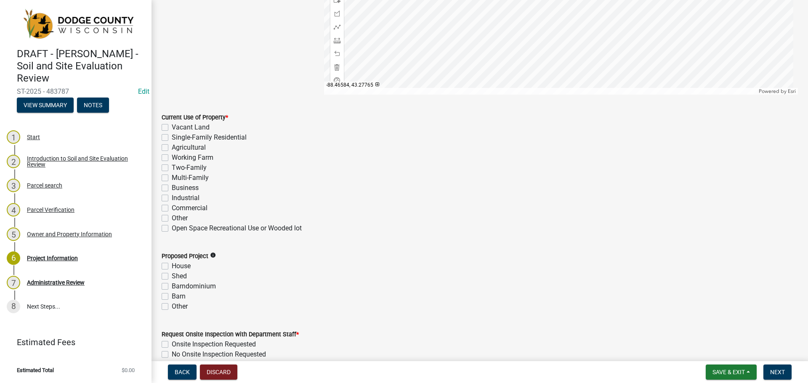
click at [172, 138] on label "Single-Family Residential" at bounding box center [209, 137] width 75 height 10
click at [172, 138] on input "Single-Family Residential" at bounding box center [174, 134] width 5 height 5
checkbox input "true"
checkbox input "false"
checkbox input "true"
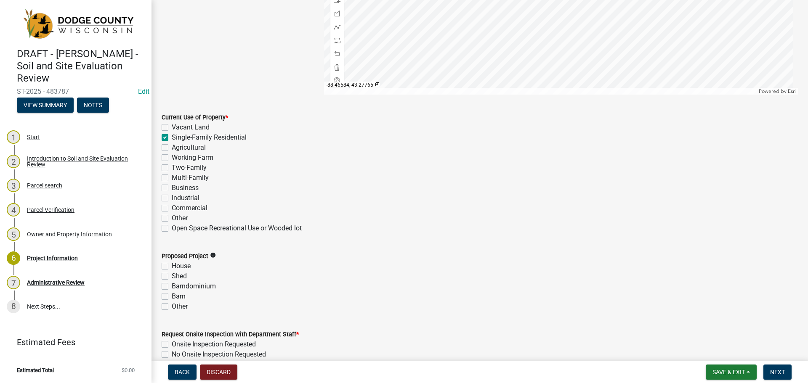
checkbox input "false"
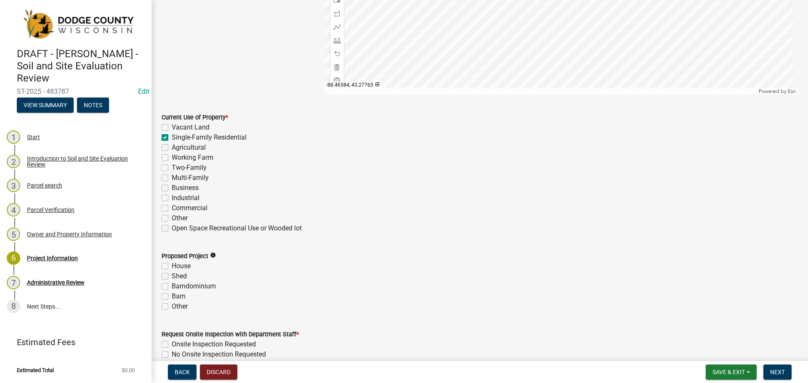
checkbox input "false"
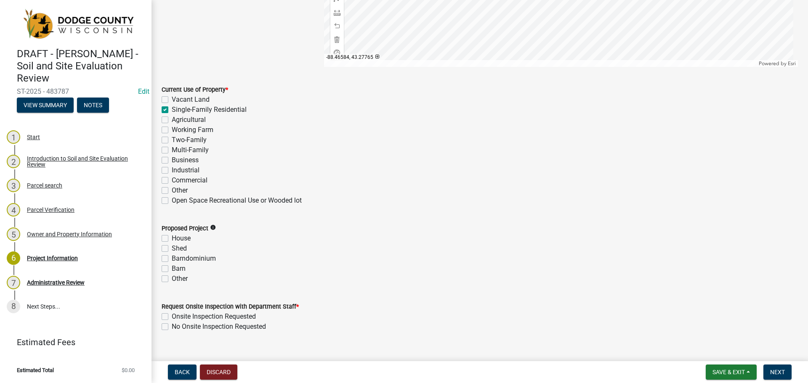
scroll to position [631, 0]
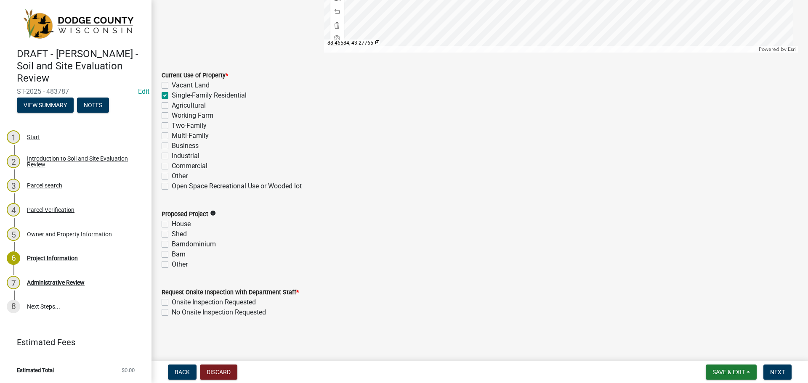
click at [172, 225] on label "House" at bounding box center [181, 224] width 19 height 10
click at [172, 225] on input "House" at bounding box center [174, 221] width 5 height 5
checkbox input "true"
checkbox input "false"
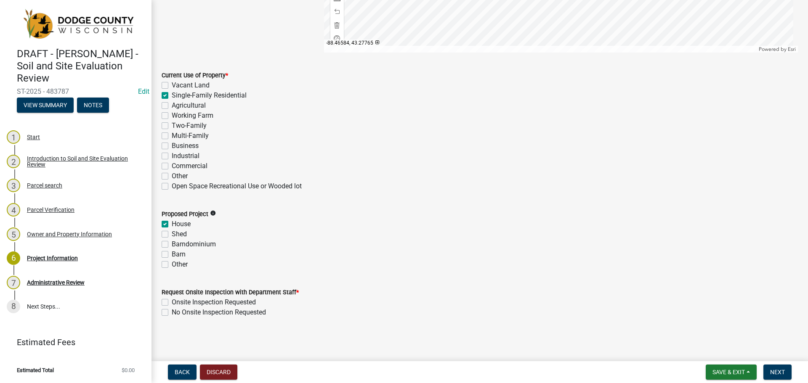
checkbox input "false"
click at [172, 314] on label "No Onsite Inspection Requested" at bounding box center [219, 312] width 94 height 10
click at [172, 313] on input "No Onsite Inspection Requested" at bounding box center [174, 309] width 5 height 5
checkbox input "true"
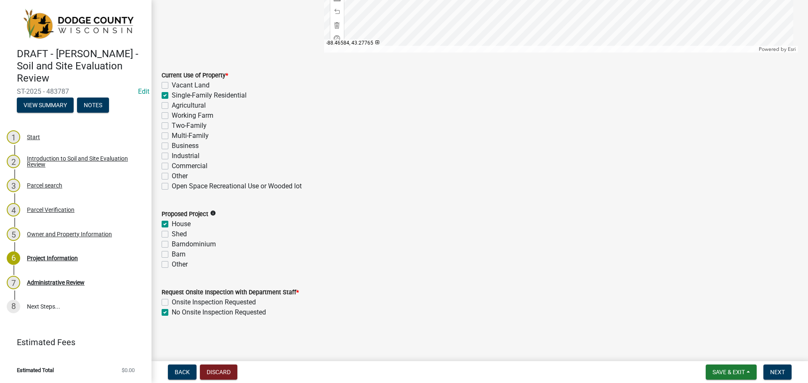
checkbox input "false"
checkbox input "true"
click at [774, 372] on span "Next" at bounding box center [777, 372] width 15 height 7
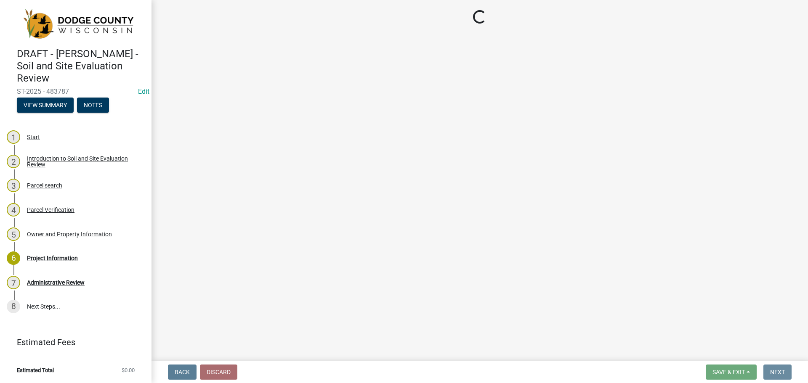
scroll to position [0, 0]
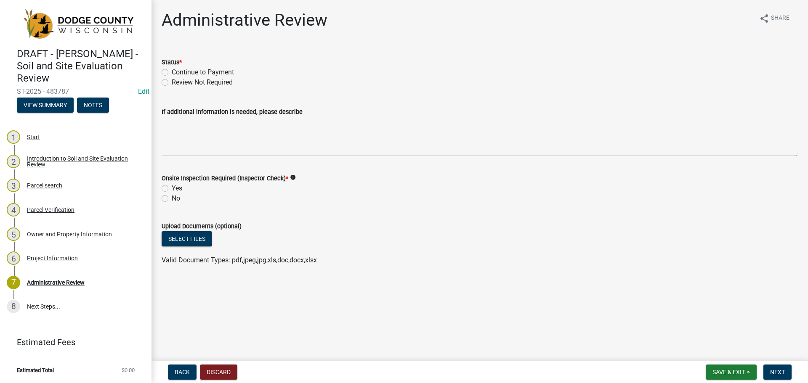
click at [159, 70] on div "Status * Continue to Payment Review Not Required" at bounding box center [479, 67] width 649 height 40
click at [172, 72] on label "Continue to Payment" at bounding box center [203, 72] width 62 height 10
click at [172, 72] on input "Continue to Payment" at bounding box center [174, 69] width 5 height 5
radio input "true"
click at [172, 197] on label "No" at bounding box center [176, 198] width 8 height 10
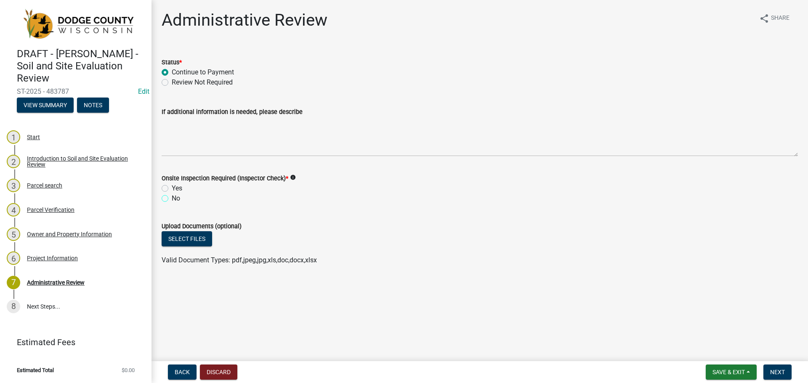
click at [172, 197] on input "No" at bounding box center [174, 195] width 5 height 5
radio input "true"
click at [768, 372] on button "Next" at bounding box center [777, 372] width 28 height 15
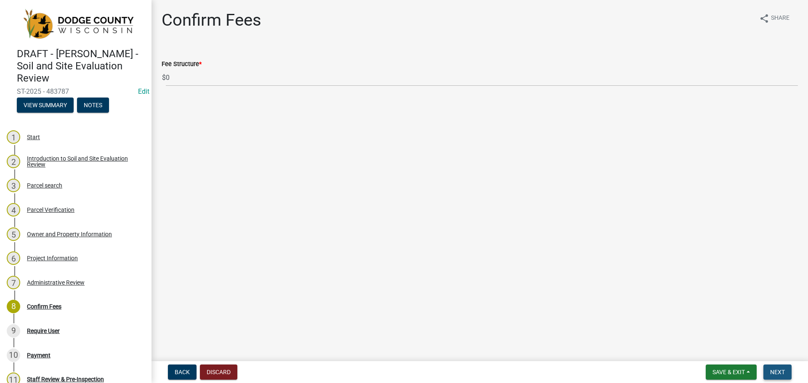
click at [772, 369] on span "Next" at bounding box center [777, 372] width 15 height 7
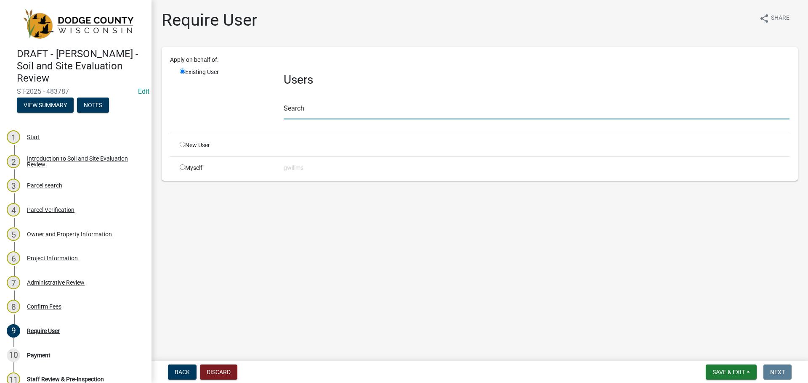
click at [333, 111] on input "text" at bounding box center [537, 110] width 506 height 17
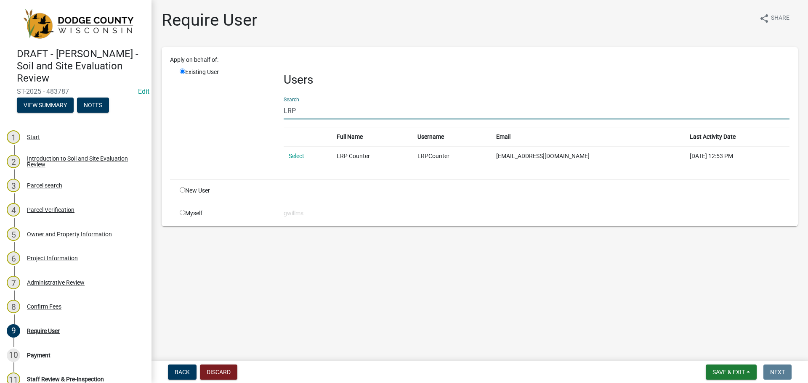
type input "LRP"
click at [295, 159] on link "Select" at bounding box center [297, 156] width 16 height 7
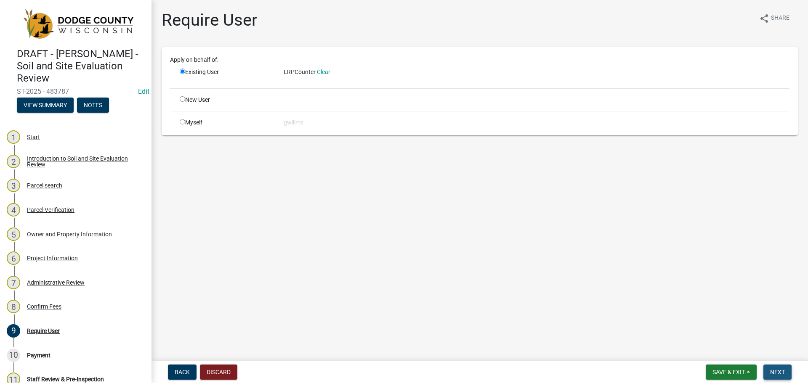
drag, startPoint x: 779, startPoint y: 375, endPoint x: 678, endPoint y: 305, distance: 122.9
click at [779, 374] on span "Next" at bounding box center [777, 372] width 15 height 7
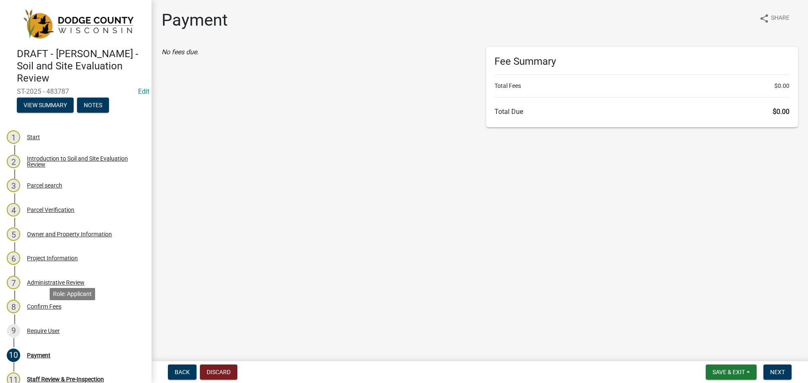
click at [96, 324] on div "9 Require User" at bounding box center [72, 330] width 131 height 13
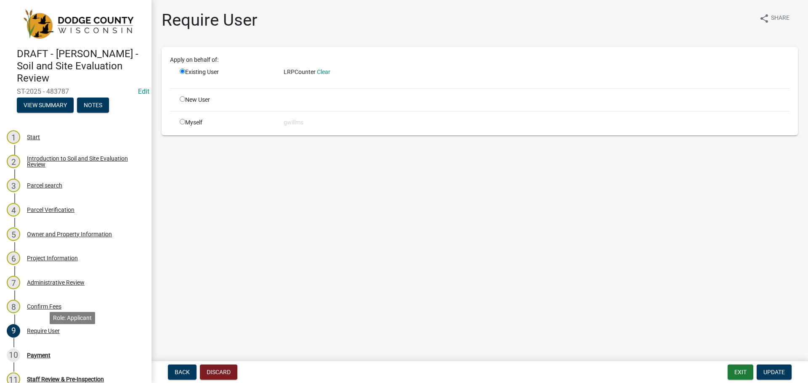
click at [77, 349] on link "10 Payment" at bounding box center [75, 355] width 151 height 24
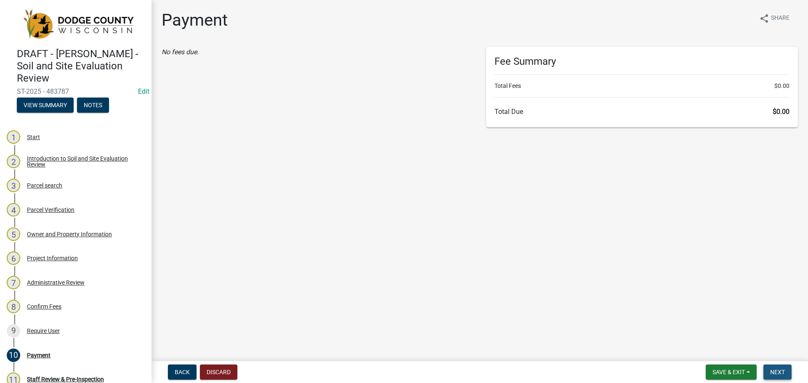
click at [782, 373] on span "Next" at bounding box center [777, 372] width 15 height 7
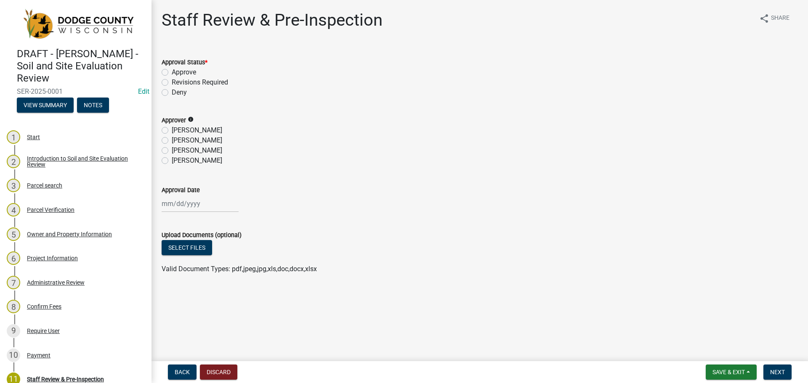
click at [172, 72] on label "Approve" at bounding box center [184, 72] width 24 height 10
click at [172, 72] on input "Approve" at bounding box center [174, 69] width 5 height 5
radio input "true"
click at [172, 152] on label "[PERSON_NAME]" at bounding box center [197, 151] width 50 height 10
click at [172, 151] on input "[PERSON_NAME]" at bounding box center [174, 148] width 5 height 5
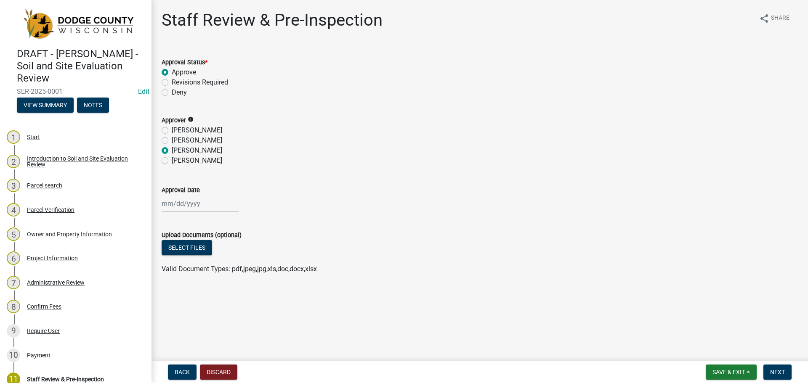
radio input "true"
click at [176, 201] on div at bounding box center [200, 203] width 77 height 17
select select "9"
select select "2025"
click at [208, 289] on div "25" at bounding box center [210, 288] width 13 height 13
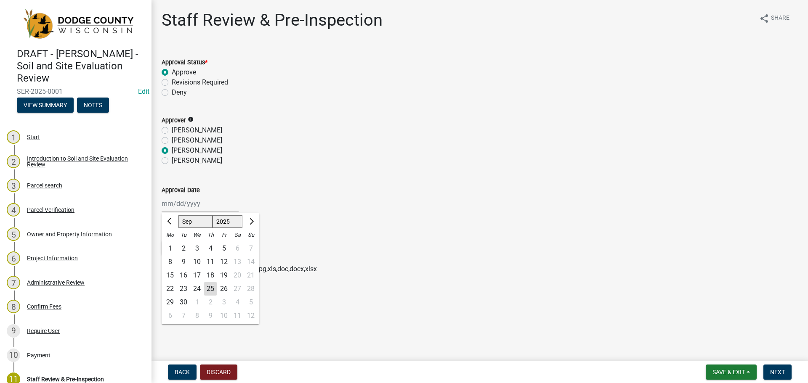
type input "[DATE]"
click at [332, 230] on div "Upload Documents (optional)" at bounding box center [480, 235] width 636 height 10
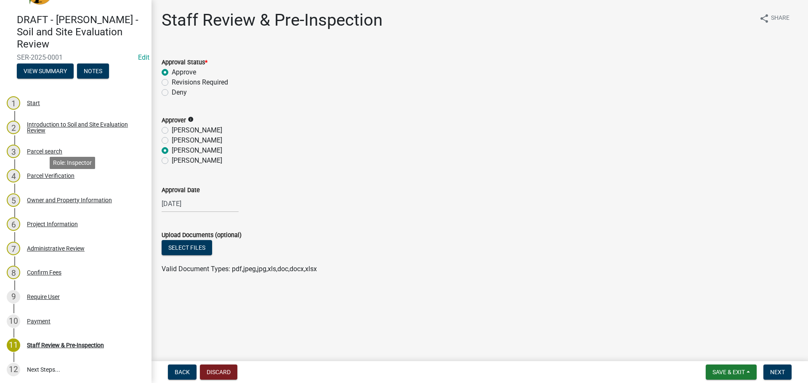
scroll to position [78, 0]
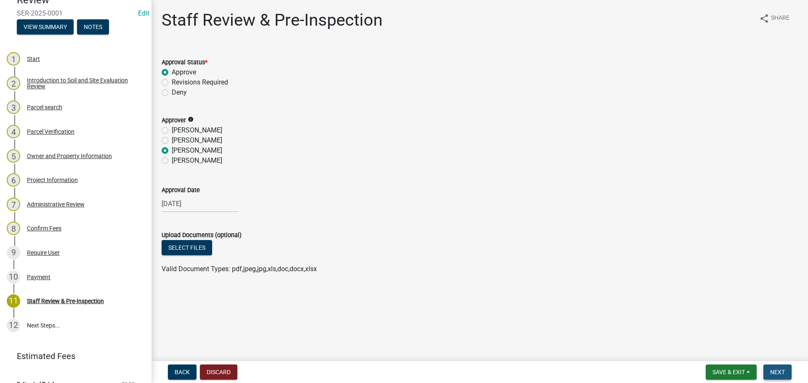
click at [780, 374] on span "Next" at bounding box center [777, 372] width 15 height 7
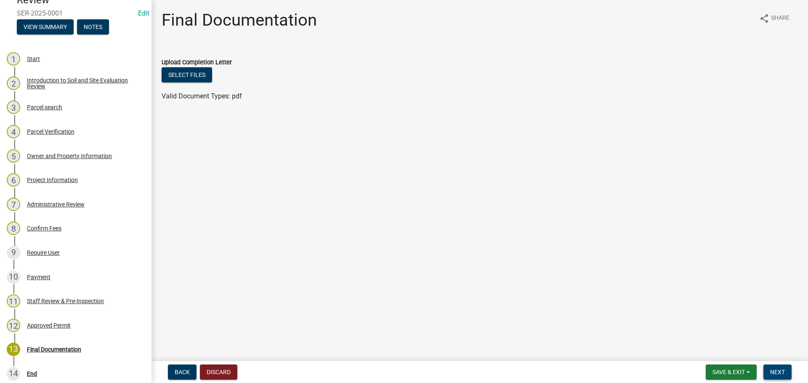
click at [778, 369] on span "Next" at bounding box center [777, 372] width 15 height 7
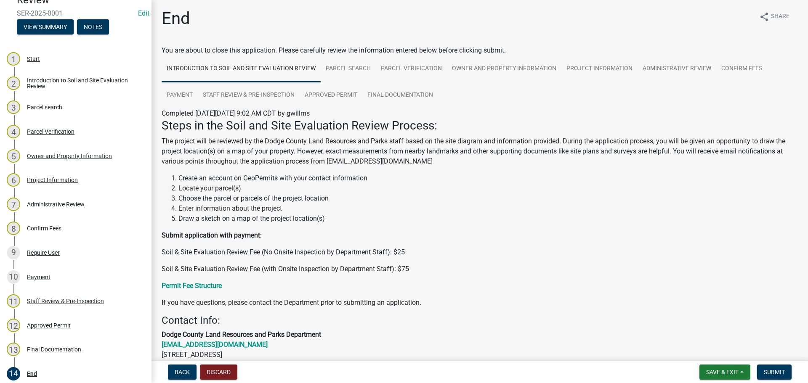
scroll to position [0, 0]
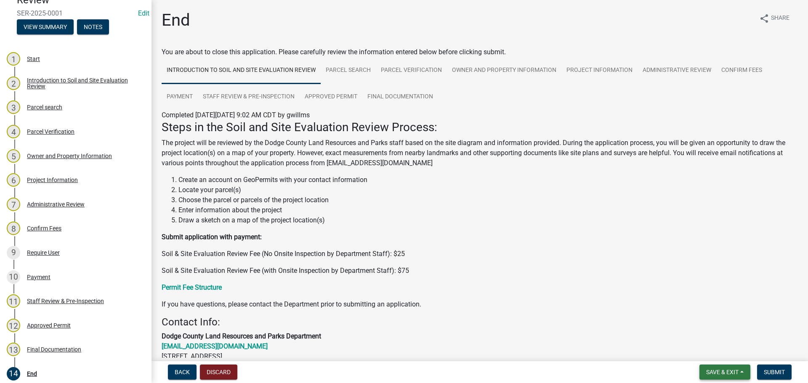
click at [710, 370] on span "Save & Exit" at bounding box center [722, 372] width 32 height 7
click at [527, 293] on div "Permit Fee Structure" at bounding box center [479, 291] width 649 height 17
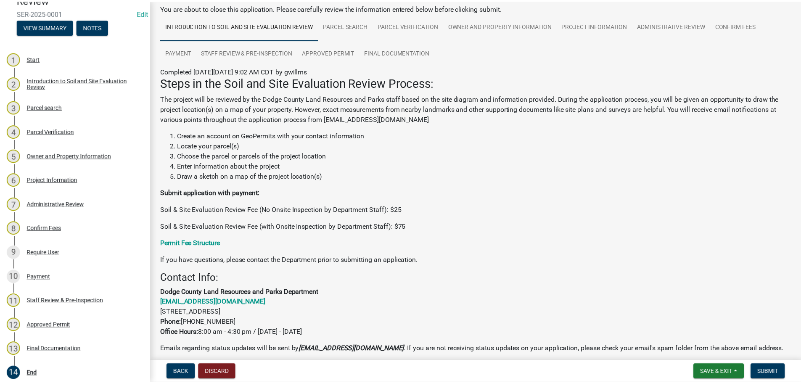
scroll to position [109, 0]
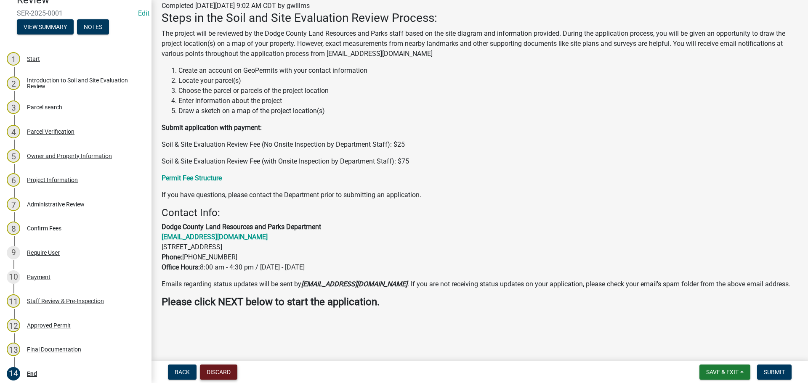
click at [224, 374] on button "Discard" at bounding box center [218, 372] width 37 height 15
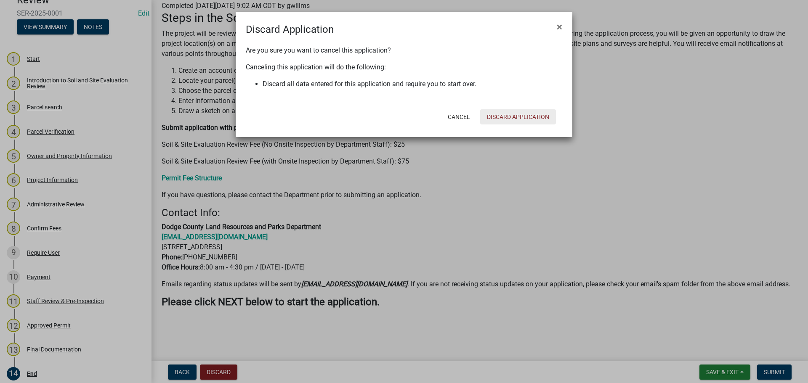
click at [519, 119] on button "Discard Application" at bounding box center [518, 116] width 76 height 15
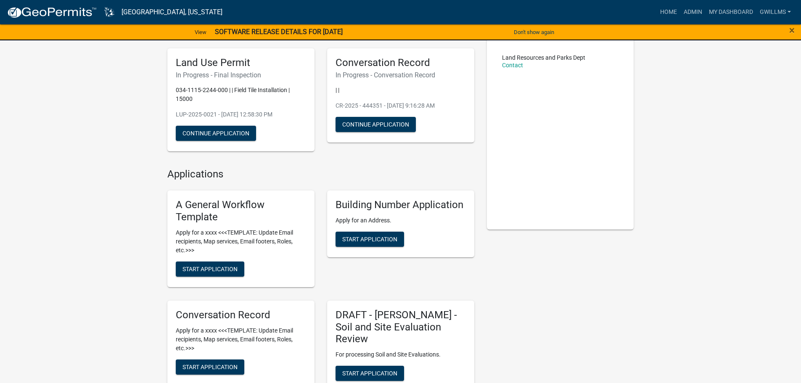
scroll to position [126, 0]
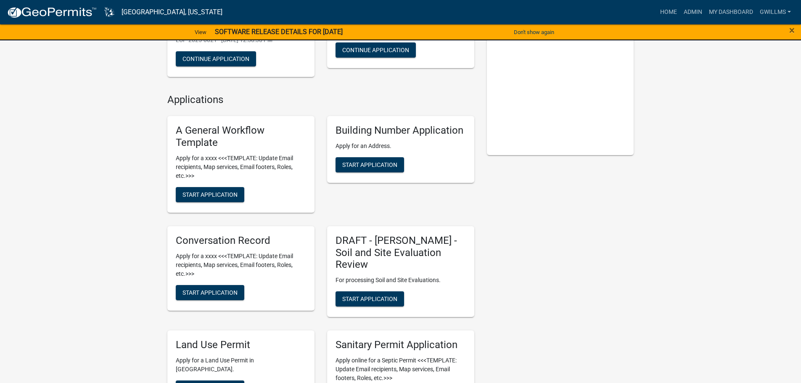
drag, startPoint x: 724, startPoint y: 3, endPoint x: 716, endPoint y: 11, distance: 10.7
click at [724, 3] on nav "Dodge County, Wisconsin more_horiz Home Admin My Dashboard gwillms Admin Accoun…" at bounding box center [400, 12] width 801 height 24
click at [701, 11] on link "Admin" at bounding box center [693, 12] width 25 height 16
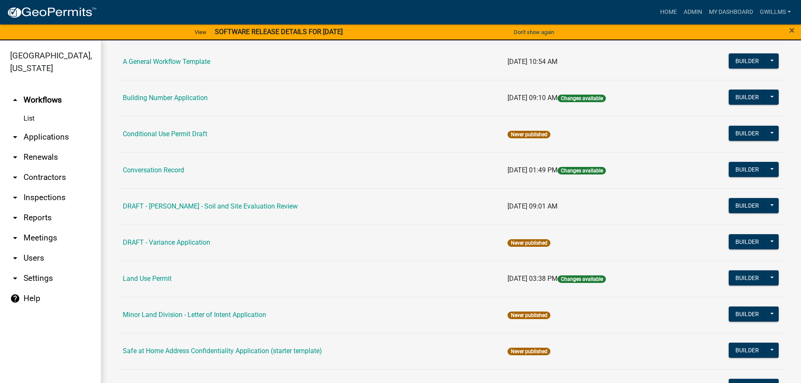
scroll to position [168, 0]
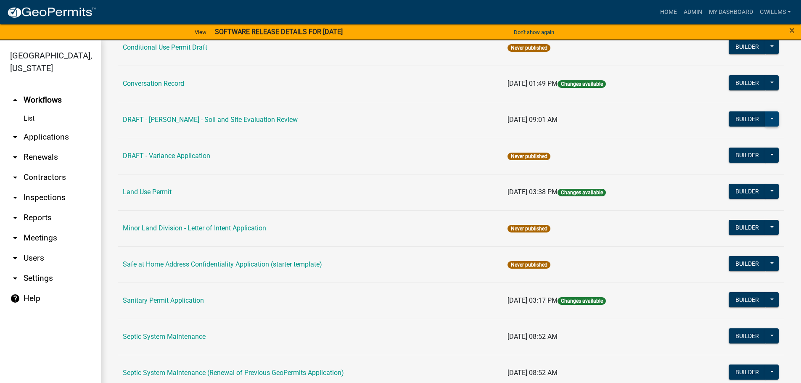
click at [767, 118] on button at bounding box center [772, 118] width 13 height 15
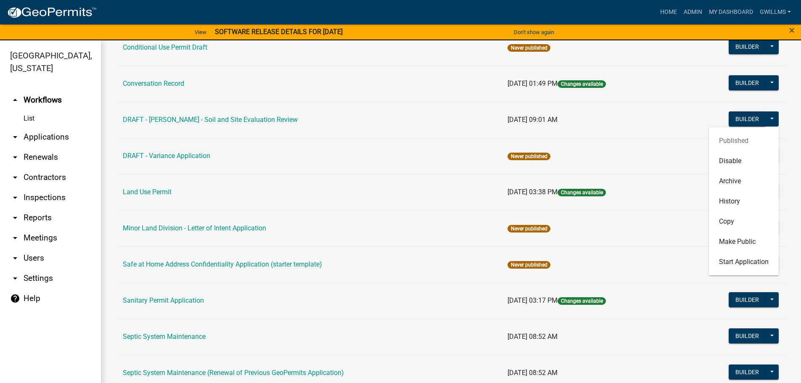
click at [213, 122] on link "DRAFT - [PERSON_NAME] - Soil and Site Evaluation Review" at bounding box center [210, 120] width 175 height 8
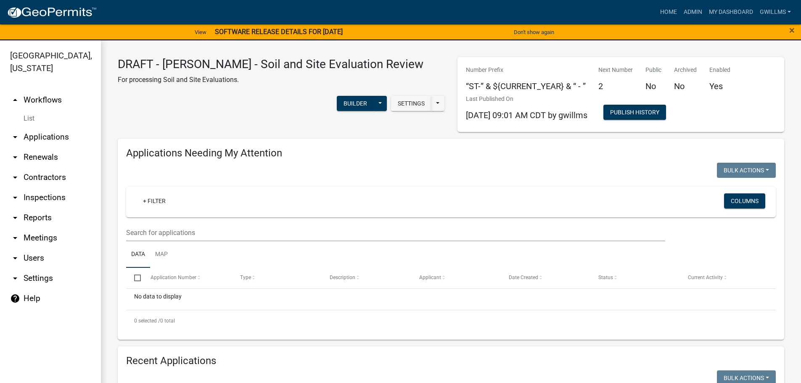
click at [360, 64] on h3 "DRAFT - [PERSON_NAME] - Soil and Site Evaluation Review" at bounding box center [271, 64] width 306 height 14
click at [409, 96] on button "Settings" at bounding box center [411, 103] width 40 height 15
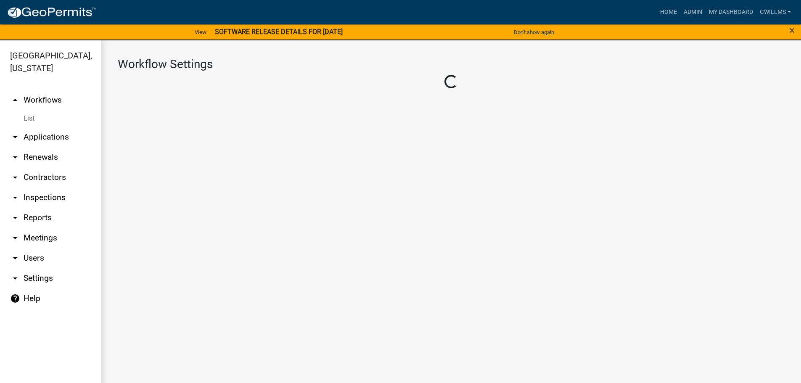
select select "1"
select select "fe7d7ca3-7d41-4d34-8abd-bc64e49967b2"
select select "3"
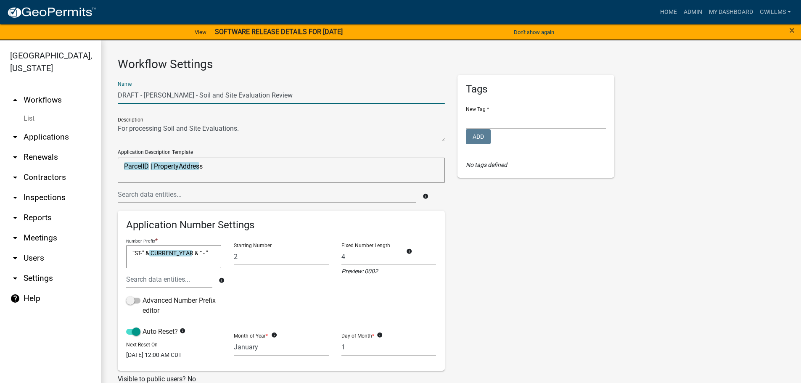
click at [273, 96] on input "DRAFT - [PERSON_NAME] - Soil and Site Evaluation Review" at bounding box center [281, 95] width 327 height 17
drag, startPoint x: 169, startPoint y: 95, endPoint x: 102, endPoint y: 96, distance: 66.9
click at [98, 95] on div "Dodge County, Wisconsin arrow_drop_up Workflows List arrow_drop_down Applicatio…" at bounding box center [400, 216] width 801 height 353
type input "Soil and Site Evaluation Review"
click at [517, 193] on div "Tags New Tag * Add No tags defined" at bounding box center [536, 295] width 170 height 441
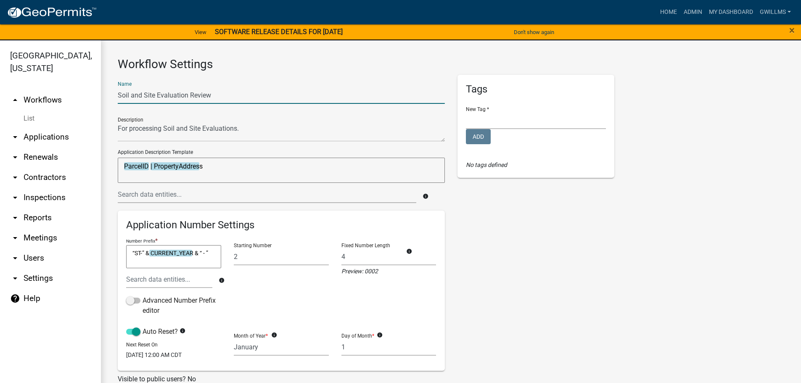
click at [230, 97] on input "Soil and Site Evaluation Review" at bounding box center [281, 95] width 327 height 17
click at [578, 200] on div "Tags New Tag * Add No tags defined" at bounding box center [536, 295] width 170 height 441
click at [514, 239] on div "Tags New Tag * Add No tags defined" at bounding box center [536, 295] width 170 height 441
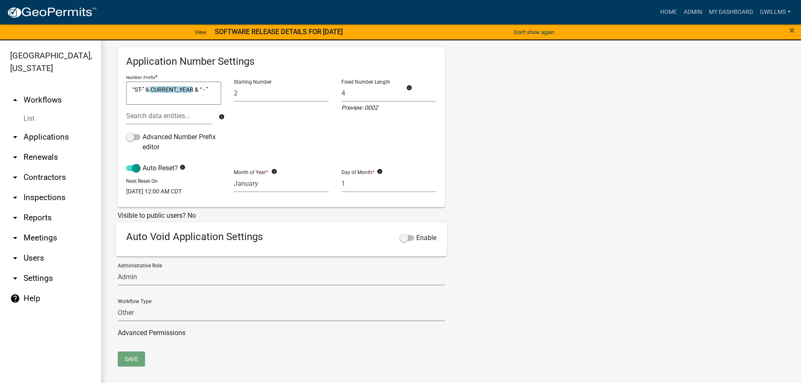
scroll to position [10, 0]
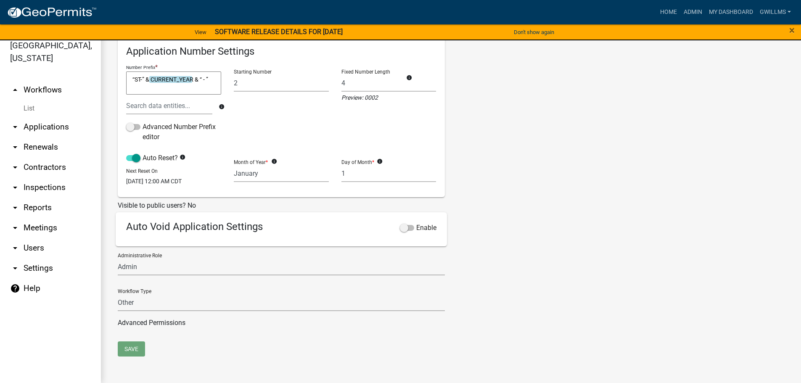
click at [560, 166] on div "Tags New Tag * Add No tags defined" at bounding box center [536, 121] width 170 height 441
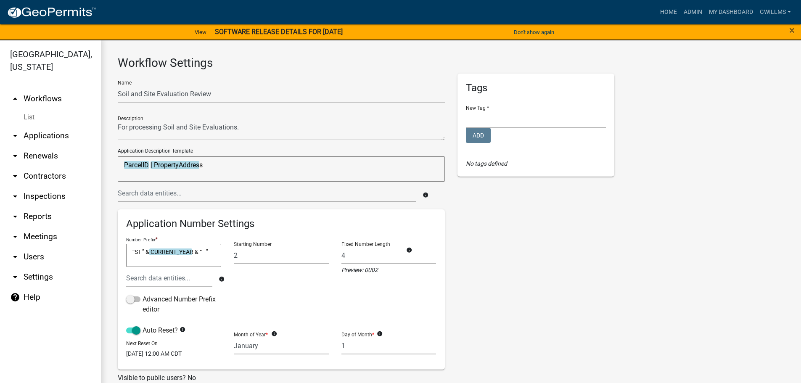
scroll to position [0, 0]
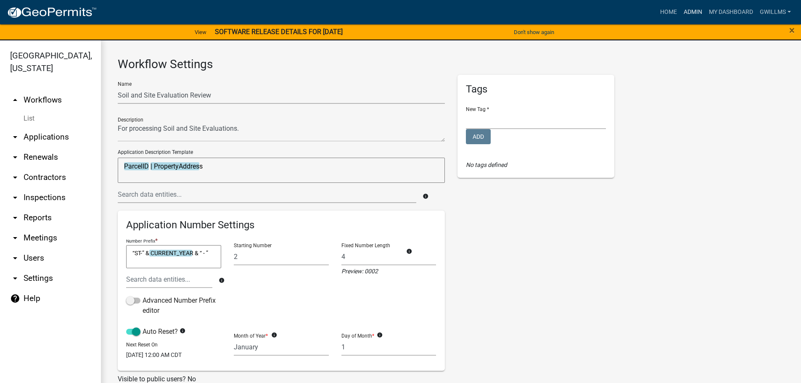
click at [693, 11] on link "Admin" at bounding box center [693, 12] width 25 height 16
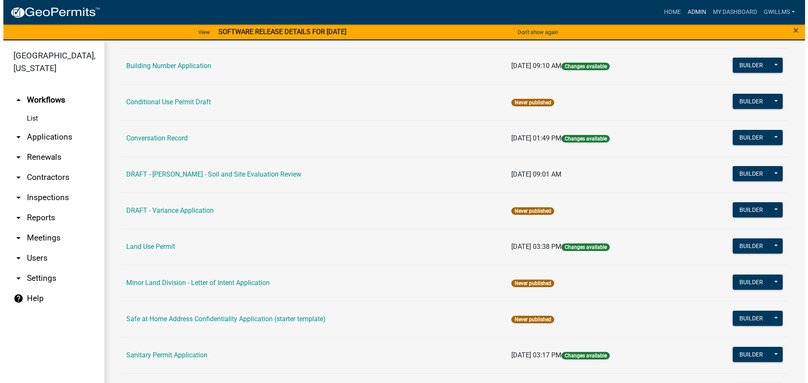
scroll to position [126, 0]
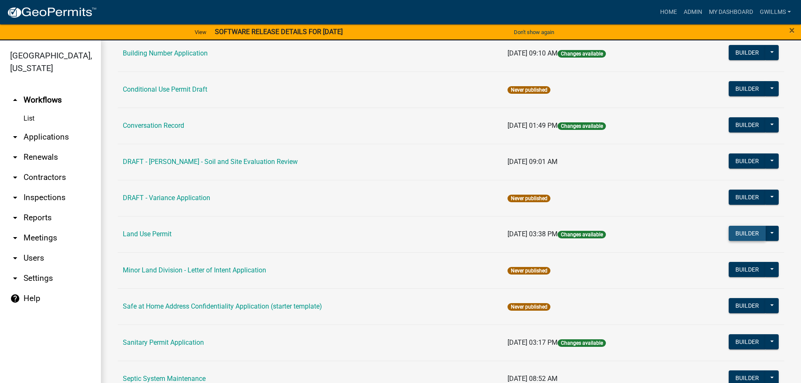
click at [729, 231] on button "Builder" at bounding box center [747, 233] width 37 height 15
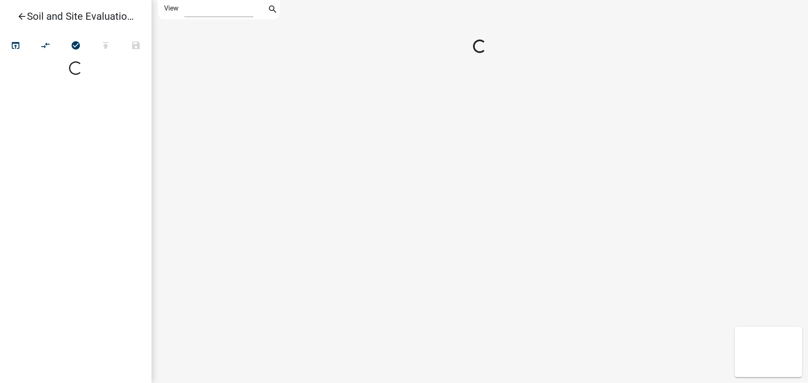
select select "1"
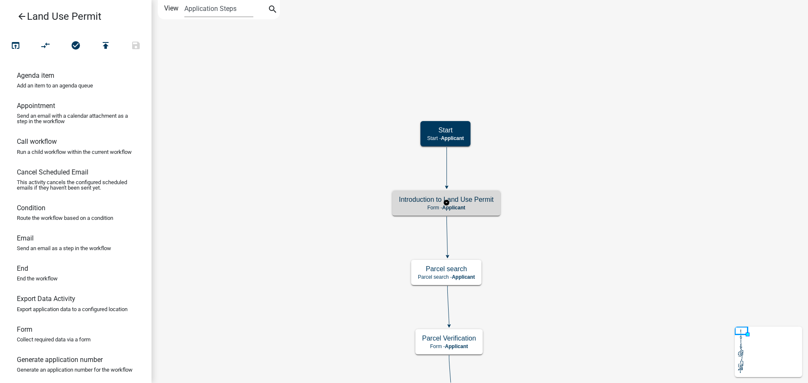
click at [419, 205] on p "Form - Applicant" at bounding box center [446, 208] width 95 height 6
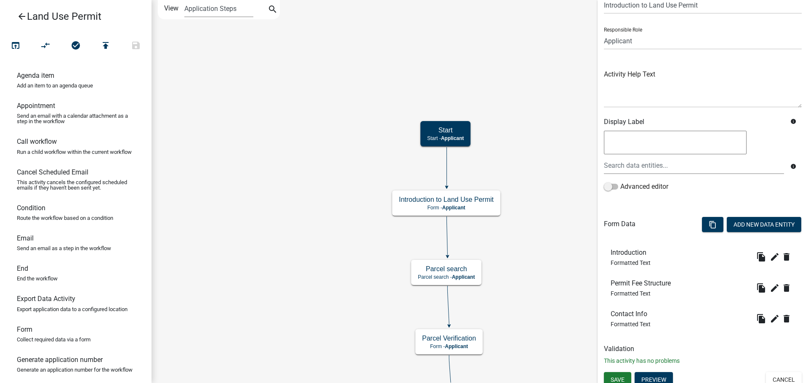
scroll to position [45, 0]
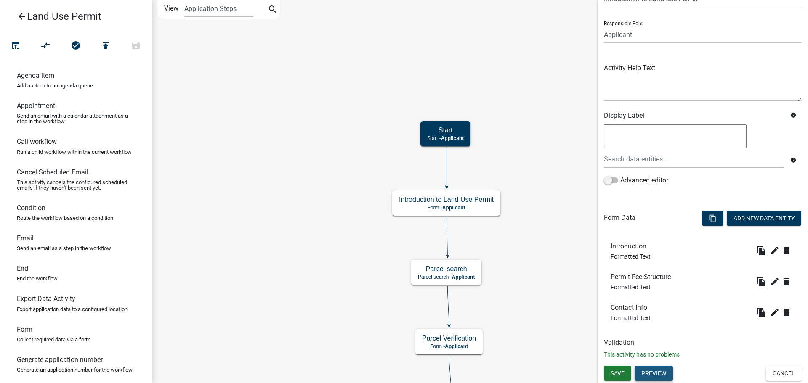
click at [662, 372] on button "Preview" at bounding box center [653, 373] width 38 height 15
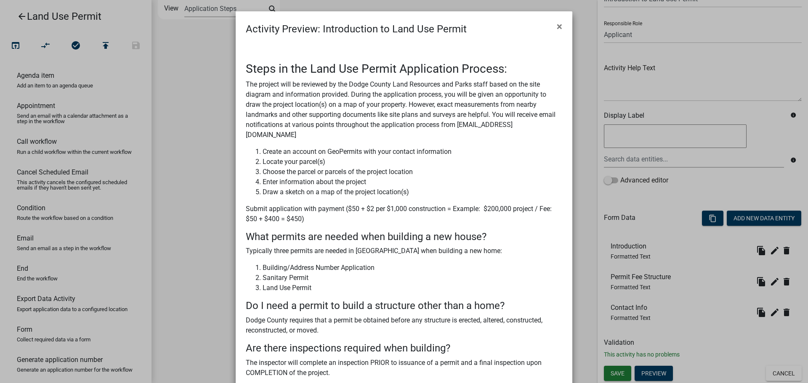
scroll to position [0, 0]
click at [559, 23] on span "×" at bounding box center [558, 27] width 5 height 12
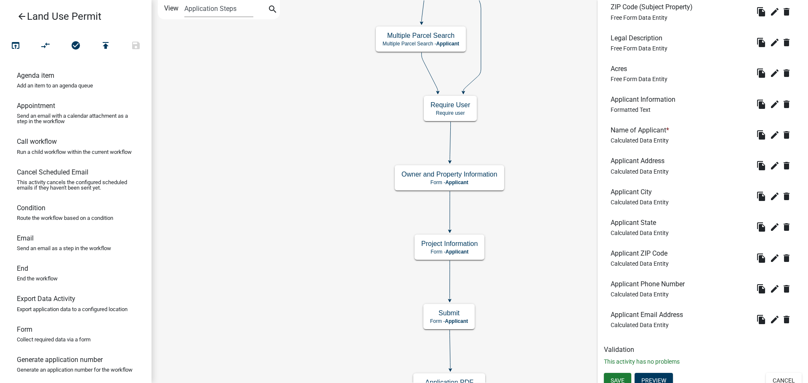
scroll to position [722, 0]
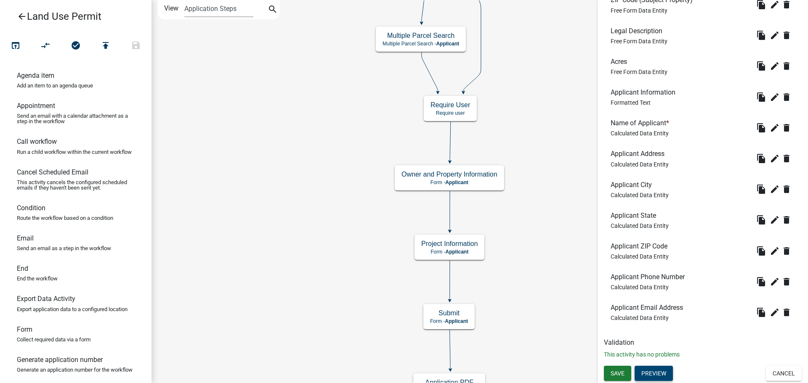
click at [655, 379] on button "Preview" at bounding box center [653, 373] width 38 height 15
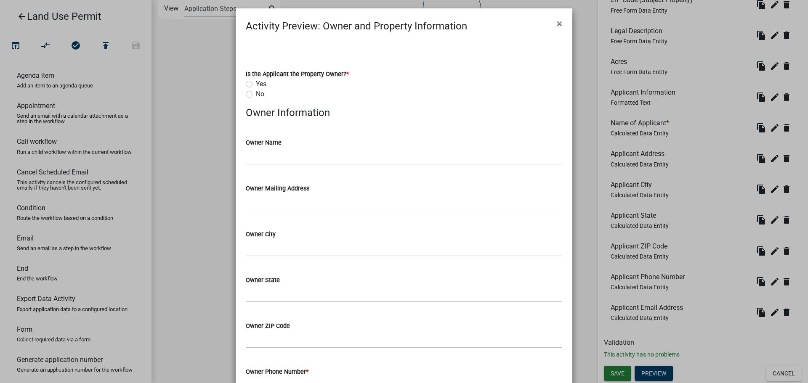
scroll to position [0, 0]
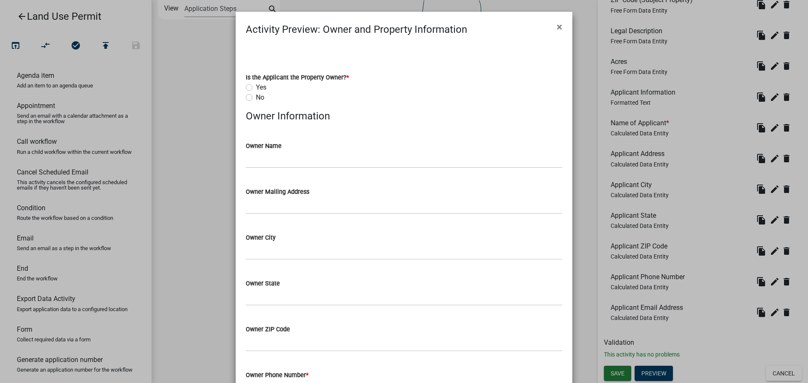
drag, startPoint x: 556, startPoint y: 28, endPoint x: 554, endPoint y: 37, distance: 9.7
click at [556, 27] on span "×" at bounding box center [558, 27] width 5 height 12
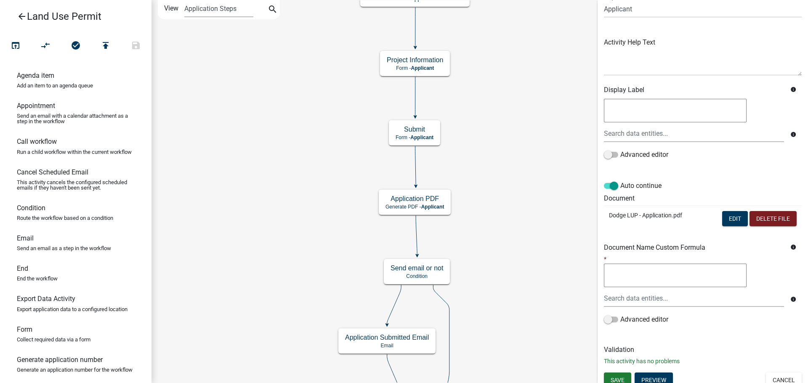
scroll to position [77, 0]
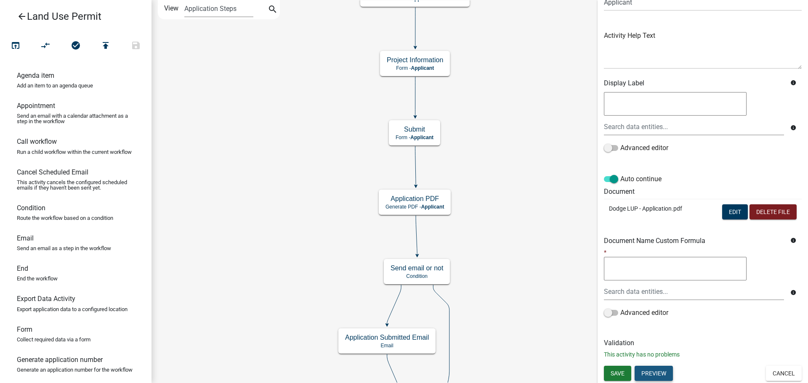
click at [666, 378] on button "Preview" at bounding box center [653, 373] width 38 height 15
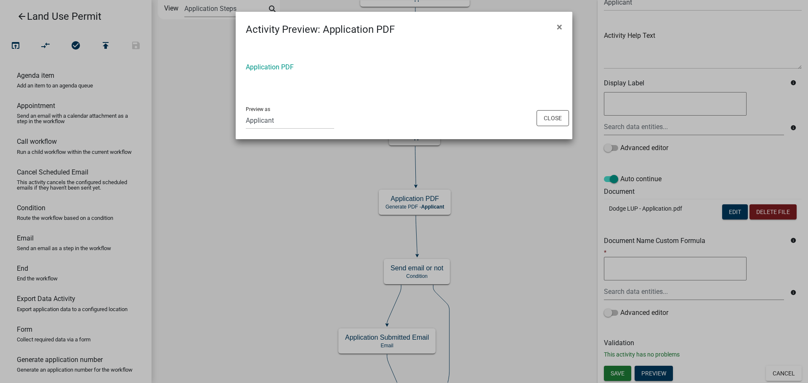
click at [286, 68] on link "Application PDF" at bounding box center [270, 67] width 48 height 8
click at [557, 24] on span "×" at bounding box center [558, 27] width 5 height 12
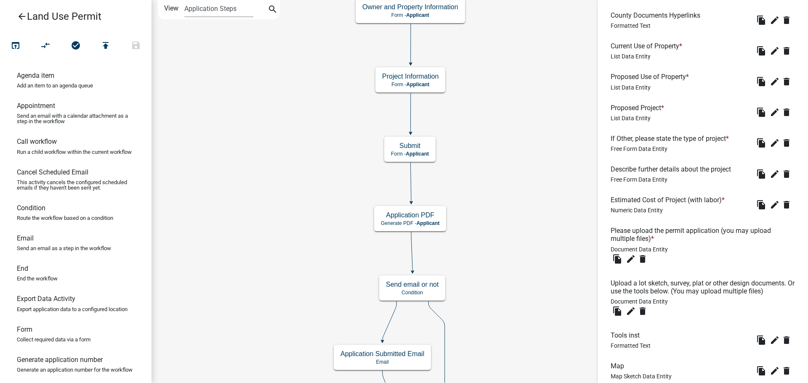
scroll to position [365, 0]
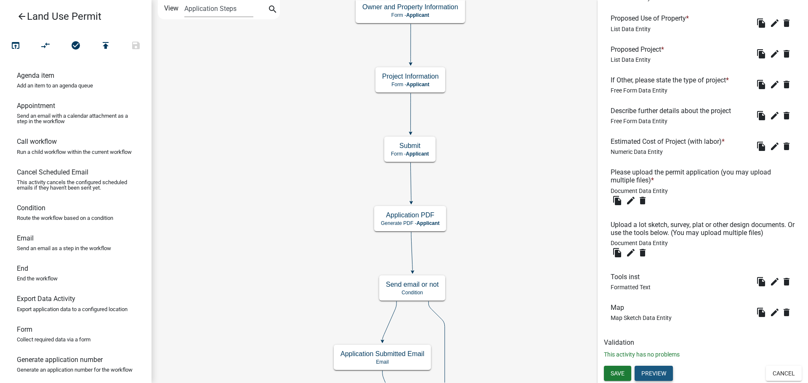
click at [657, 371] on button "Preview" at bounding box center [653, 373] width 38 height 15
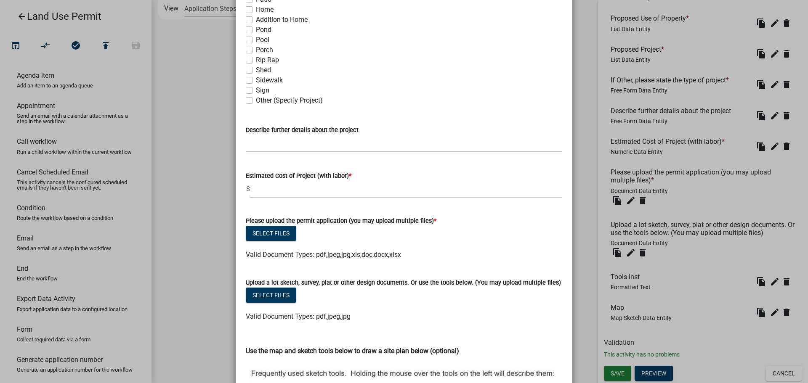
scroll to position [0, 0]
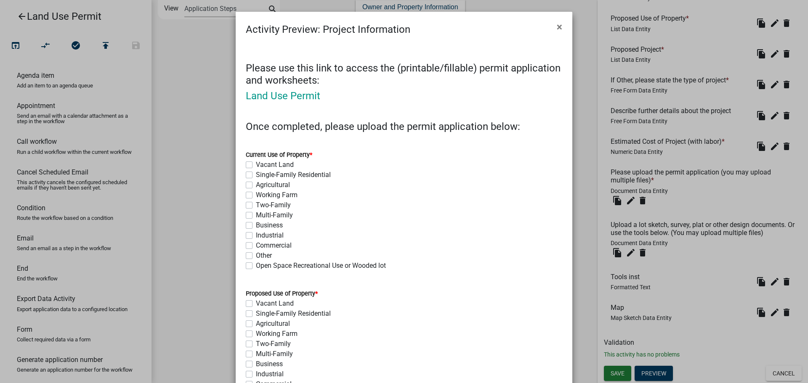
click at [558, 26] on span "×" at bounding box center [558, 27] width 5 height 12
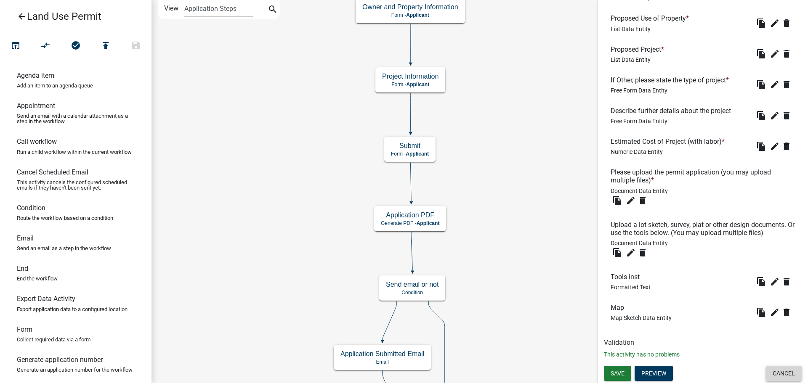
click at [782, 374] on button "Cancel" at bounding box center [784, 373] width 36 height 15
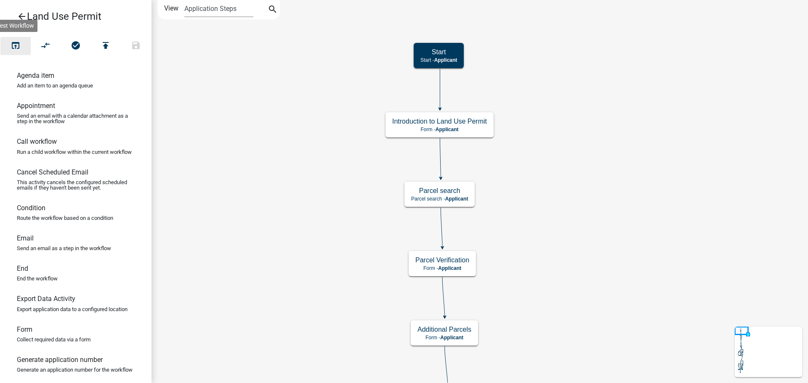
click at [13, 42] on icon "open_in_browser" at bounding box center [16, 46] width 10 height 12
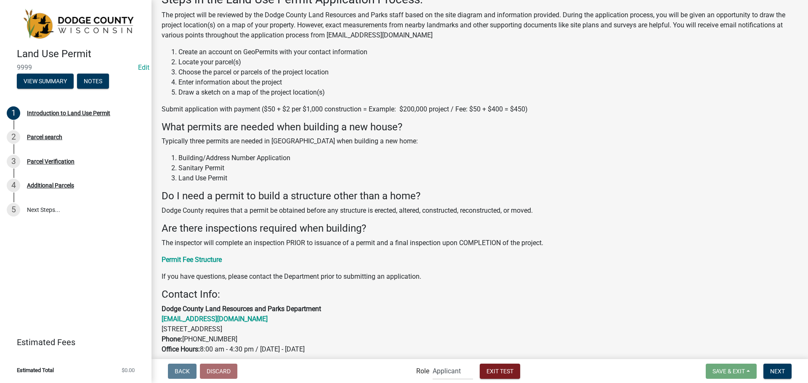
scroll to position [127, 0]
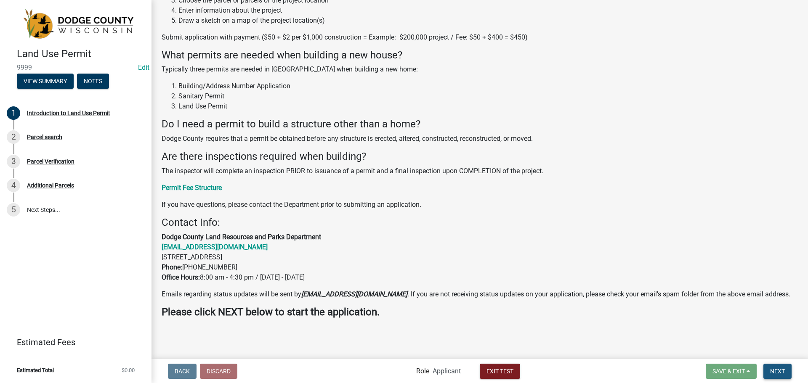
click at [769, 371] on button "Next" at bounding box center [777, 371] width 28 height 15
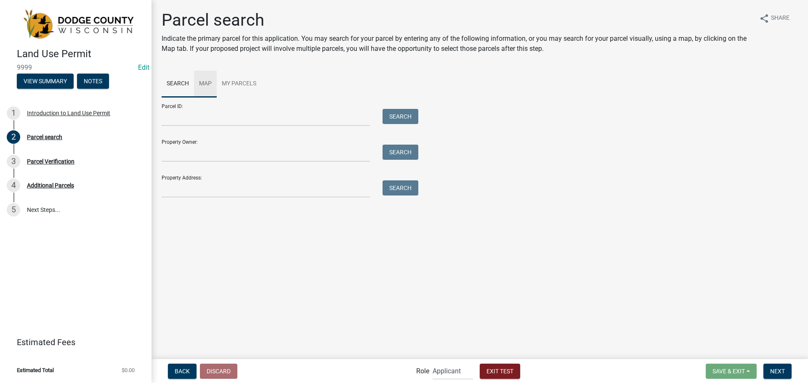
click at [209, 85] on link "Map" at bounding box center [205, 84] width 23 height 27
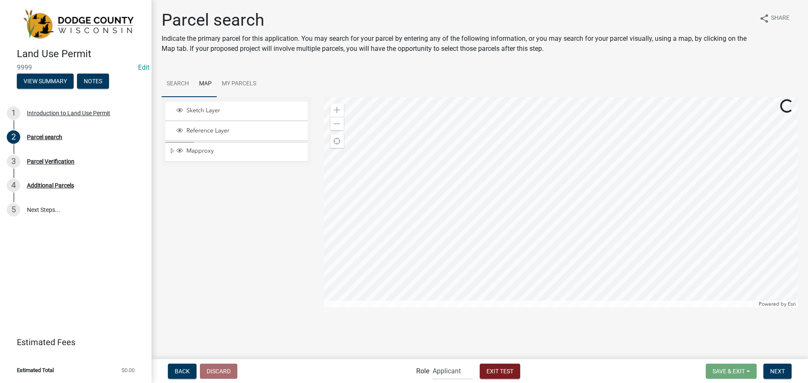
click at [183, 87] on link "Search" at bounding box center [178, 84] width 32 height 27
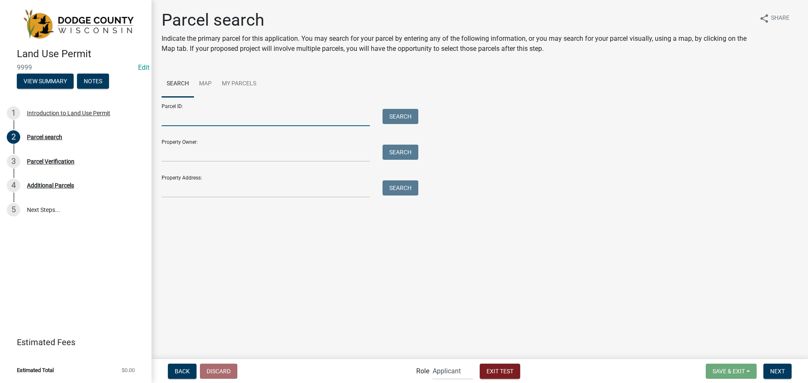
click at [221, 118] on input "Parcel ID:" at bounding box center [266, 117] width 208 height 17
type input "00209170314001"
click at [405, 120] on button "Search" at bounding box center [400, 116] width 36 height 15
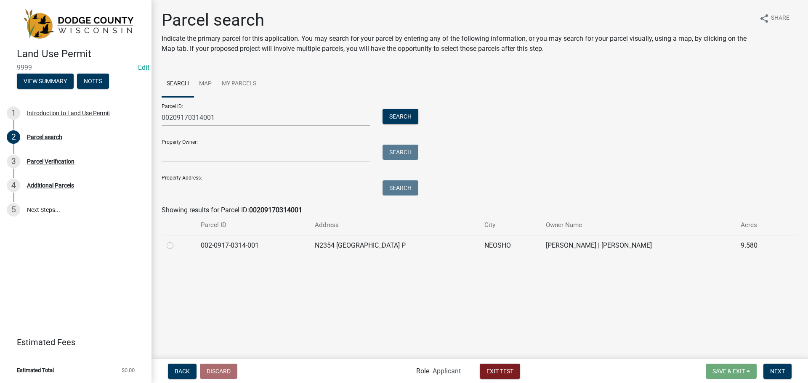
click at [276, 246] on td "002-0917-0314-001" at bounding box center [253, 245] width 114 height 21
click at [177, 241] on label at bounding box center [177, 241] width 0 height 0
click at [177, 246] on input "radio" at bounding box center [179, 243] width 5 height 5
radio input "true"
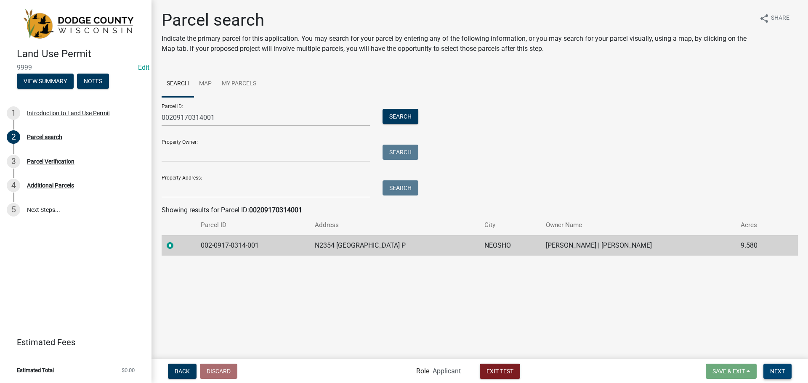
click at [775, 370] on span "Next" at bounding box center [777, 371] width 15 height 7
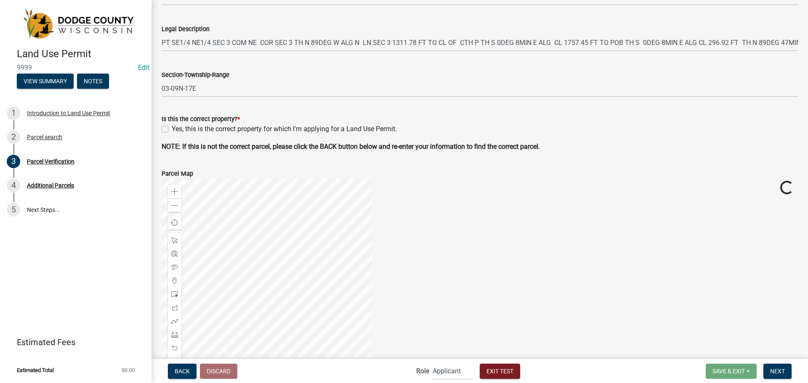
scroll to position [252, 0]
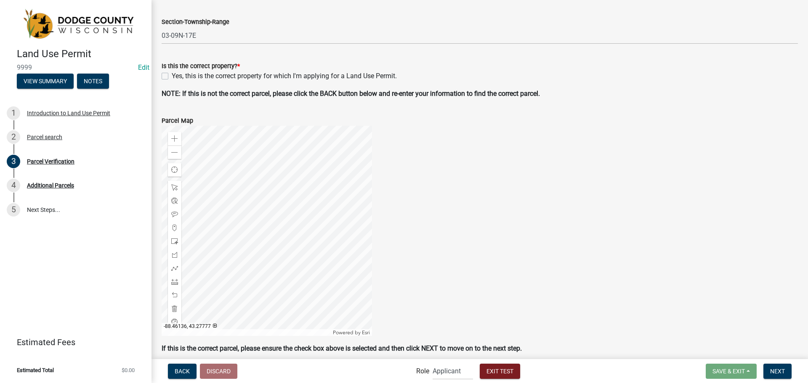
click at [172, 76] on label "Yes, this is the correct property for which I'm applying for a Land Use Permit." at bounding box center [284, 76] width 225 height 10
click at [172, 76] on input "Yes, this is the correct property for which I'm applying for a Land Use Permit." at bounding box center [174, 73] width 5 height 5
checkbox input "true"
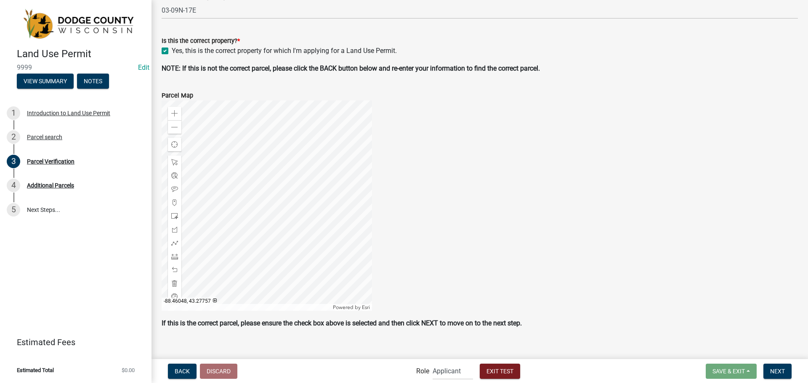
scroll to position [288, 0]
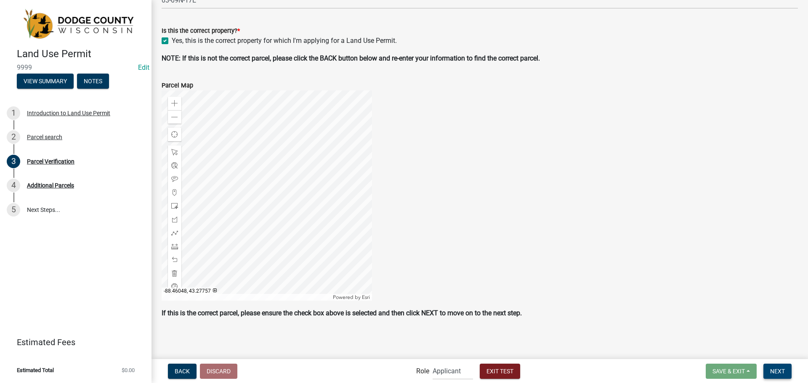
click at [779, 372] on span "Next" at bounding box center [777, 371] width 15 height 7
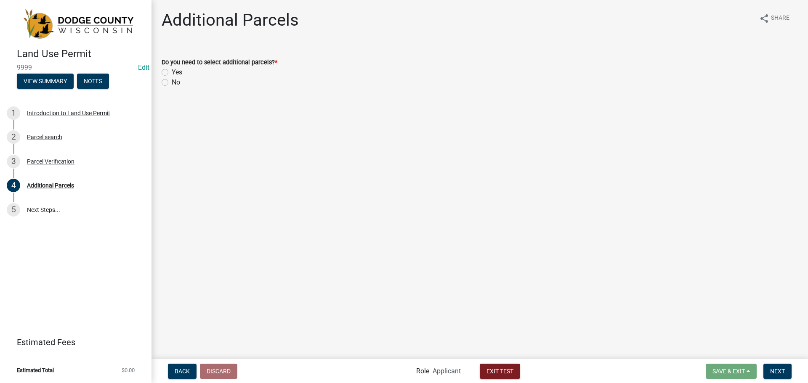
click at [172, 83] on label "No" at bounding box center [176, 82] width 8 height 10
click at [172, 83] on input "No" at bounding box center [174, 79] width 5 height 5
radio input "true"
click at [782, 374] on span "Next" at bounding box center [777, 371] width 15 height 7
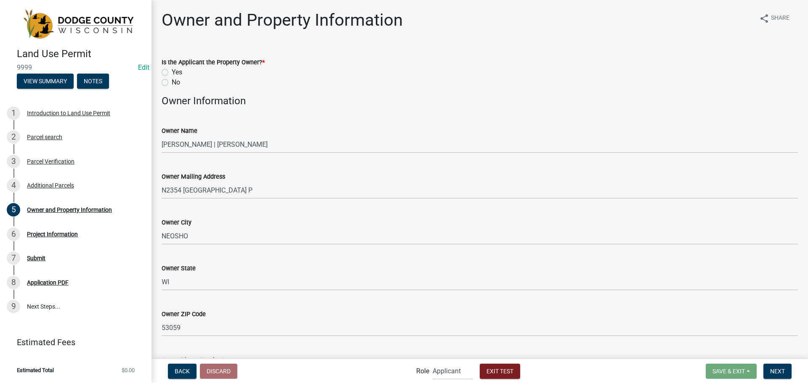
click at [169, 73] on div "Yes" at bounding box center [480, 72] width 636 height 10
click at [172, 72] on label "Yes" at bounding box center [177, 72] width 11 height 10
click at [172, 72] on input "Yes" at bounding box center [174, 69] width 5 height 5
radio input "true"
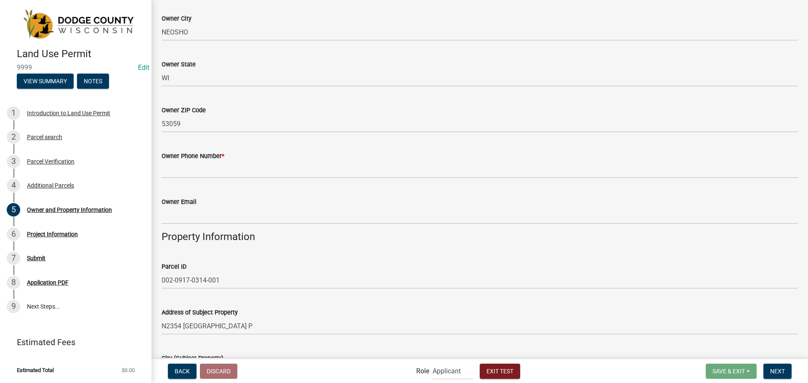
scroll to position [210, 0]
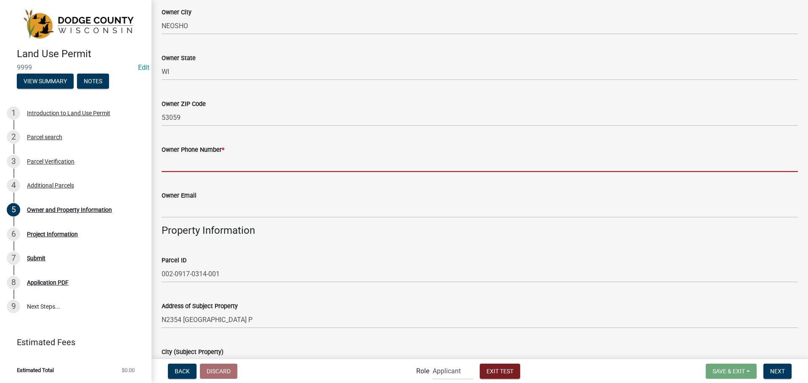
click at [236, 171] on input "Owner Phone Number *" at bounding box center [480, 163] width 636 height 17
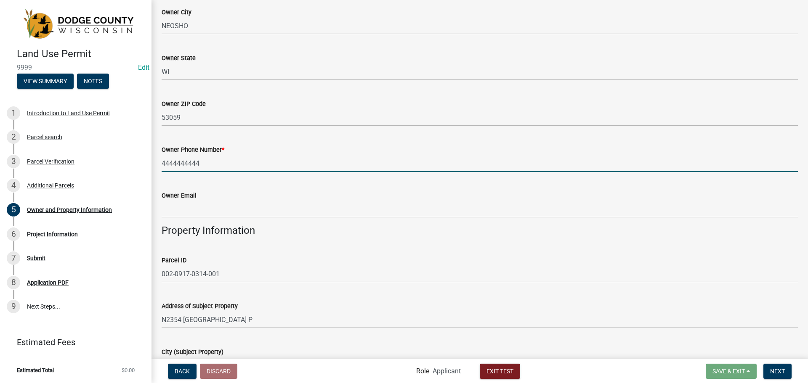
type input "4444444444"
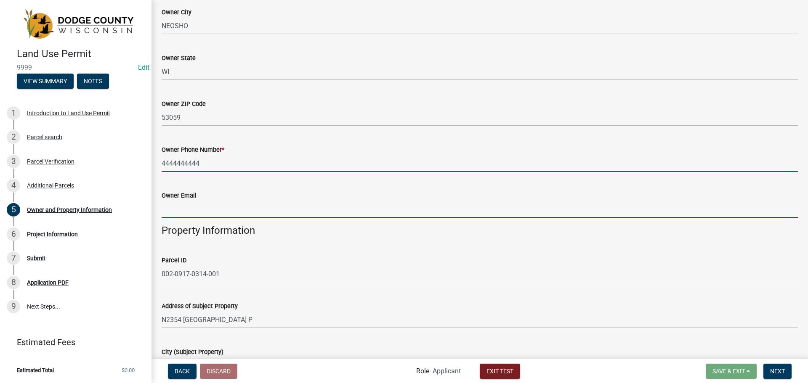
click at [201, 212] on input "Owner Email" at bounding box center [480, 209] width 636 height 17
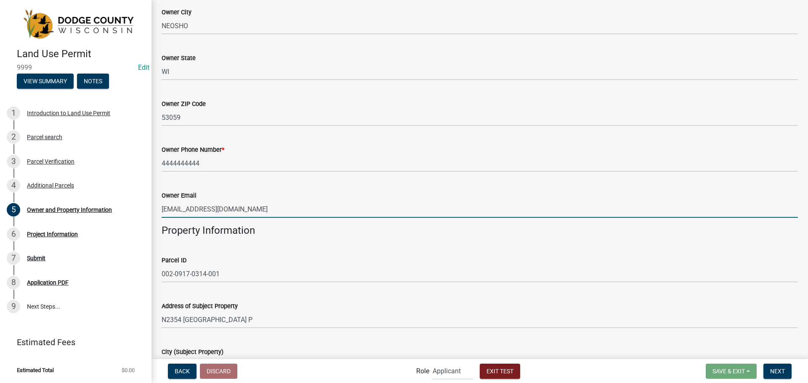
type input "[EMAIL_ADDRESS][DOMAIN_NAME]"
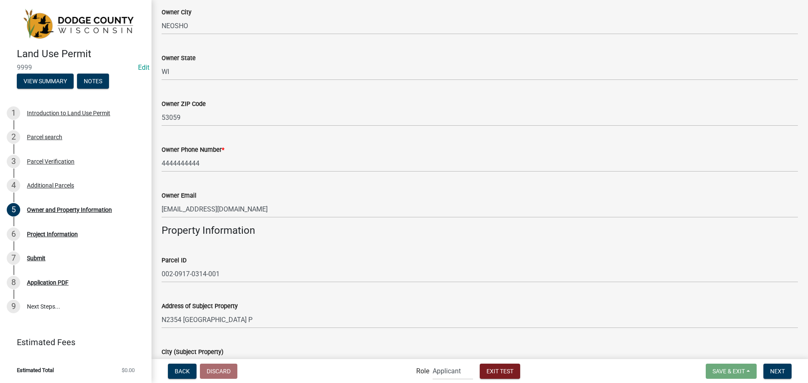
click at [224, 193] on div "Owner Email" at bounding box center [480, 196] width 636 height 10
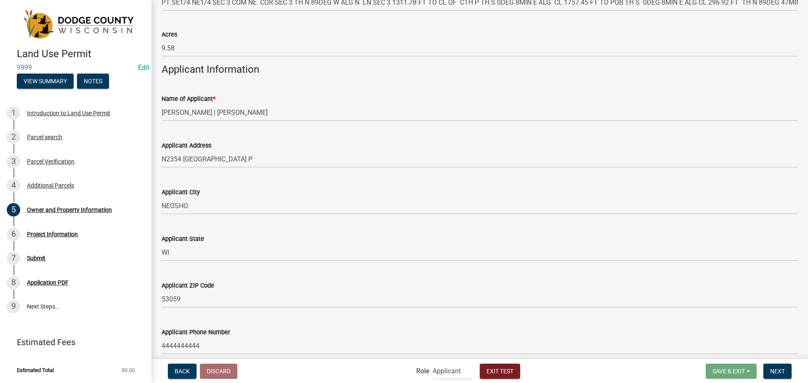
scroll to position [796, 0]
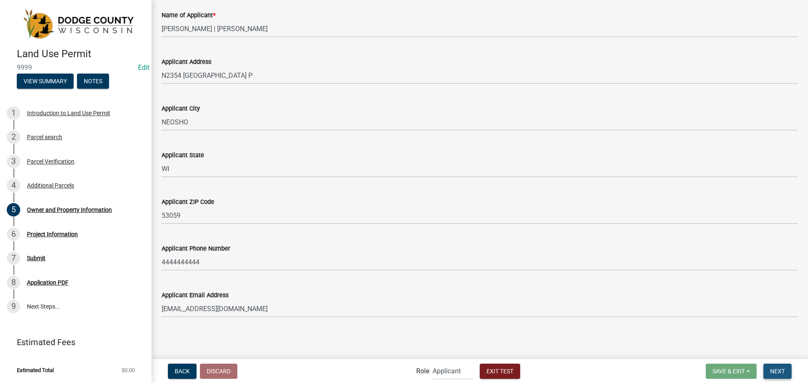
click at [777, 373] on span "Next" at bounding box center [777, 371] width 15 height 7
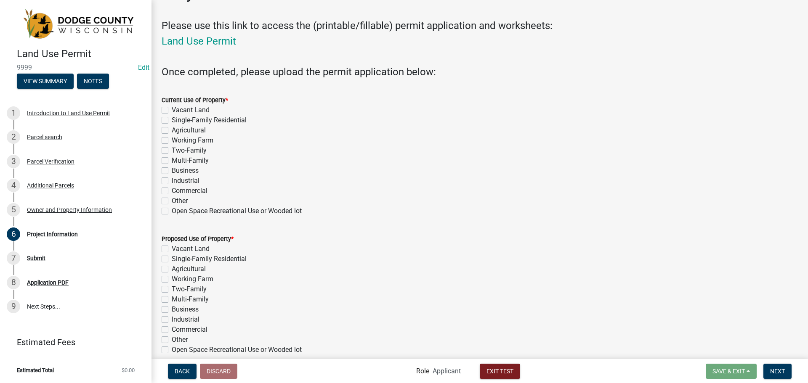
scroll to position [42, 0]
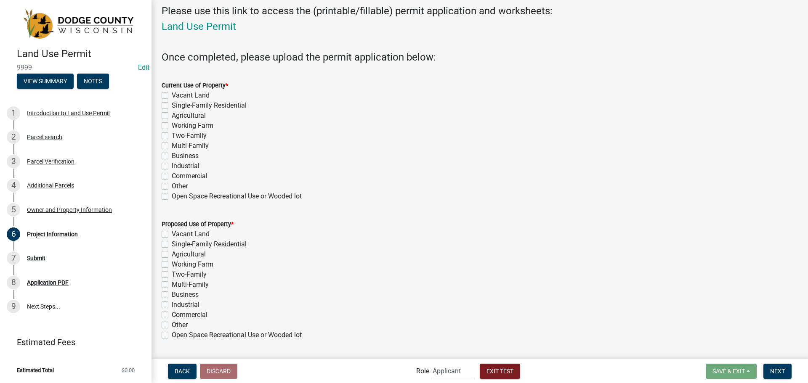
click at [185, 103] on label "Single-Family Residential" at bounding box center [209, 106] width 75 height 10
click at [177, 103] on input "Single-Family Residential" at bounding box center [174, 103] width 5 height 5
checkbox input "true"
checkbox input "false"
checkbox input "true"
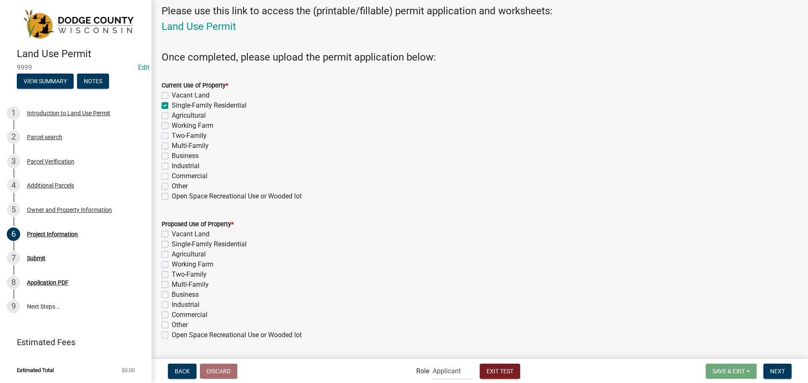
checkbox input "false"
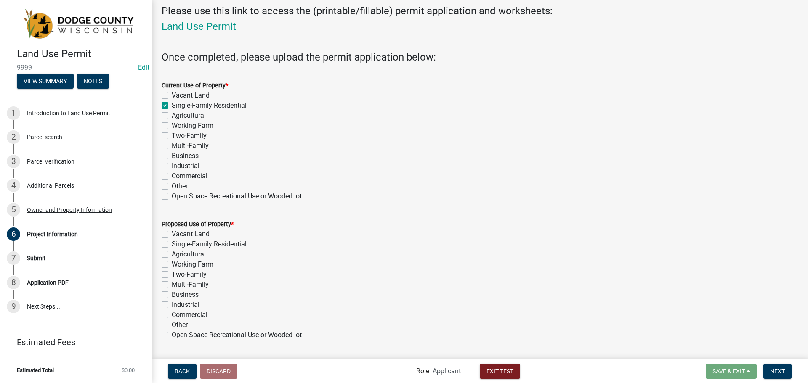
checkbox input "false"
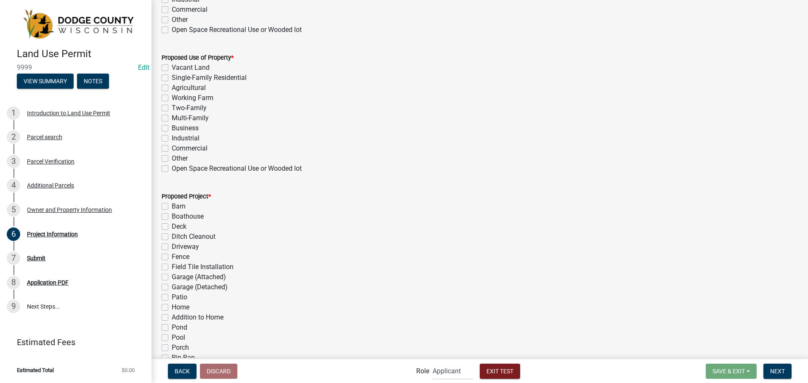
scroll to position [210, 0]
click at [189, 75] on label "Single-Family Residential" at bounding box center [209, 76] width 75 height 10
click at [177, 75] on input "Single-Family Residential" at bounding box center [174, 73] width 5 height 5
checkbox input "true"
checkbox input "false"
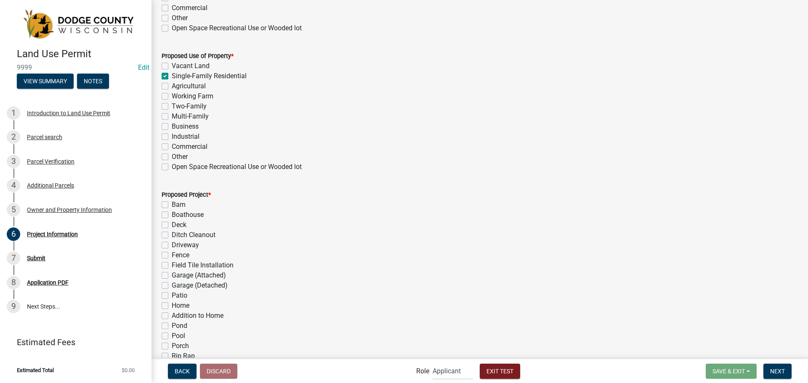
checkbox input "true"
checkbox input "false"
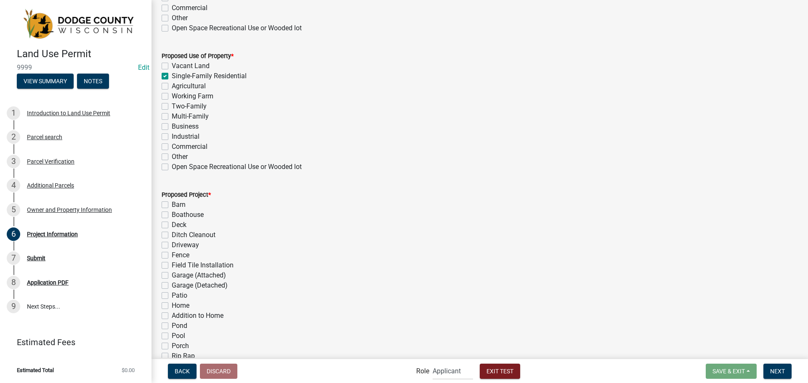
checkbox input "false"
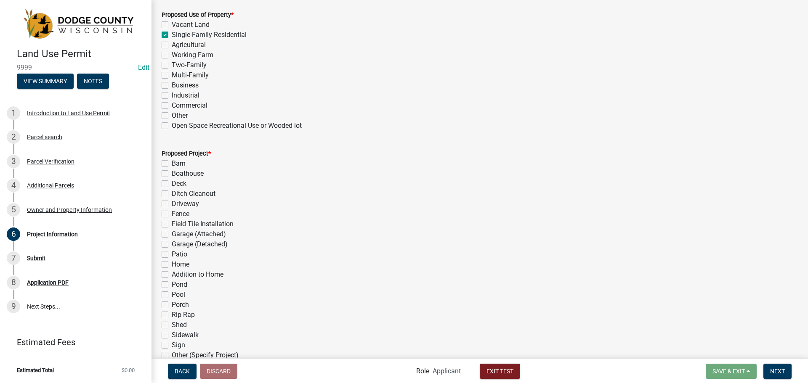
scroll to position [336, 0]
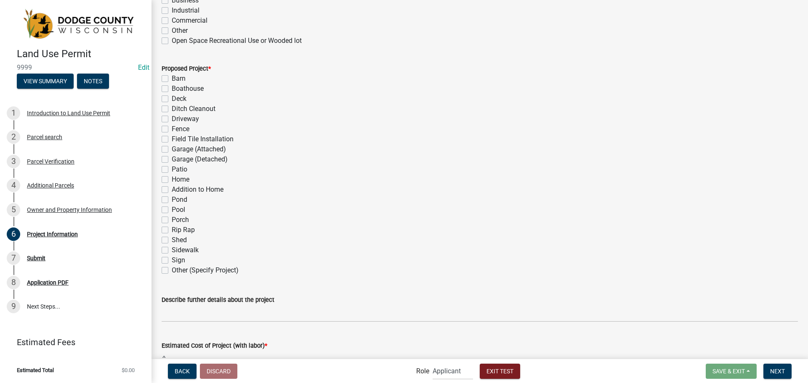
click at [178, 138] on label "Field Tile Installation" at bounding box center [203, 139] width 62 height 10
click at [177, 138] on input "Field Tile Installation" at bounding box center [174, 136] width 5 height 5
checkbox input "true"
checkbox input "false"
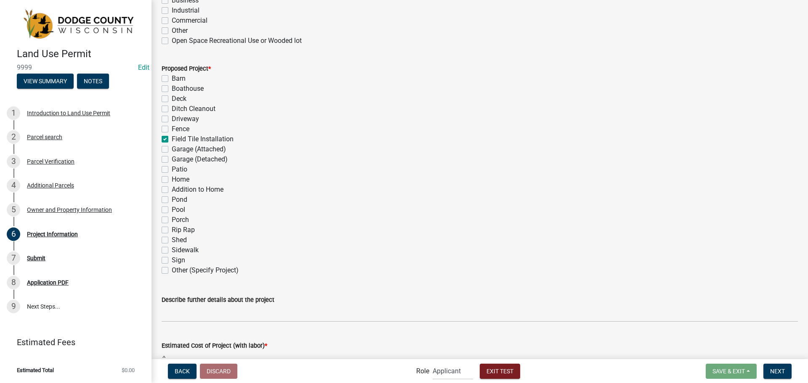
checkbox input "false"
checkbox input "true"
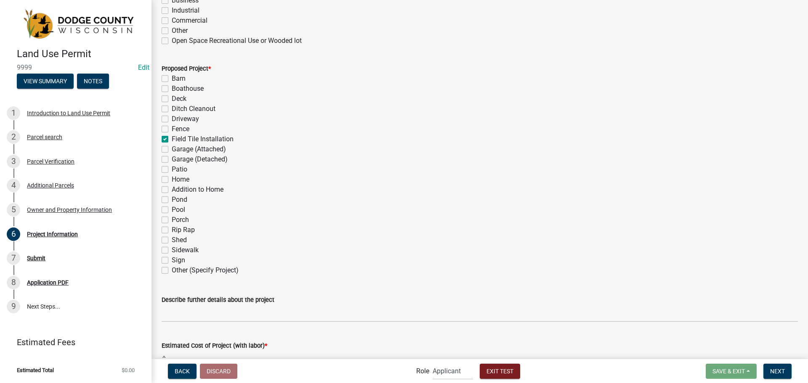
checkbox input "false"
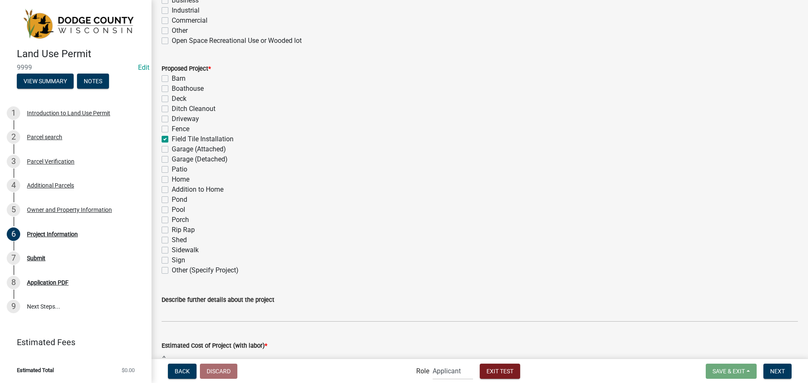
checkbox input "false"
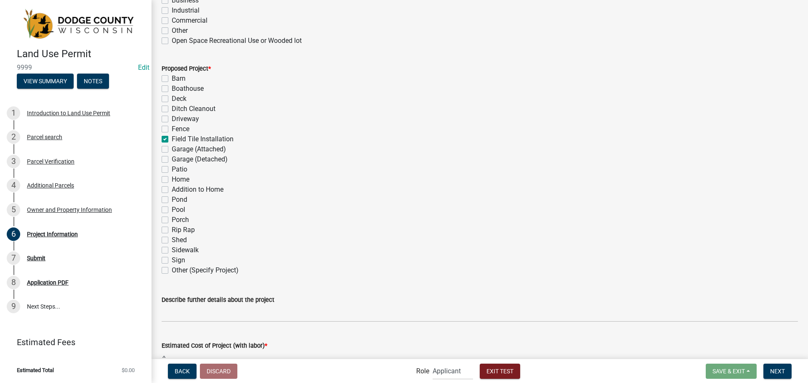
checkbox input "false"
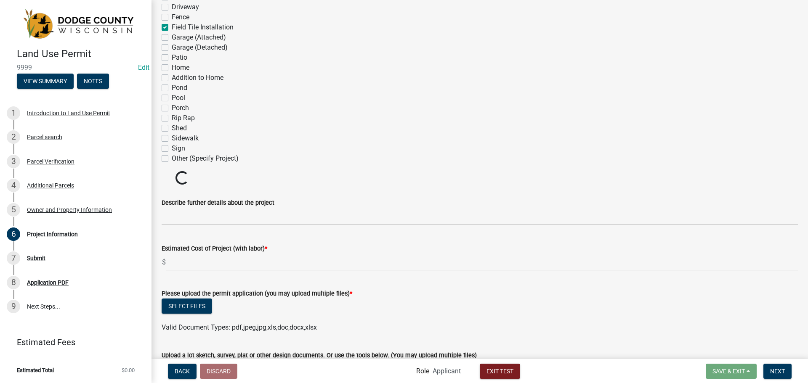
scroll to position [463, 0]
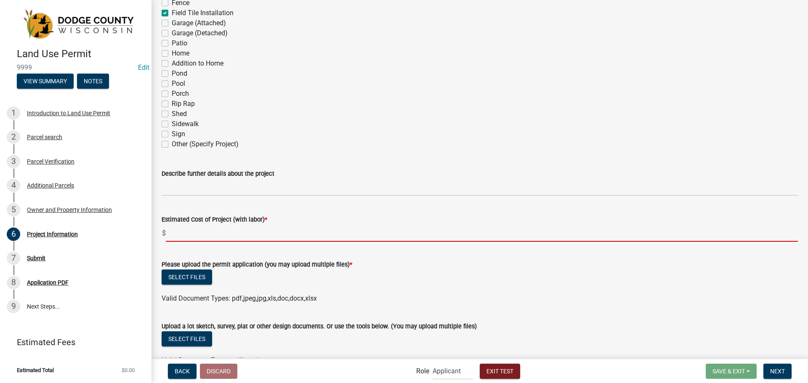
click at [243, 235] on input "text" at bounding box center [482, 233] width 632 height 17
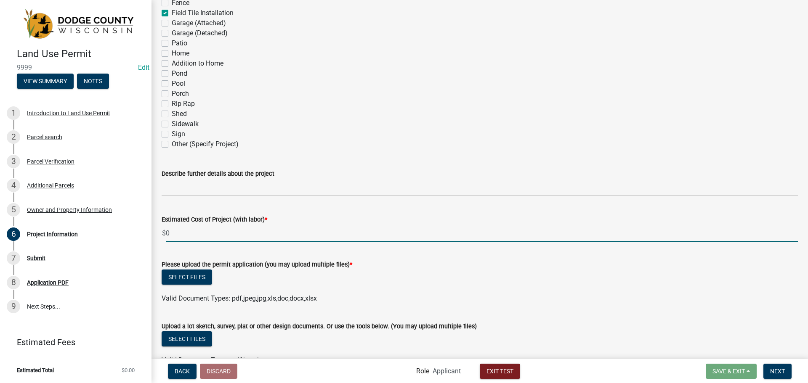
type input "0"
click at [229, 206] on div "Estimated Cost of Project (with labor) * $ 0" at bounding box center [480, 222] width 636 height 39
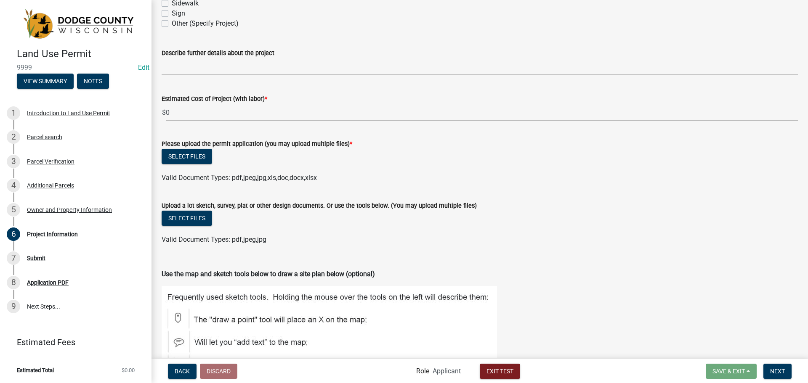
scroll to position [631, 0]
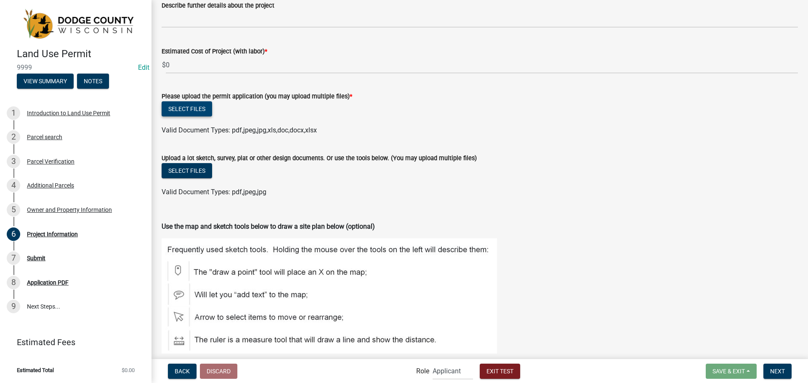
click at [180, 112] on button "Select files" at bounding box center [187, 108] width 50 height 15
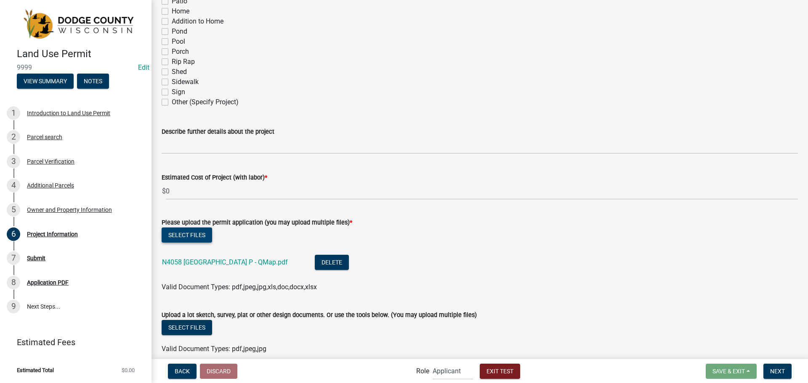
scroll to position [463, 0]
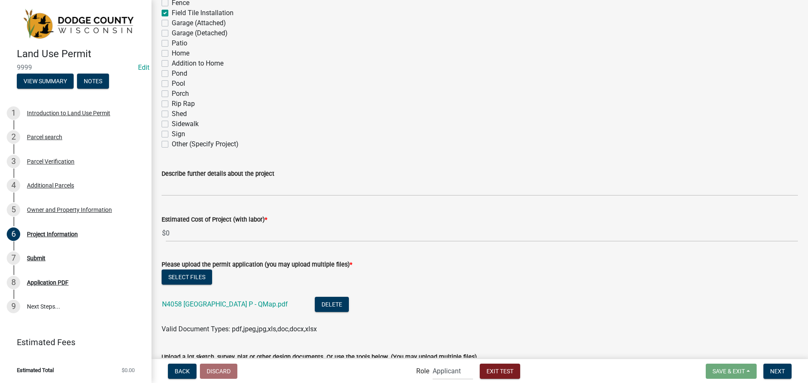
click at [307, 156] on wm-data-entity-input "Proposed Project * Barn Boathouse Deck Ditch Cleanout Driveway Fence Field Tile…" at bounding box center [480, 42] width 636 height 230
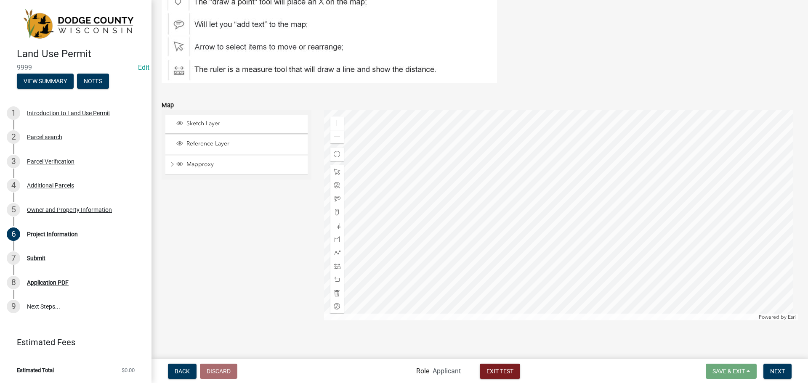
scroll to position [935, 0]
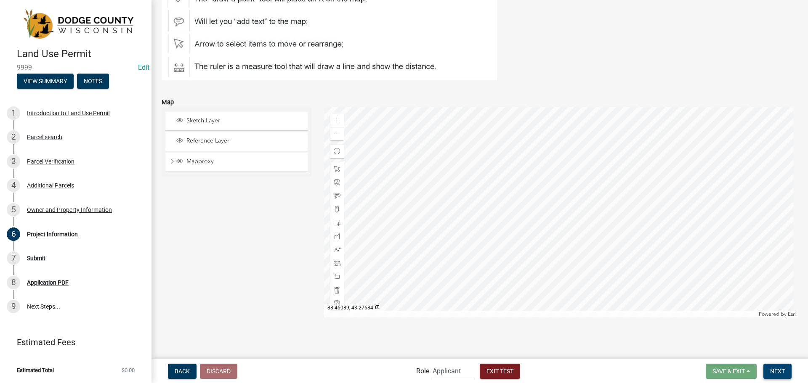
click at [772, 370] on span "Next" at bounding box center [777, 371] width 15 height 7
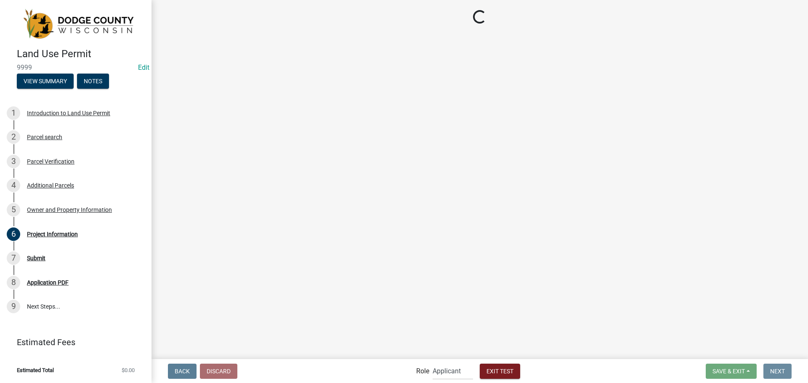
scroll to position [0, 0]
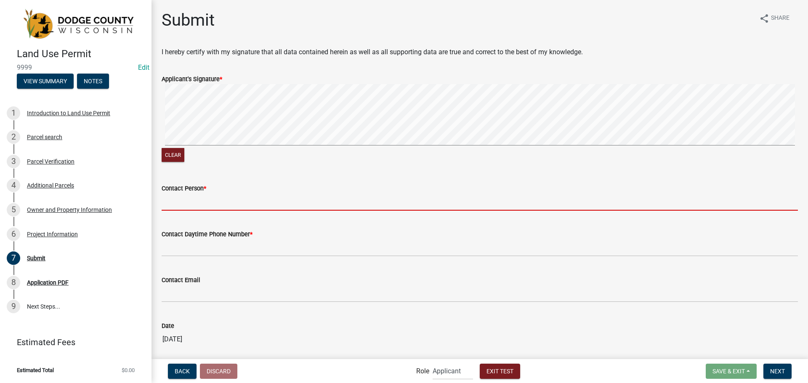
click at [225, 205] on input "Contact Person *" at bounding box center [480, 201] width 636 height 17
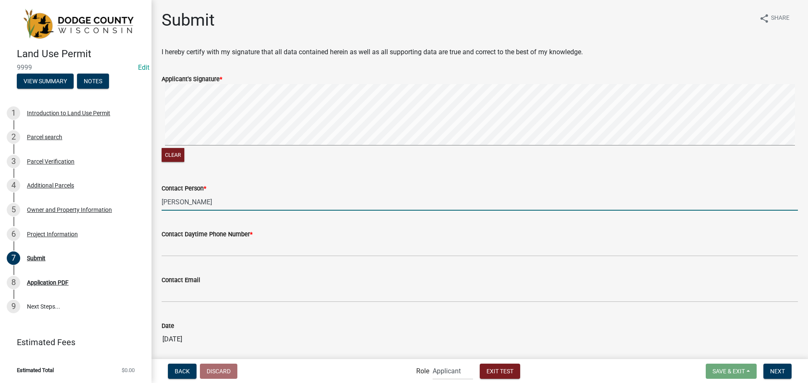
type input "[PERSON_NAME]"
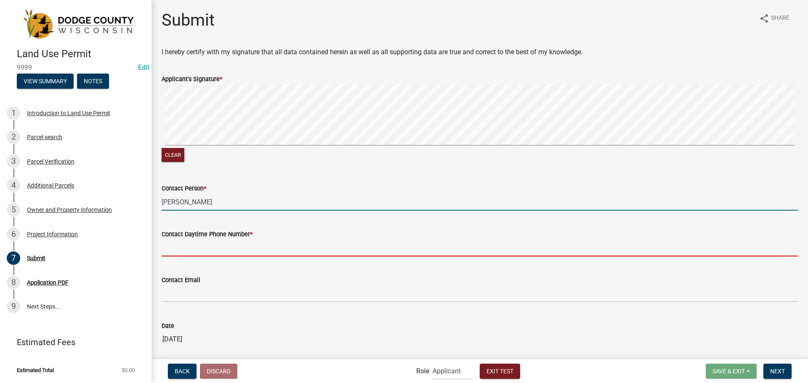
click at [235, 244] on input "Contact Daytime Phone Number *" at bounding box center [480, 247] width 636 height 17
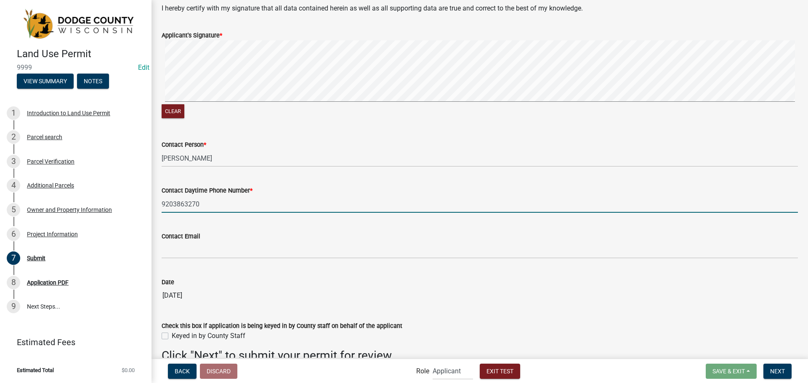
scroll to position [88, 0]
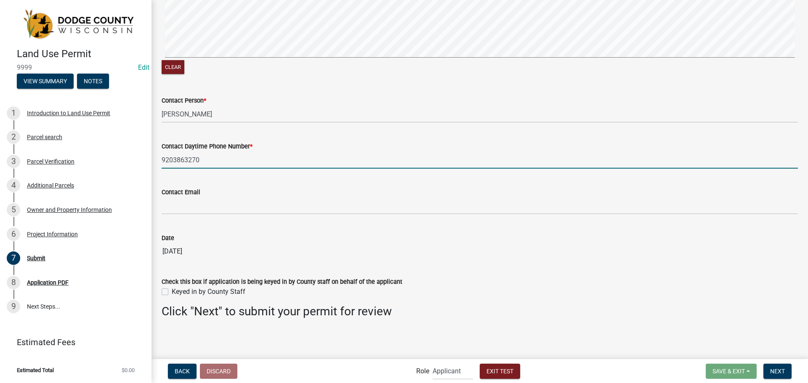
type input "9203863270"
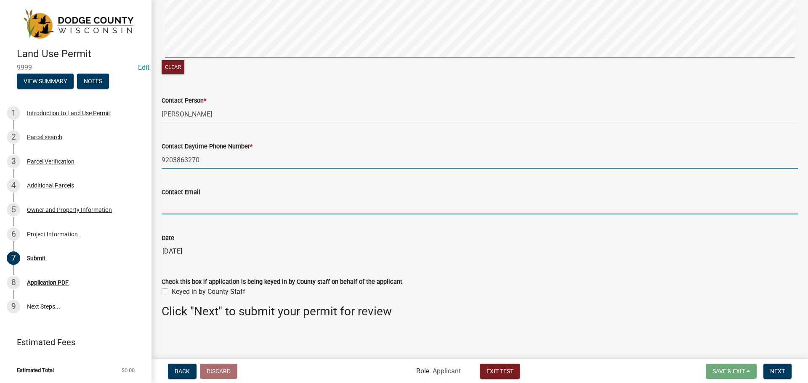
click at [238, 206] on input "Contact Email" at bounding box center [480, 205] width 636 height 17
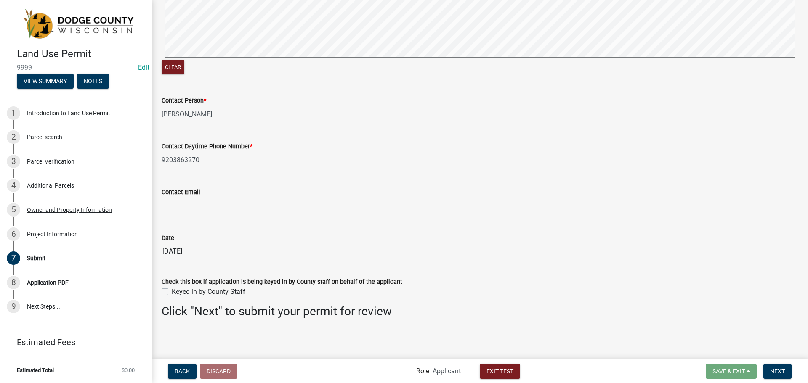
click at [230, 231] on div "Date 09/25/2025" at bounding box center [480, 240] width 636 height 39
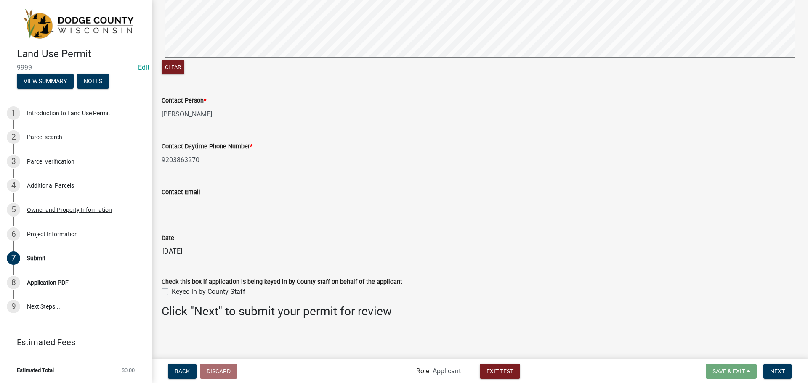
click at [172, 292] on label "Keyed in by County Staff" at bounding box center [209, 292] width 74 height 10
click at [172, 292] on input "Keyed in by County Staff" at bounding box center [174, 289] width 5 height 5
checkbox input "true"
click at [774, 374] on span "Next" at bounding box center [777, 371] width 15 height 7
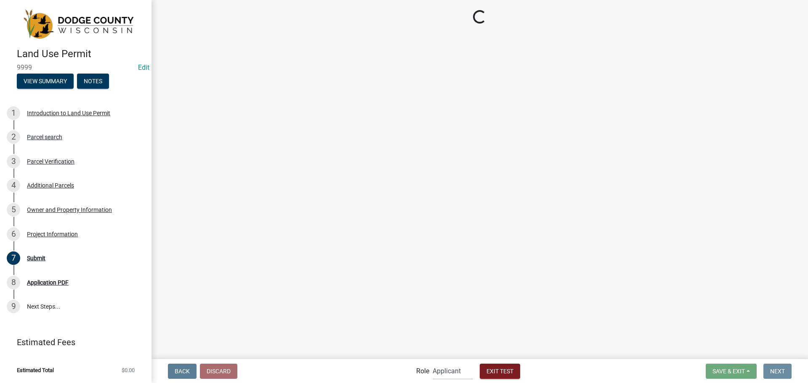
scroll to position [0, 0]
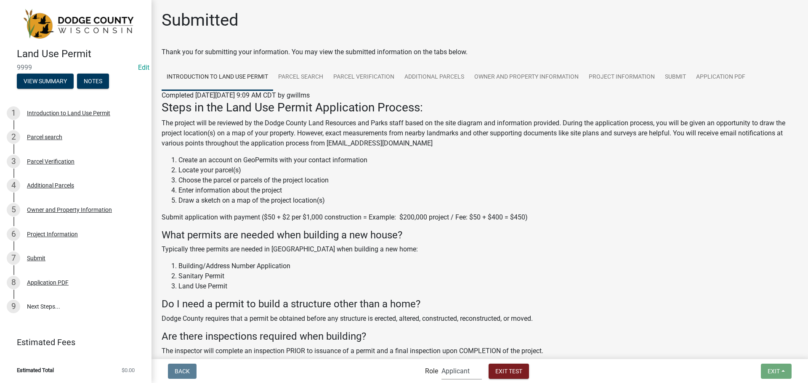
click at [470, 375] on select "Applicant Support Staff Admin Inspector" at bounding box center [461, 371] width 40 height 17
select select "bacaab95-4761-470e-9b0d-34e4bf51f11a"
click at [441, 363] on select "Applicant Support Staff Admin Inspector" at bounding box center [461, 371] width 40 height 17
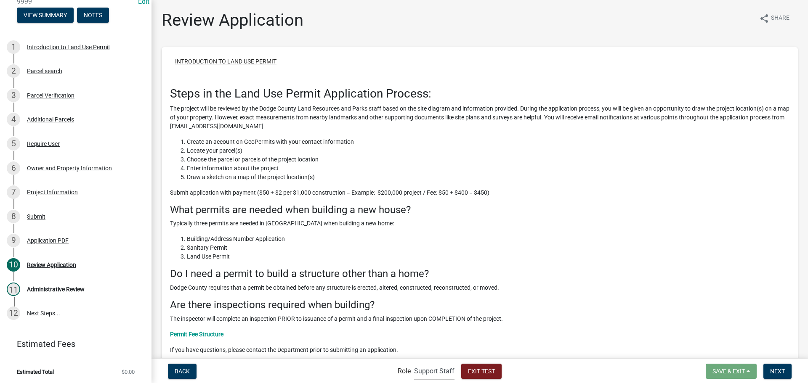
click at [242, 61] on button "Introduction to Land Use Permit" at bounding box center [225, 61] width 115 height 15
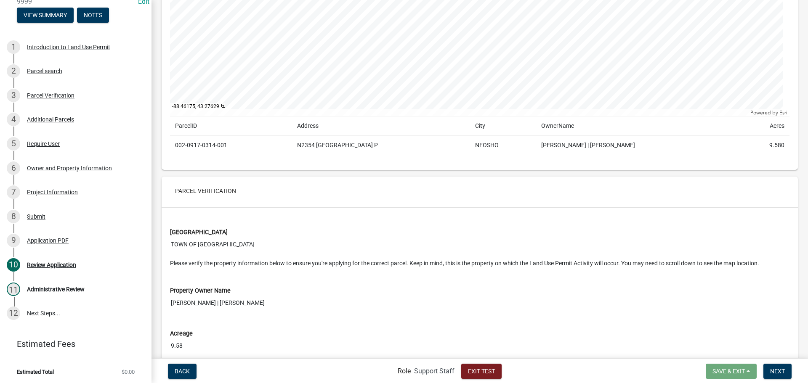
scroll to position [252, 0]
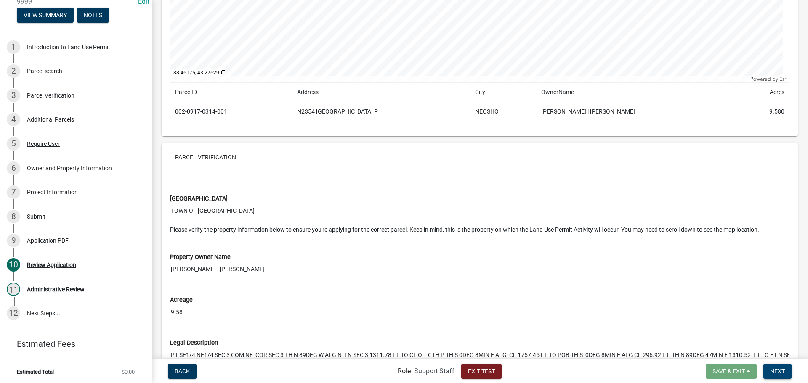
click at [773, 367] on button "Next" at bounding box center [777, 371] width 28 height 15
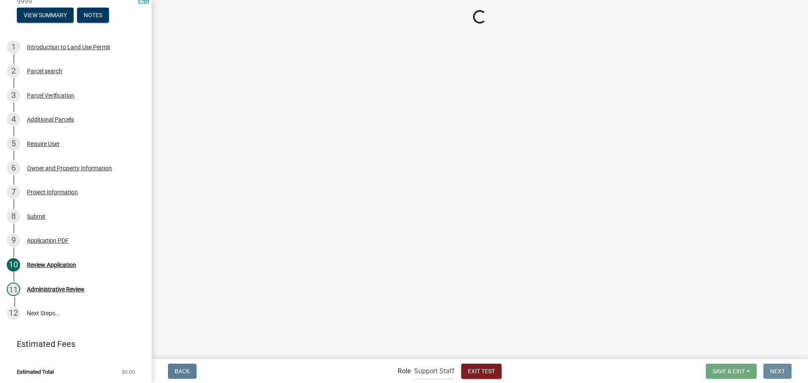
scroll to position [0, 0]
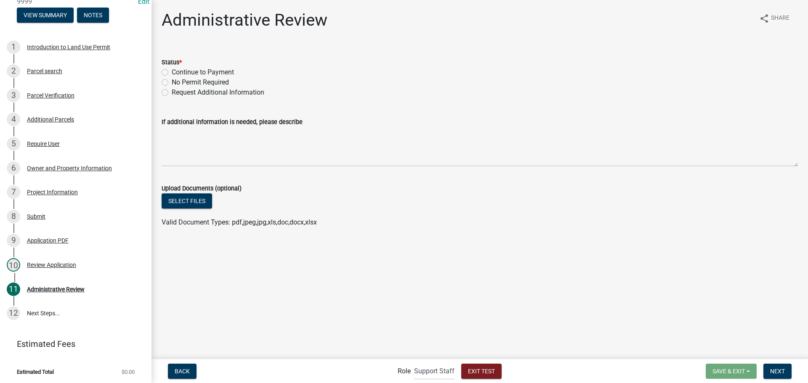
drag, startPoint x: 442, startPoint y: 281, endPoint x: 435, endPoint y: 260, distance: 23.0
click at [435, 260] on main "Administrative Review share Share Status * Continue to Payment No Permit Requir…" at bounding box center [479, 179] width 656 height 358
click at [101, 192] on div "7 Project Information" at bounding box center [72, 191] width 131 height 13
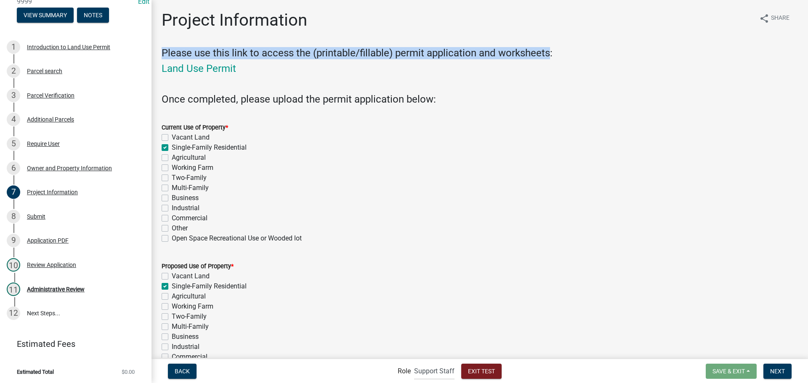
drag, startPoint x: 164, startPoint y: 52, endPoint x: 548, endPoint y: 54, distance: 383.6
click at [548, 54] on h4 "Please use this link to access the (printable/fillable) permit application and …" at bounding box center [480, 53] width 636 height 12
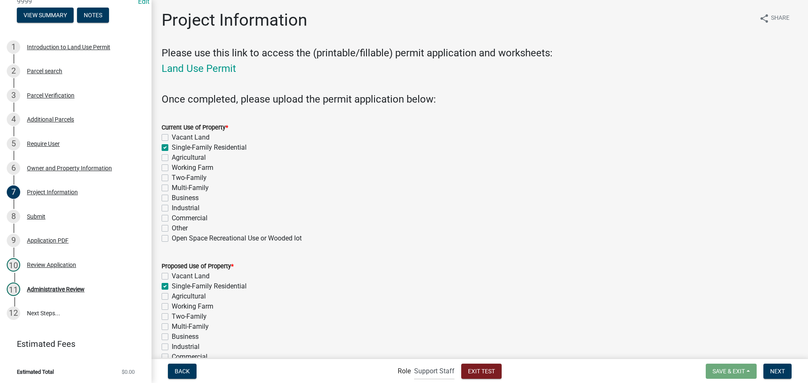
click at [508, 79] on h4 at bounding box center [480, 84] width 636 height 12
click at [780, 369] on span "Next" at bounding box center [777, 371] width 15 height 7
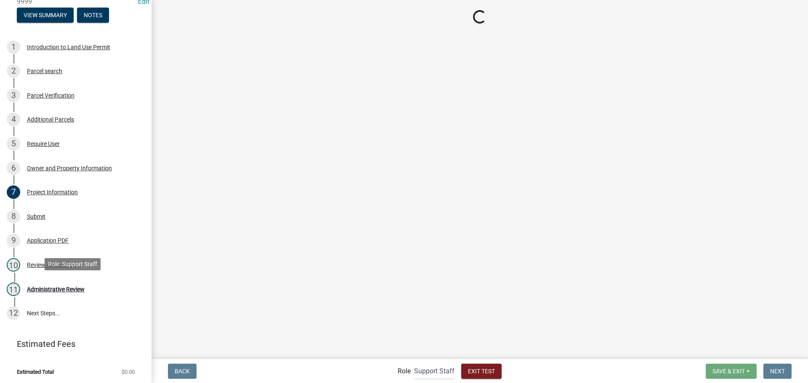
click at [103, 294] on div "11 Administrative Review" at bounding box center [72, 289] width 131 height 13
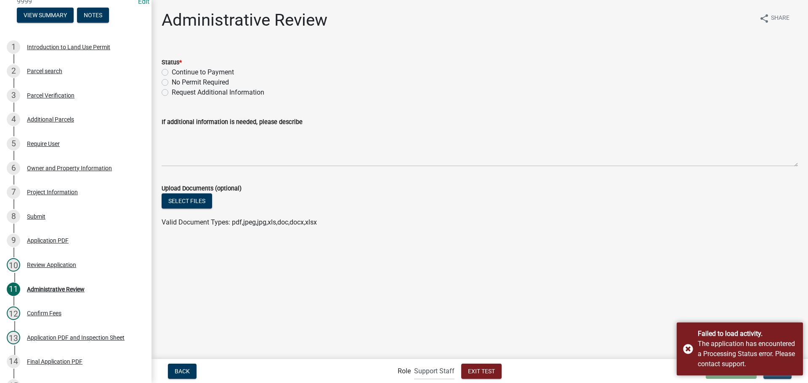
click at [172, 84] on label "No Permit Required" at bounding box center [200, 82] width 57 height 10
click at [172, 83] on input "No Permit Required" at bounding box center [174, 79] width 5 height 5
radio input "true"
click at [183, 72] on label "Continue to Payment" at bounding box center [203, 72] width 62 height 10
click at [177, 72] on input "Continue to Payment" at bounding box center [174, 69] width 5 height 5
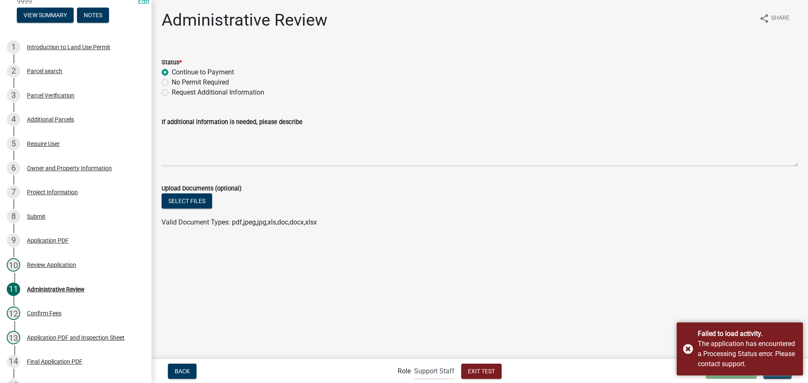
radio input "true"
click at [685, 343] on div "Failed to load activity. The application has encountered a Processing Status er…" at bounding box center [739, 349] width 126 height 53
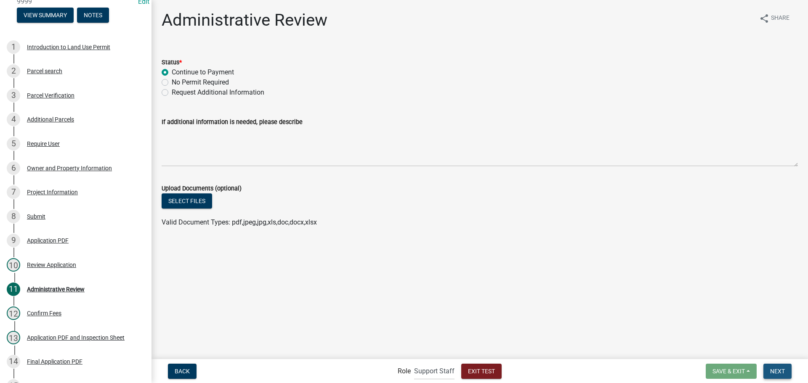
click at [782, 373] on span "Next" at bounding box center [777, 371] width 15 height 7
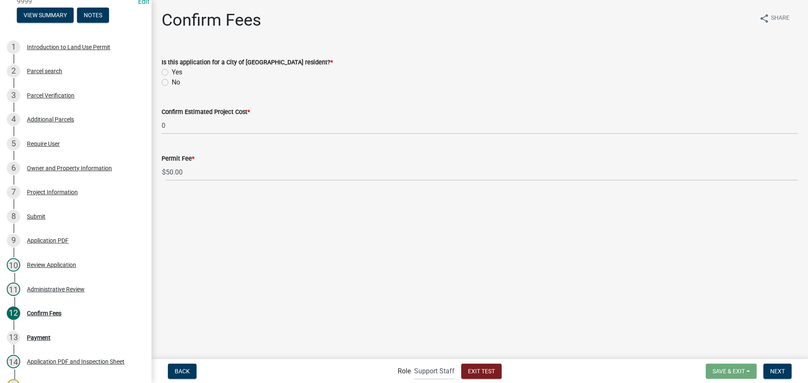
click at [172, 81] on label "No" at bounding box center [176, 82] width 8 height 10
click at [172, 81] on input "No" at bounding box center [174, 79] width 5 height 5
radio input "true"
click at [776, 370] on span "Next" at bounding box center [777, 371] width 15 height 7
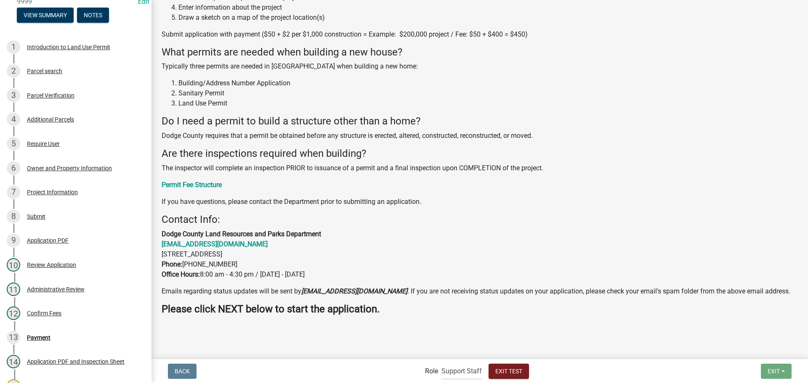
scroll to position [210, 0]
click at [459, 374] on select "Applicant Support Staff Admin Inspector" at bounding box center [461, 371] width 40 height 17
click at [441, 363] on select "Applicant Support Staff Admin Inspector" at bounding box center [461, 371] width 40 height 17
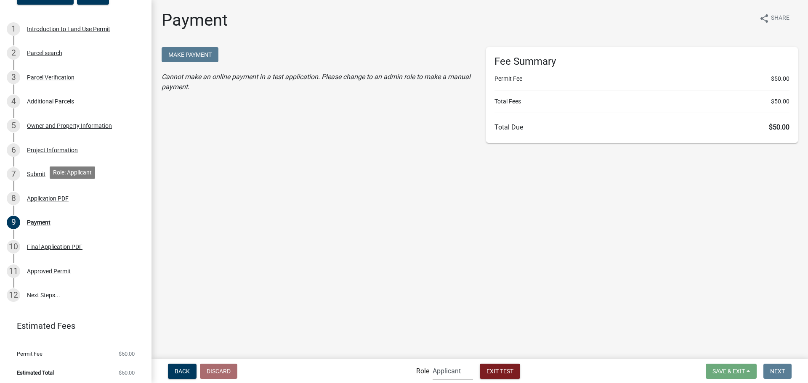
scroll to position [85, 0]
click at [440, 370] on select "Applicant Support Staff Admin Inspector" at bounding box center [452, 371] width 40 height 17
click at [432, 363] on select "Applicant Support Staff Admin Inspector" at bounding box center [452, 371] width 40 height 17
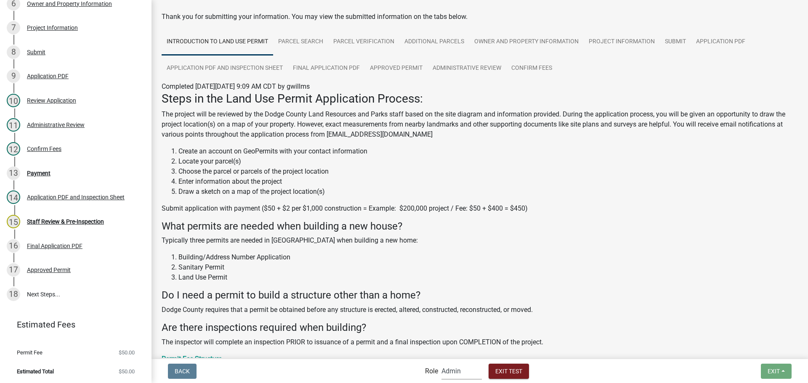
scroll to position [0, 0]
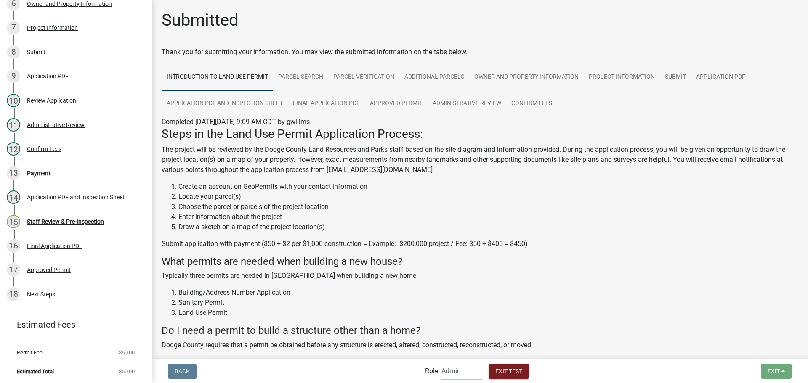
click at [471, 370] on select "Applicant Support Staff Admin Inspector" at bounding box center [461, 371] width 40 height 17
click at [441, 363] on select "Applicant Support Staff Admin Inspector" at bounding box center [461, 371] width 40 height 17
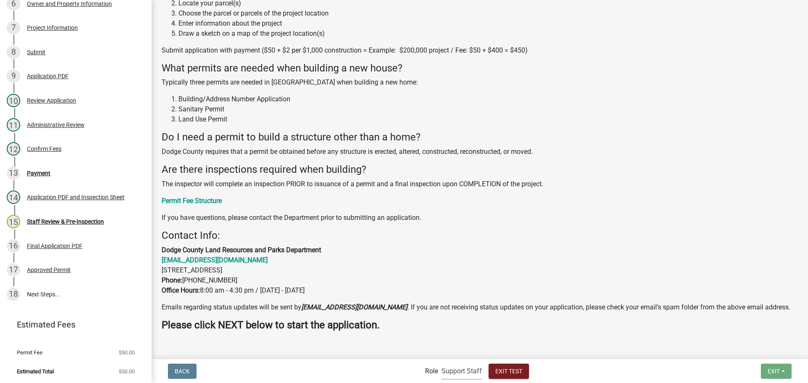
scroll to position [217, 0]
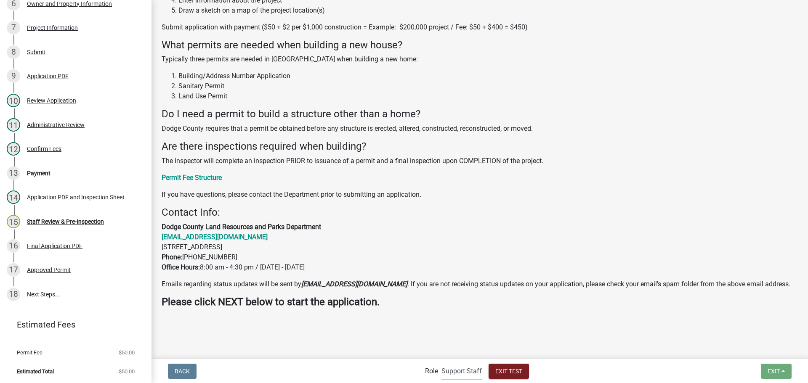
click at [450, 369] on select "Applicant Support Staff Admin Inspector" at bounding box center [461, 371] width 40 height 17
select select "46f061d0-ca05-4526-87ad-bae6256f3e47"
click at [441, 363] on select "Applicant Support Staff Admin Inspector" at bounding box center [461, 371] width 40 height 17
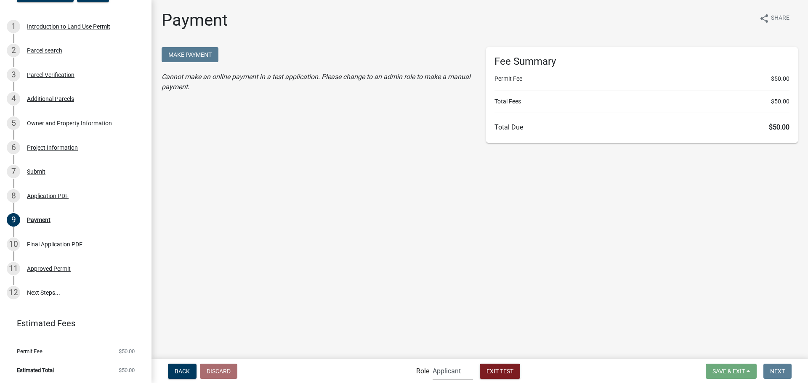
scroll to position [85, 0]
click at [501, 372] on span "Exit Test" at bounding box center [499, 371] width 27 height 7
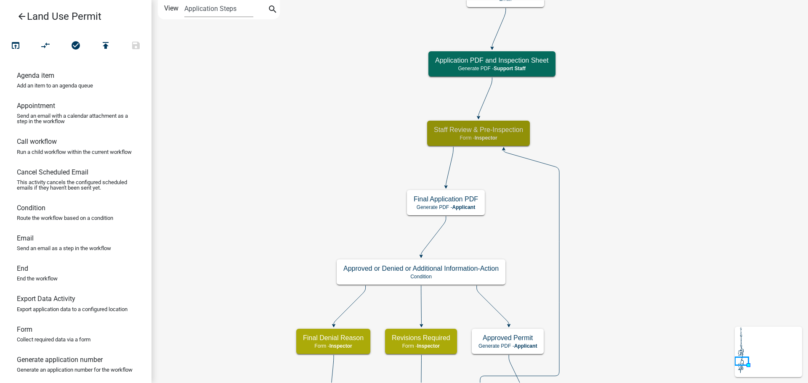
click at [358, 165] on icon "Start Start - Applicant Owner and Property Information Form - Applicant Parcel …" at bounding box center [479, 385] width 655 height 771
click at [436, 129] on h5 "Staff Review & Pre-Inspection" at bounding box center [478, 130] width 89 height 8
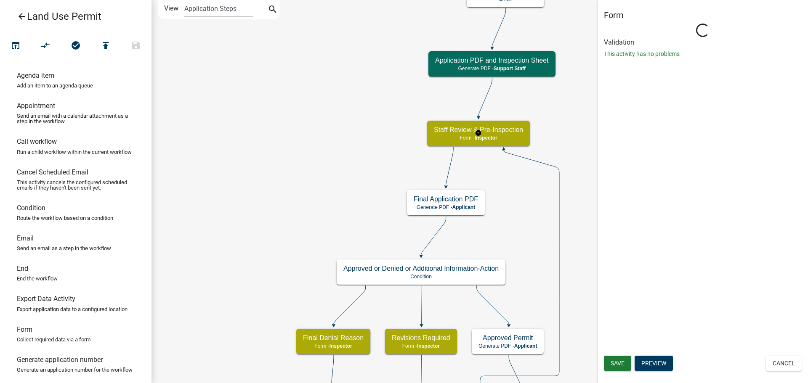
select select "842A7722-B4D0-4A2D-BCCB-F8824BE455D2"
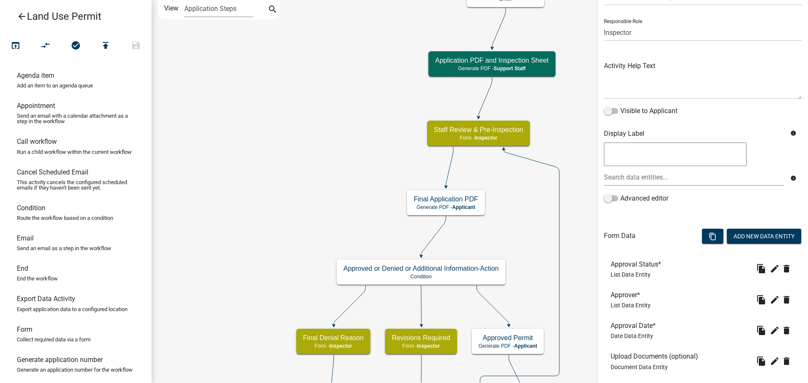
scroll to position [96, 0]
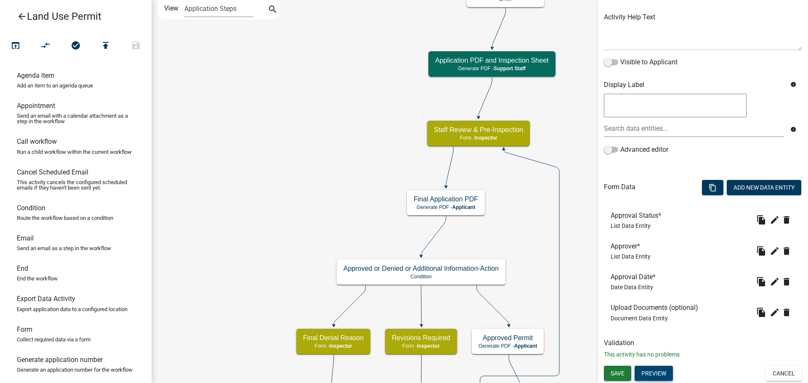
click at [646, 372] on button "Preview" at bounding box center [653, 373] width 38 height 15
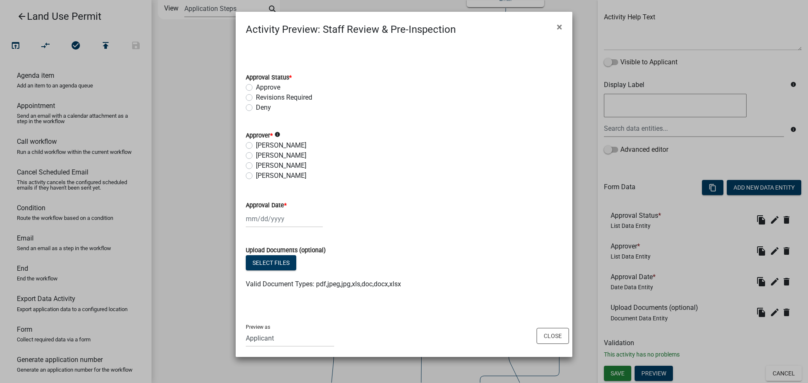
click at [556, 30] on button "×" at bounding box center [559, 27] width 19 height 24
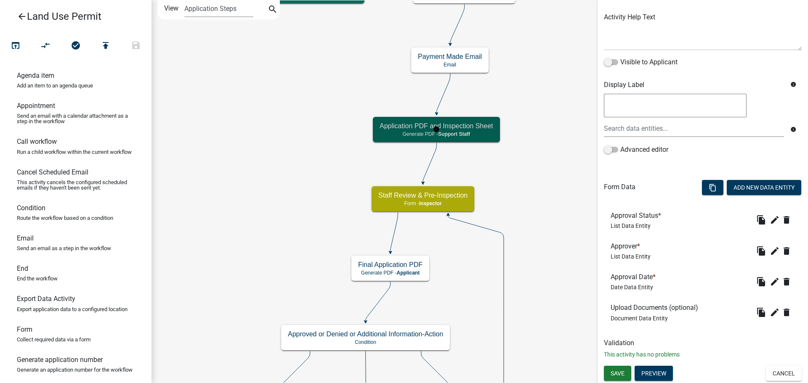
scroll to position [0, 0]
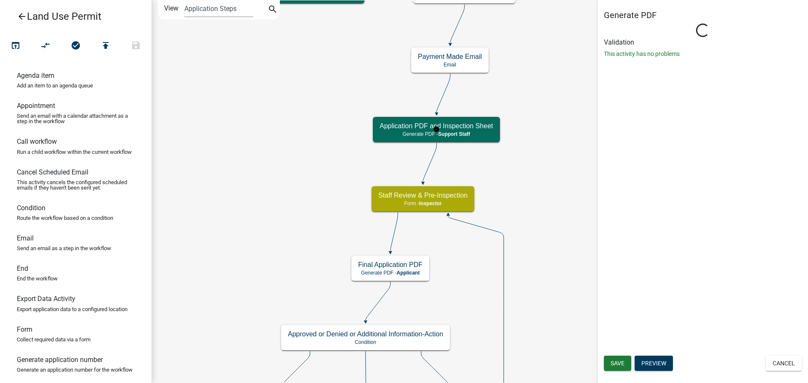
select select "842A7722-B4D0-4A2D-BCCB-F8824BE455D2"
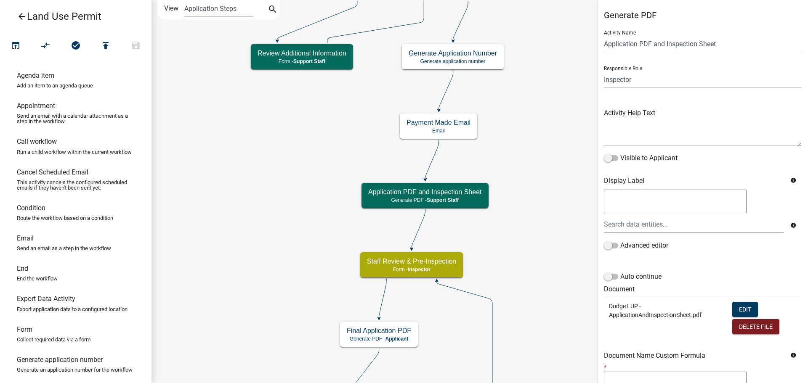
scroll to position [115, 0]
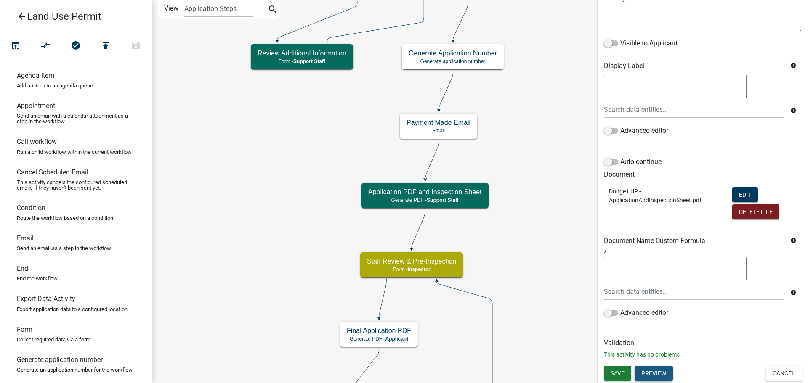
click at [653, 371] on button "Preview" at bounding box center [653, 373] width 38 height 15
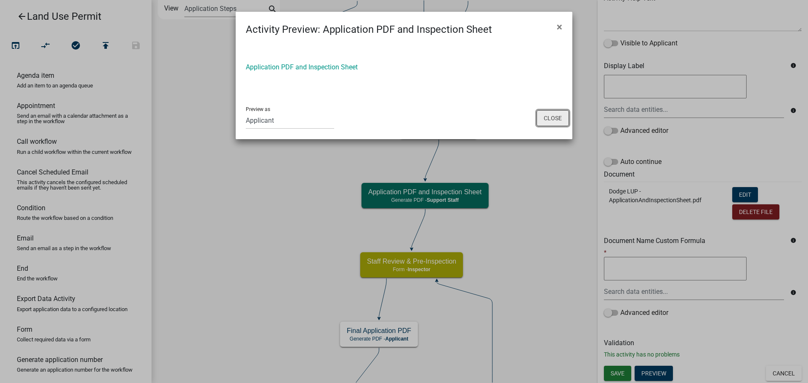
click at [541, 117] on button "Close" at bounding box center [552, 118] width 32 height 16
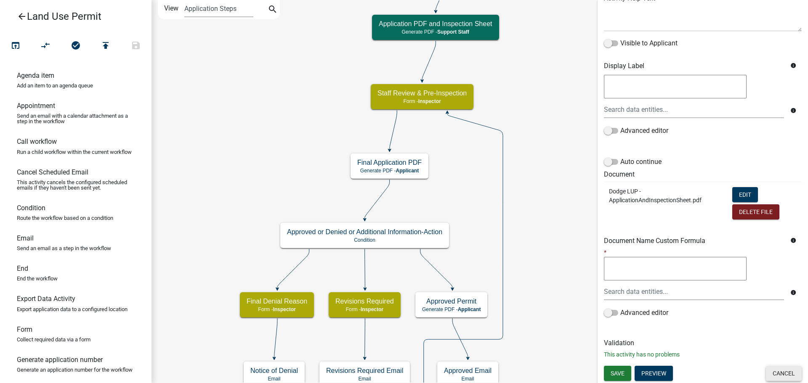
click at [766, 367] on button "Cancel" at bounding box center [784, 373] width 36 height 15
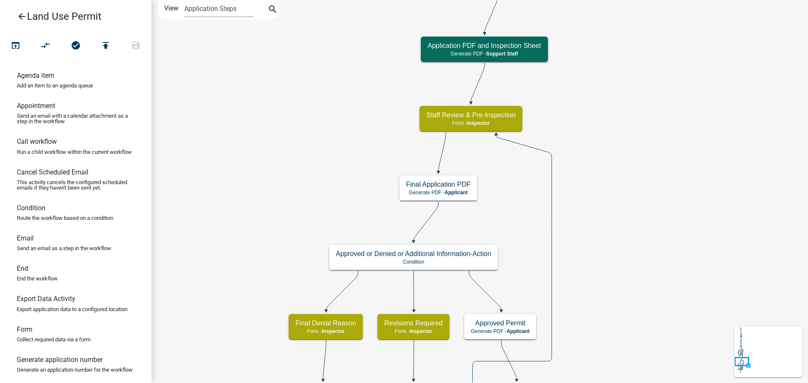
click at [605, 130] on icon "Start Start - Applicant Owner and Property Information Form - Applicant Parcel …" at bounding box center [479, 378] width 655 height 756
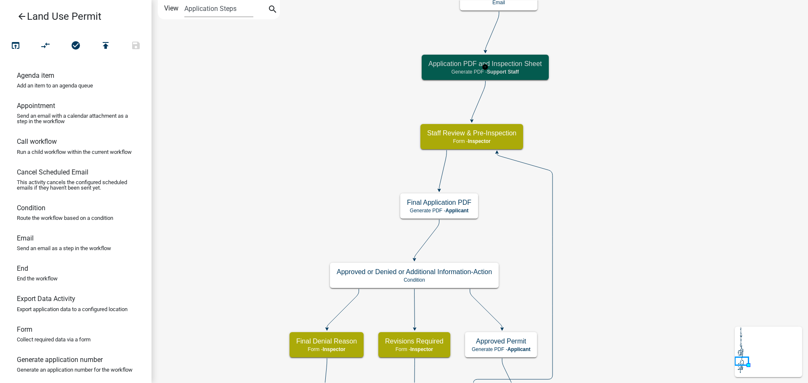
click at [531, 67] on h5 "Application PDF and Inspection Sheet" at bounding box center [485, 64] width 114 height 8
select select "BACAAB95-4761-470E-9B0D-34E4BF51F11A"
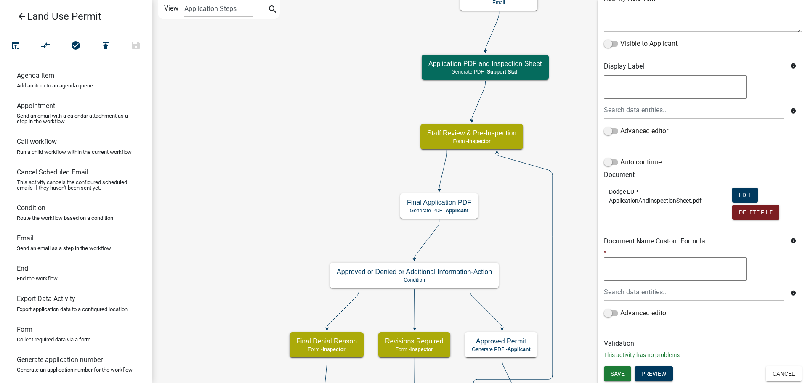
scroll to position [115, 0]
click at [650, 367] on button "Preview" at bounding box center [653, 373] width 38 height 15
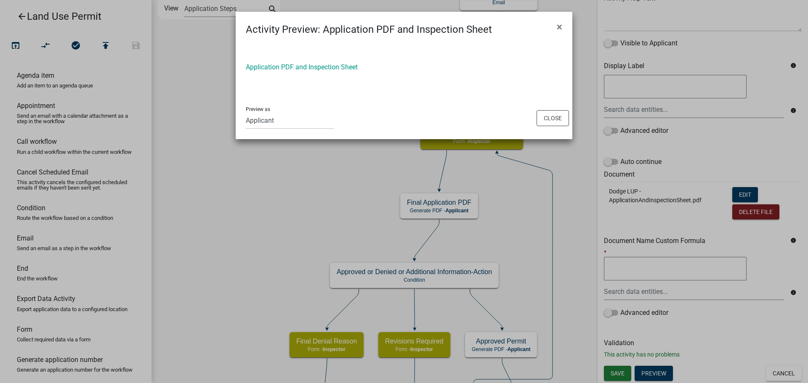
click at [328, 65] on link "Application PDF and Inspection Sheet" at bounding box center [302, 67] width 112 height 8
click at [560, 30] on span "×" at bounding box center [558, 27] width 5 height 12
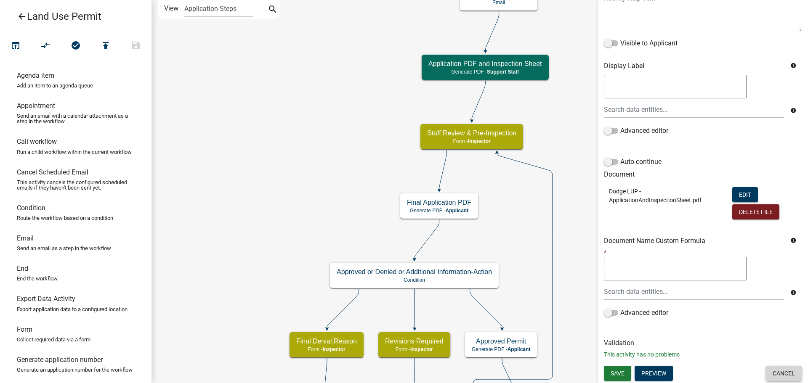
click at [777, 377] on button "Cancel" at bounding box center [784, 373] width 36 height 15
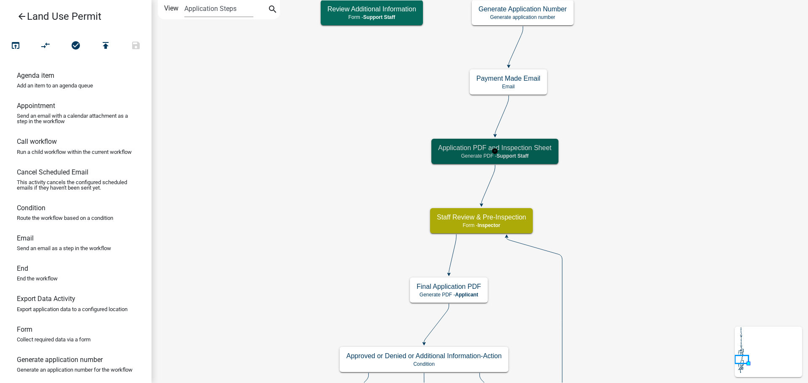
click at [542, 150] on h5 "Application PDF and Inspection Sheet" at bounding box center [495, 148] width 114 height 8
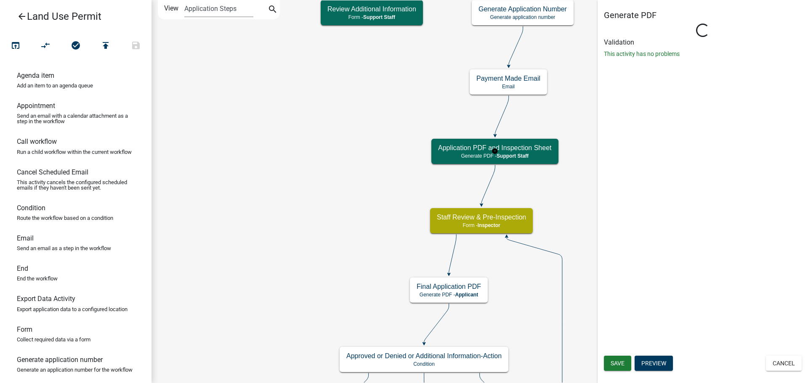
select select "BACAAB95-4761-470E-9B0D-34E4BF51F11A"
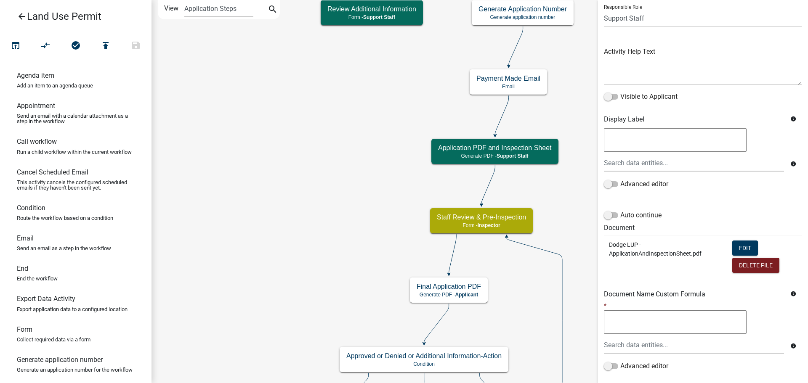
scroll to position [115, 0]
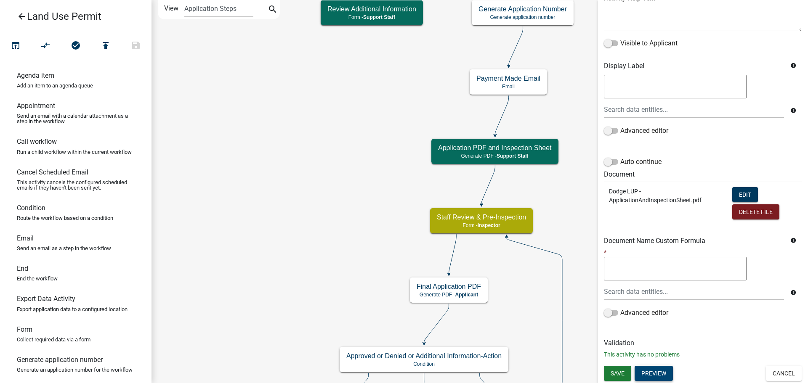
click at [669, 375] on button "Preview" at bounding box center [653, 373] width 38 height 15
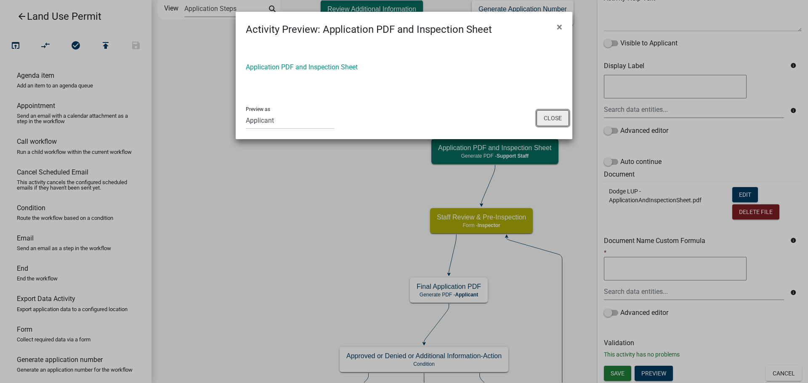
click at [547, 118] on button "Close" at bounding box center [552, 118] width 32 height 16
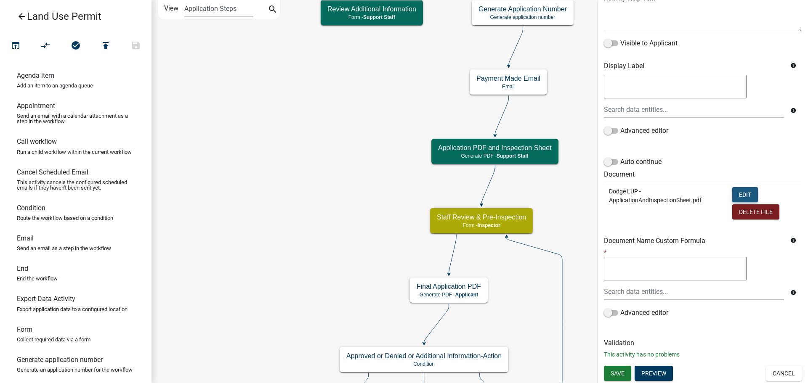
click at [739, 193] on button "Edit" at bounding box center [745, 194] width 26 height 15
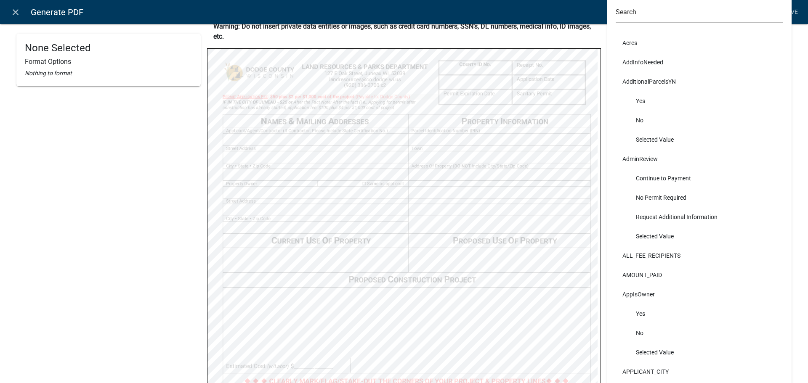
scroll to position [0, 0]
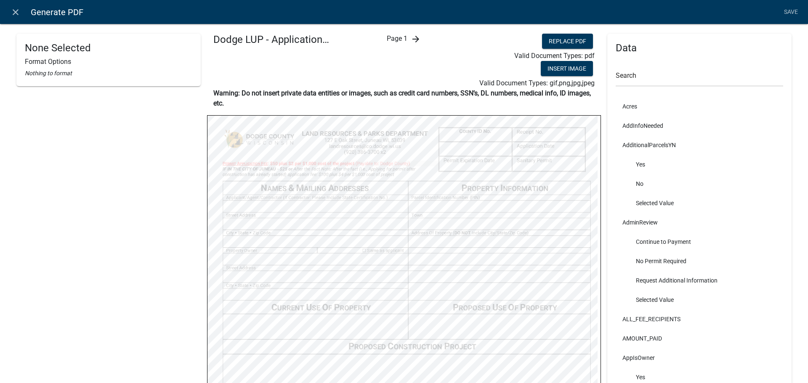
click at [414, 40] on icon "arrow_forward" at bounding box center [416, 39] width 10 height 10
click at [18, 13] on icon "close" at bounding box center [16, 12] width 10 height 10
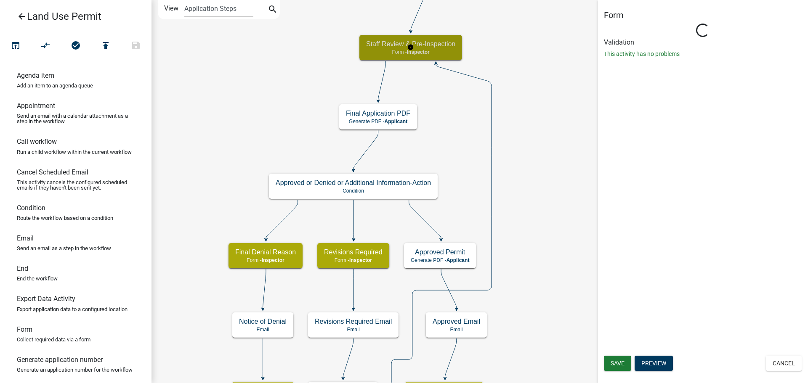
select select "BACAAB95-4761-470E-9B0D-34E4BF51F11A"
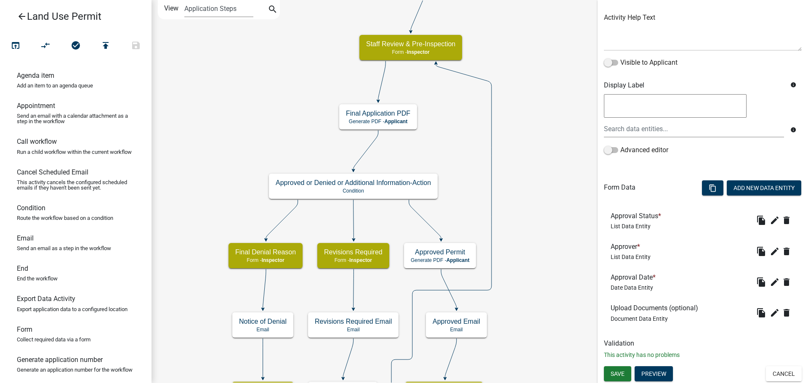
scroll to position [96, 0]
click at [660, 375] on button "Preview" at bounding box center [653, 373] width 38 height 15
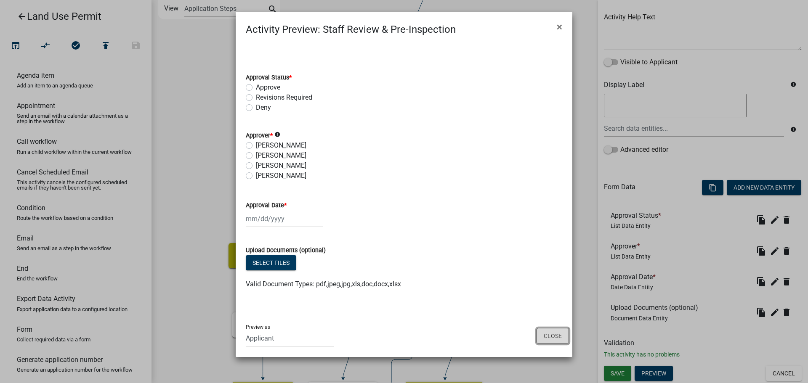
click at [555, 336] on button "Close" at bounding box center [552, 336] width 32 height 16
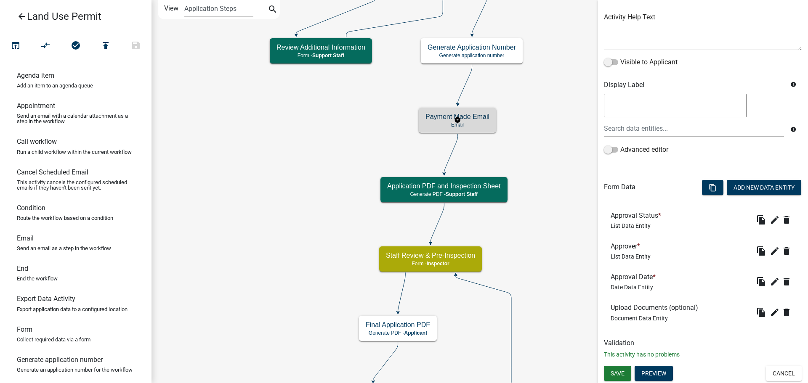
scroll to position [0, 0]
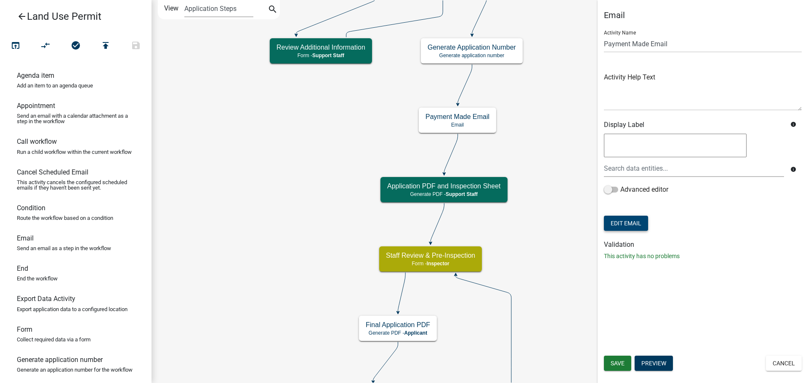
click at [628, 223] on button "Edit Email" at bounding box center [626, 223] width 44 height 15
select select "02c2448f-b543-48d3-a772-1f824279184c"
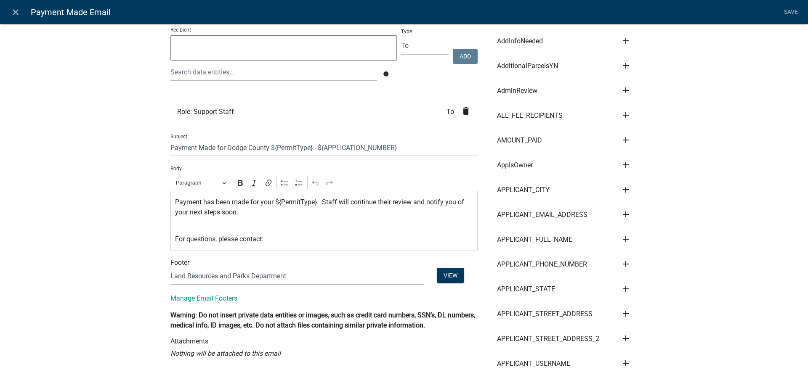
scroll to position [42, 0]
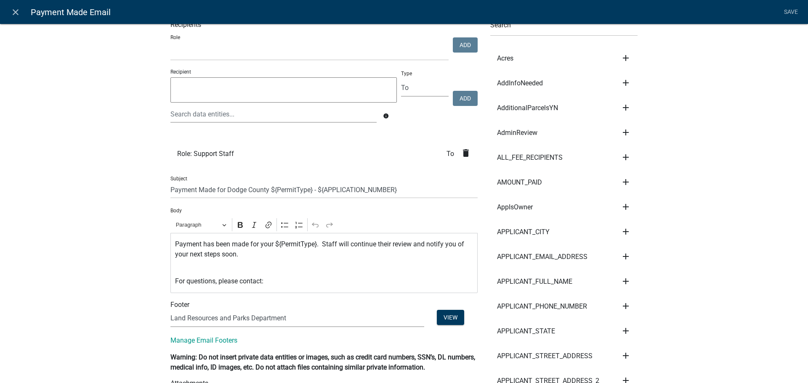
click at [13, 6] on link "close" at bounding box center [15, 11] width 17 height 17
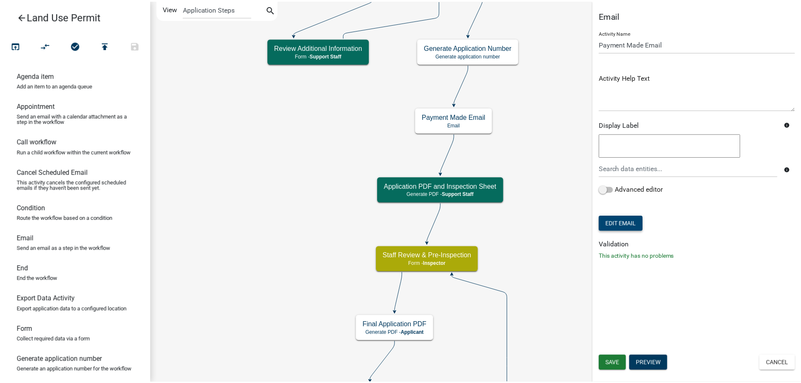
scroll to position [0, 0]
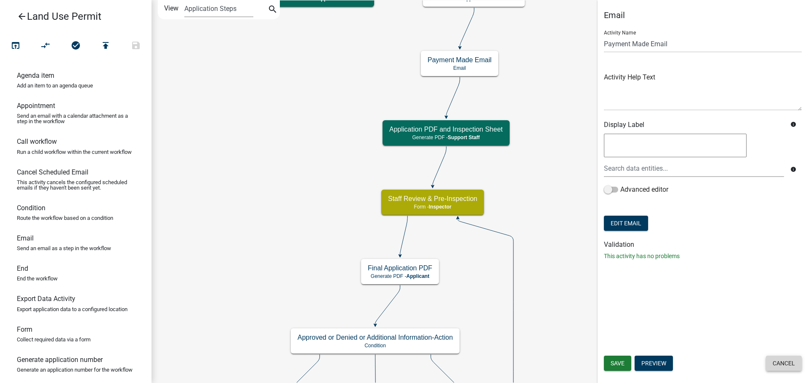
click at [771, 369] on button "Cancel" at bounding box center [784, 363] width 36 height 15
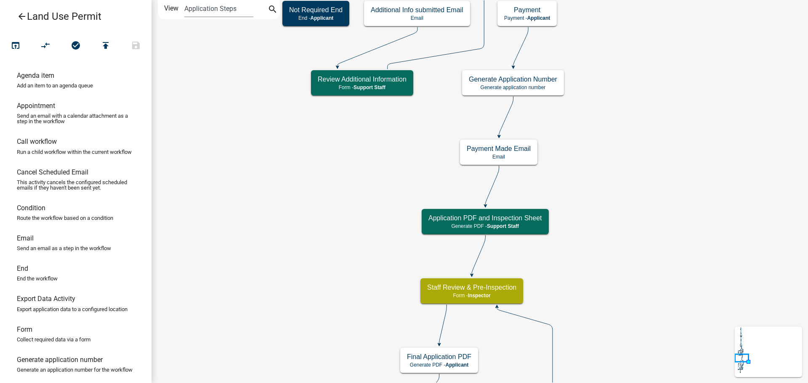
click at [19, 20] on icon "arrow_back" at bounding box center [22, 17] width 10 height 12
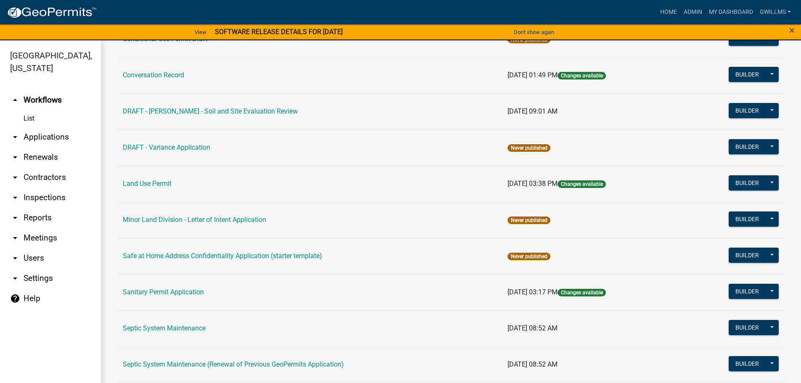
scroll to position [168, 0]
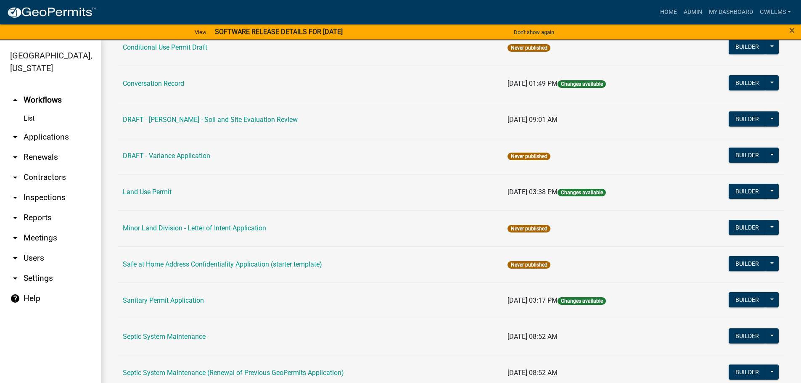
click at [162, 190] on link "Land Use Permit" at bounding box center [147, 192] width 49 height 8
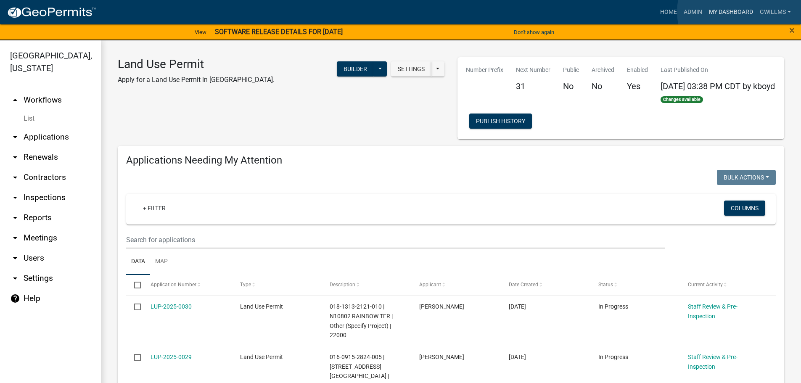
click at [741, 12] on link "My Dashboard" at bounding box center [731, 12] width 51 height 16
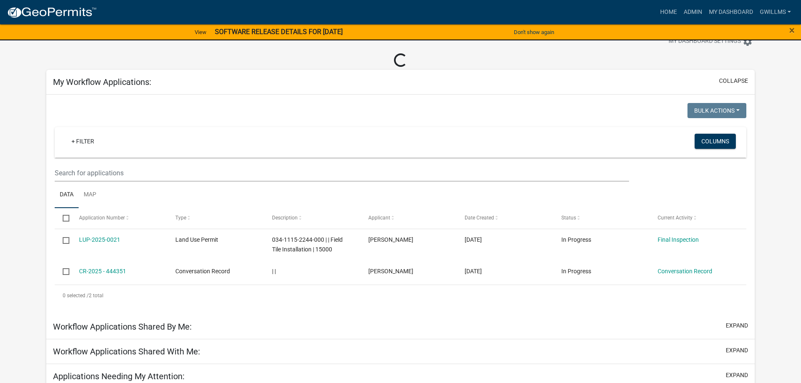
scroll to position [42, 0]
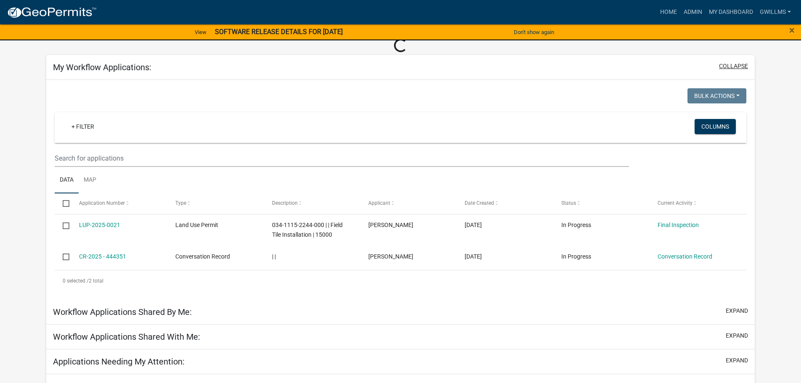
click at [726, 64] on button "collapse" at bounding box center [733, 66] width 29 height 9
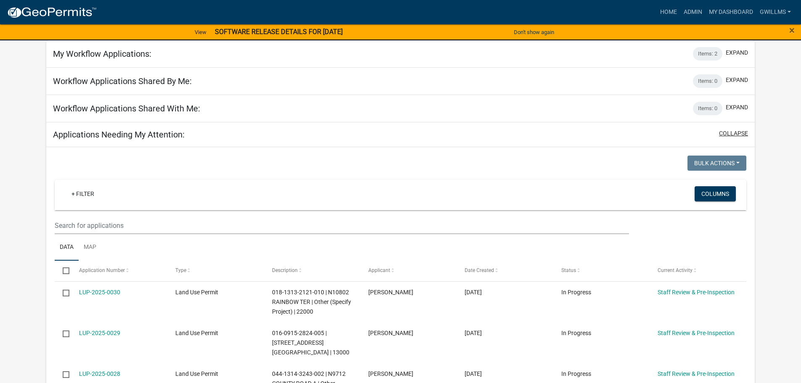
click at [734, 131] on button "collapse" at bounding box center [733, 133] width 29 height 9
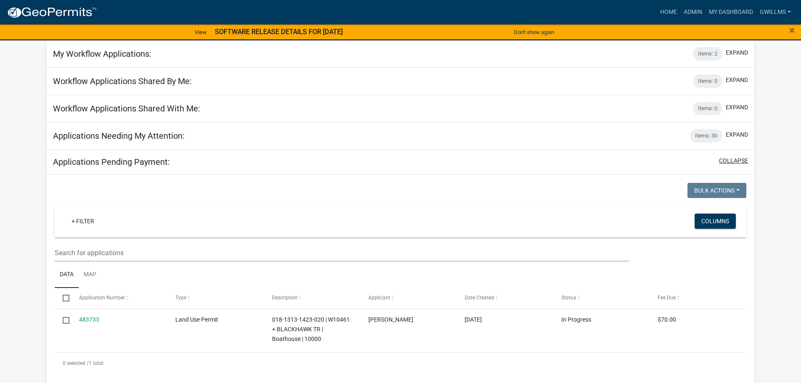
click at [740, 158] on button "collapse" at bounding box center [733, 160] width 29 height 9
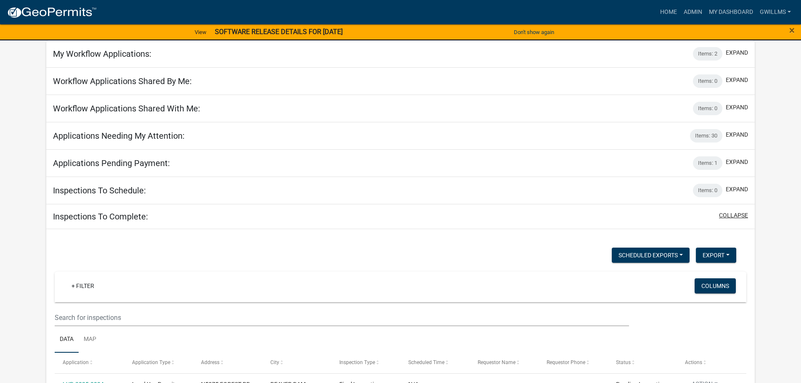
click at [745, 215] on button "collapse" at bounding box center [733, 215] width 29 height 9
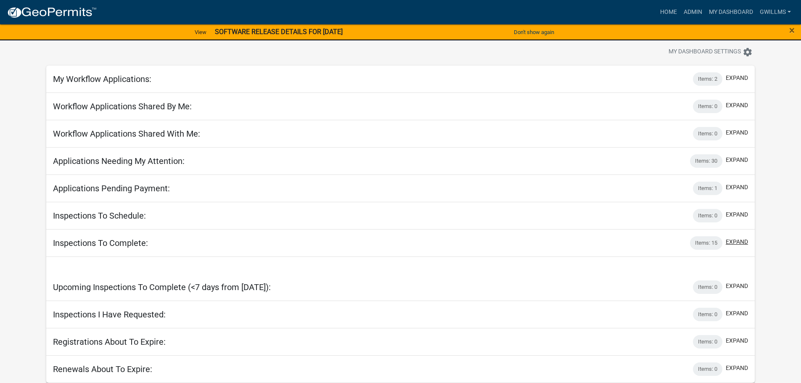
scroll to position [0, 0]
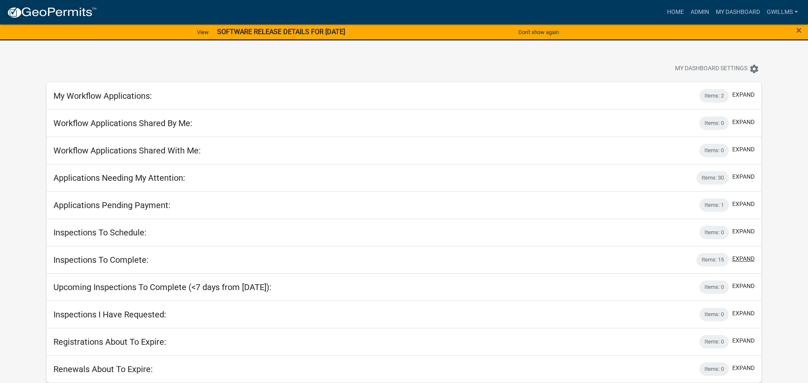
click at [747, 256] on button "expand" at bounding box center [743, 258] width 22 height 9
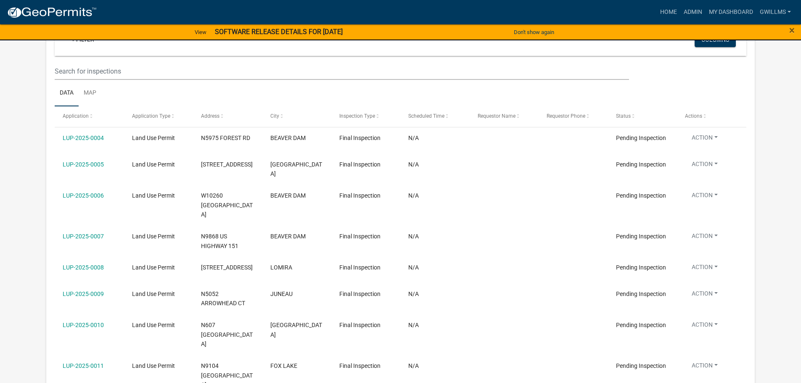
scroll to position [336, 0]
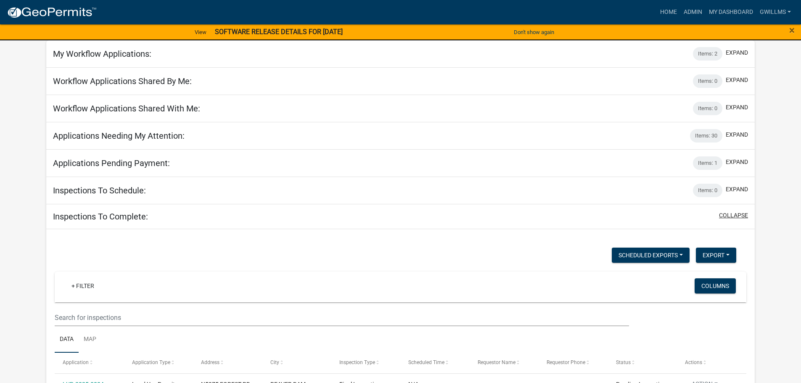
click at [732, 217] on button "collapse" at bounding box center [733, 215] width 29 height 9
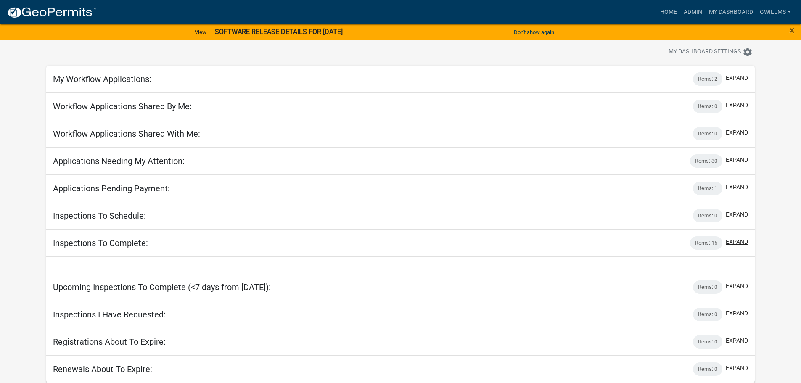
scroll to position [0, 0]
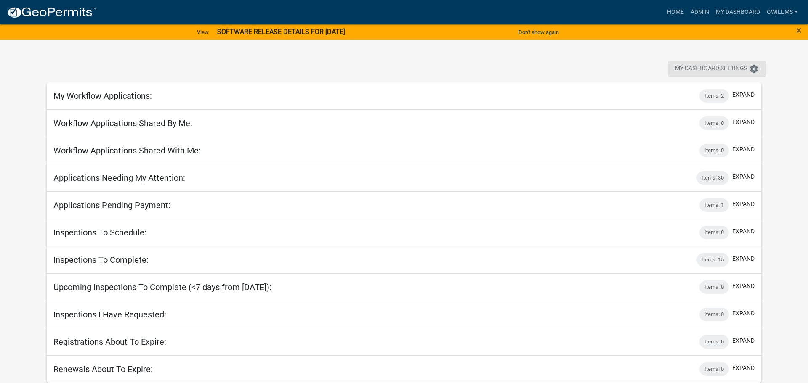
click at [751, 65] on icon "settings" at bounding box center [754, 69] width 10 height 10
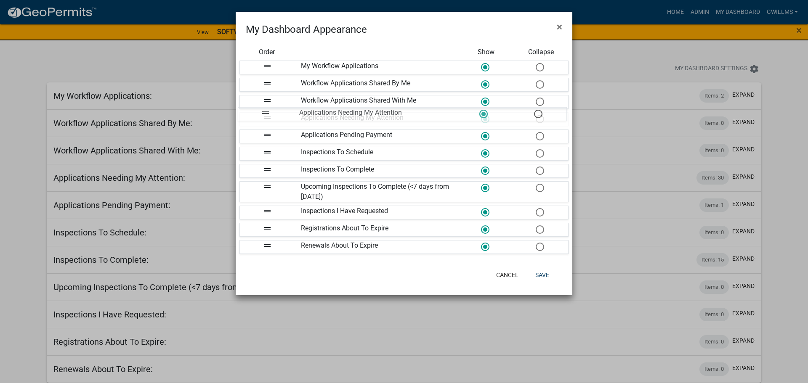
drag, startPoint x: 357, startPoint y: 117, endPoint x: 273, endPoint y: 124, distance: 83.6
click at [336, 110] on div "drag_handle My Workflow Applications drag_handle Workflow Applications Shared B…" at bounding box center [404, 157] width 316 height 193
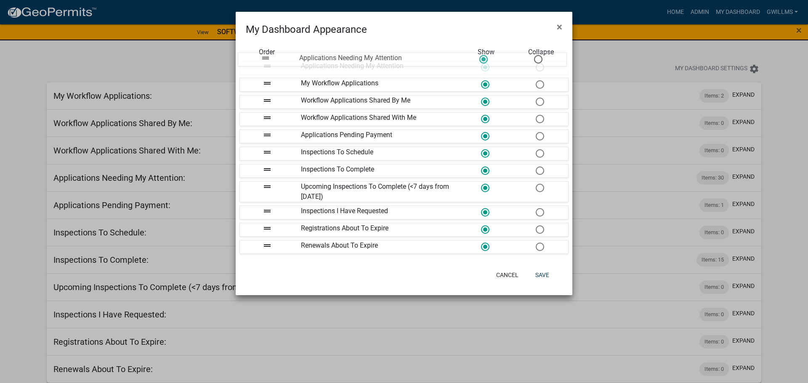
drag, startPoint x: 303, startPoint y: 119, endPoint x: 302, endPoint y: 59, distance: 59.7
click at [536, 272] on button "Save" at bounding box center [541, 275] width 27 height 15
click at [536, 272] on ngb-modal-window "My Dashboard Appearance × Order Show Collapse drag_handle Applications Needing …" at bounding box center [404, 191] width 808 height 383
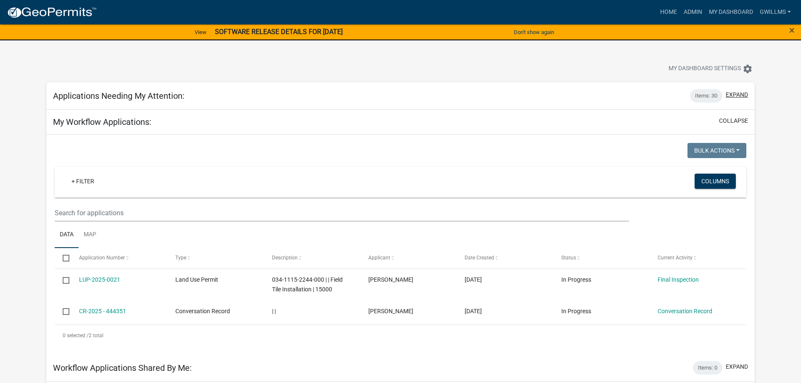
click at [736, 96] on button "expand" at bounding box center [737, 94] width 22 height 9
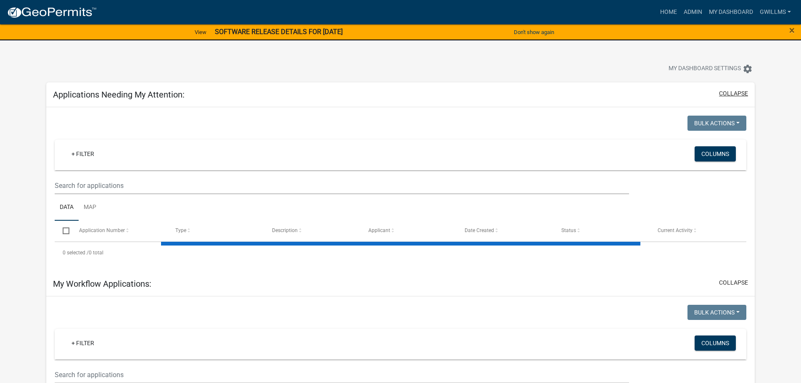
click at [735, 95] on button "collapse" at bounding box center [733, 93] width 29 height 9
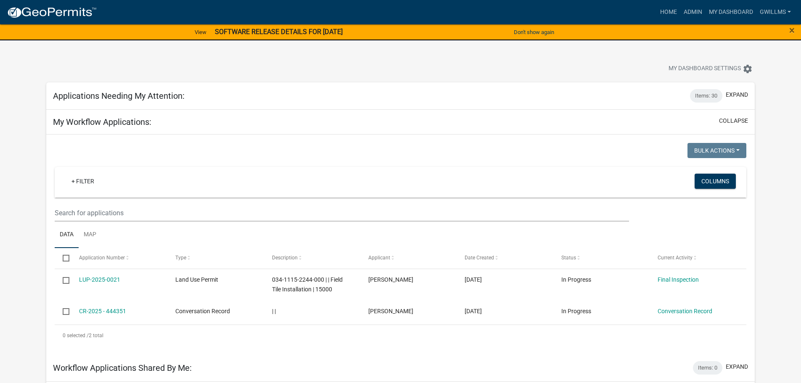
click at [724, 126] on div "collapse" at bounding box center [732, 122] width 32 height 11
click at [727, 122] on button "collapse" at bounding box center [733, 121] width 29 height 9
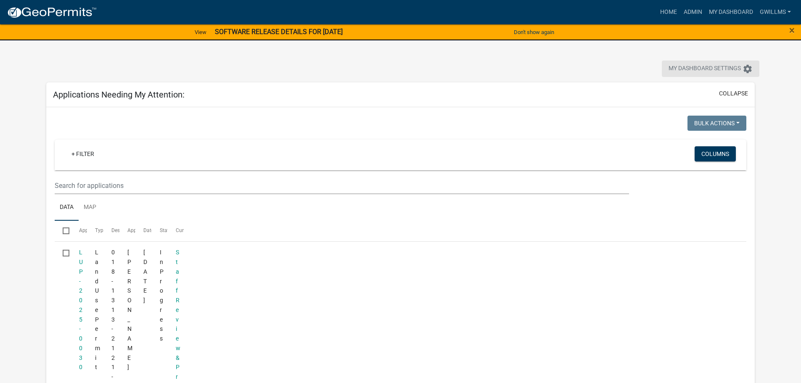
click at [720, 70] on span "My Dashboard Settings" at bounding box center [705, 69] width 72 height 10
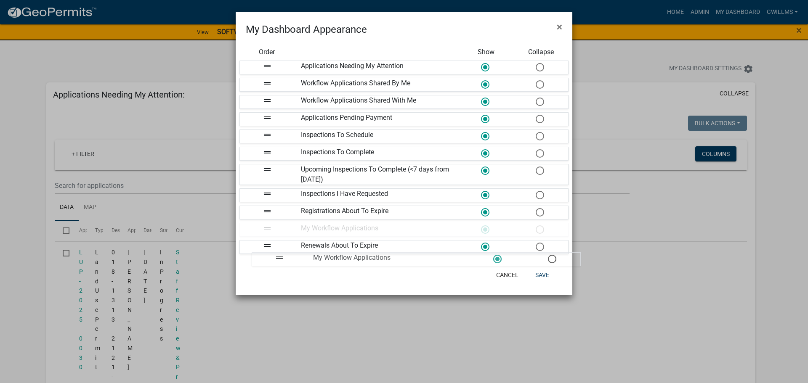
drag, startPoint x: 340, startPoint y: 83, endPoint x: 350, endPoint y: 257, distance: 174.5
drag, startPoint x: 348, startPoint y: 229, endPoint x: 341, endPoint y: 252, distance: 24.2
click at [539, 274] on button "Save" at bounding box center [541, 275] width 27 height 15
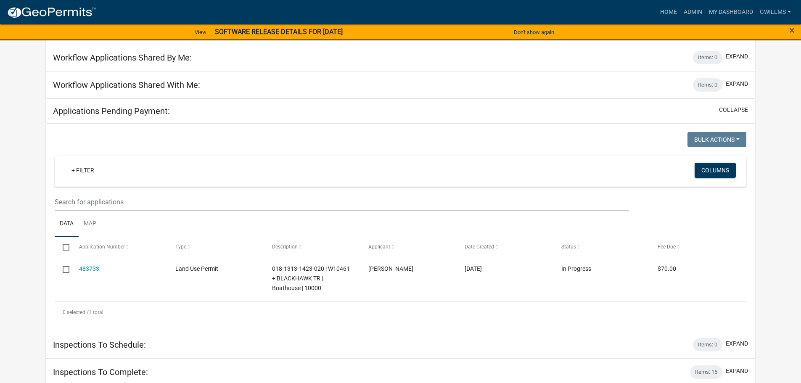
scroll to position [84, 0]
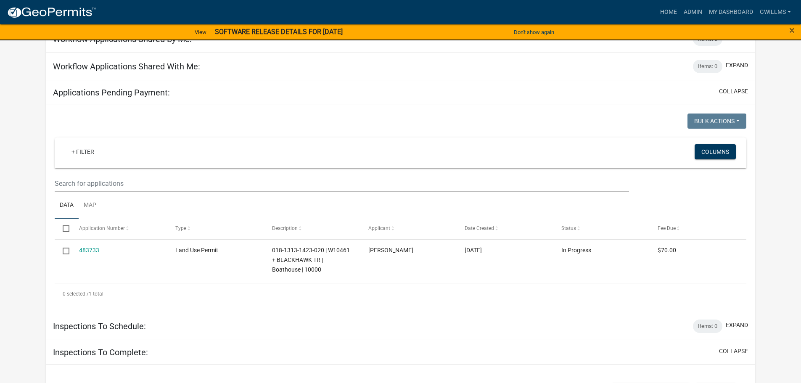
click at [725, 90] on button "collapse" at bounding box center [733, 91] width 29 height 9
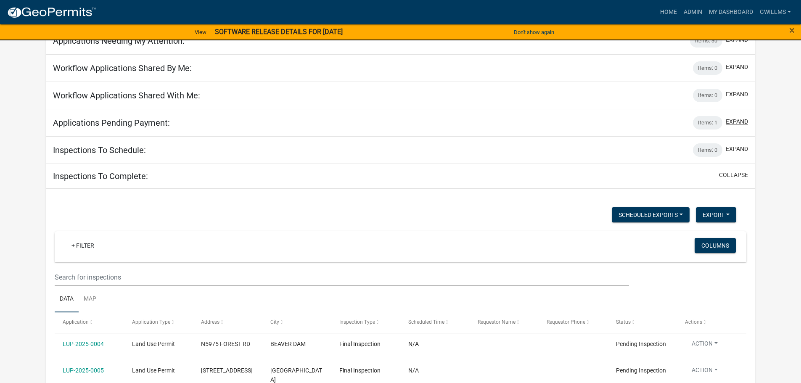
scroll to position [0, 0]
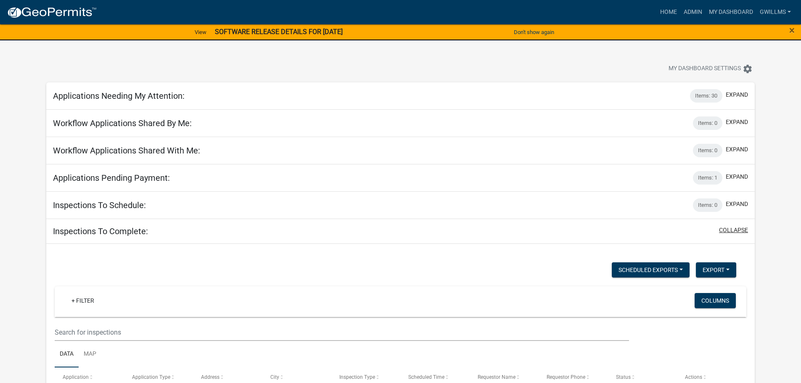
click at [731, 232] on button "collapse" at bounding box center [733, 230] width 29 height 9
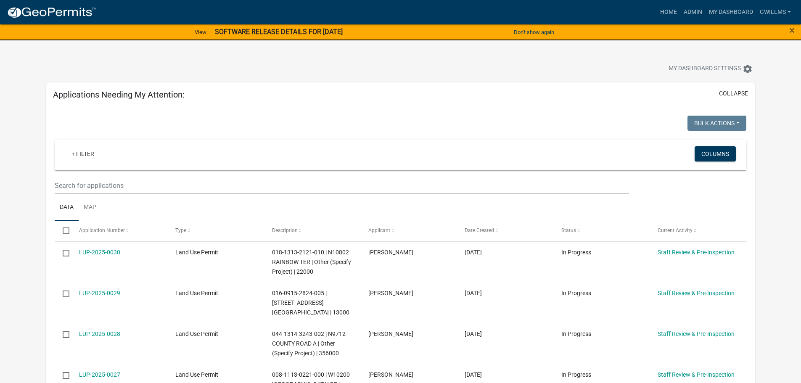
click at [731, 93] on button "collapse" at bounding box center [733, 93] width 29 height 9
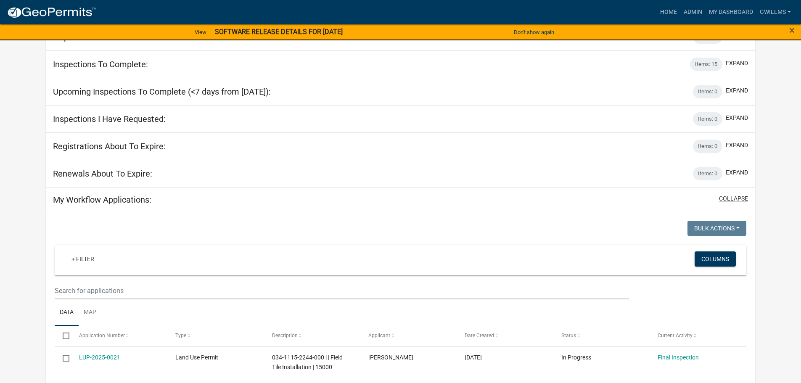
click at [731, 197] on button "collapse" at bounding box center [733, 198] width 29 height 9
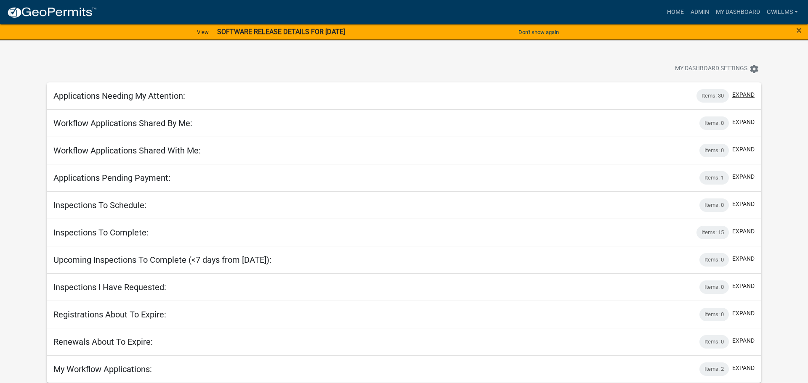
click at [737, 92] on button "expand" at bounding box center [743, 94] width 22 height 9
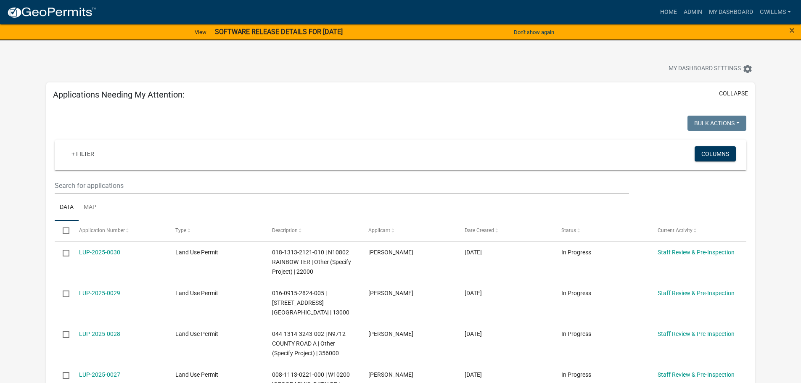
click at [731, 91] on button "collapse" at bounding box center [733, 93] width 29 height 9
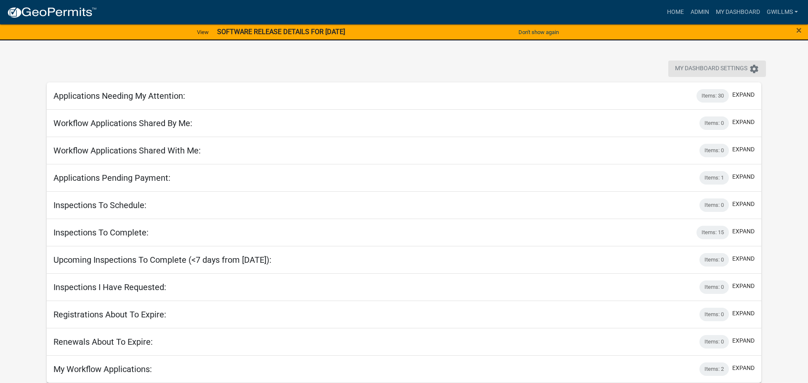
click at [740, 70] on span "My Dashboard Settings" at bounding box center [711, 69] width 72 height 10
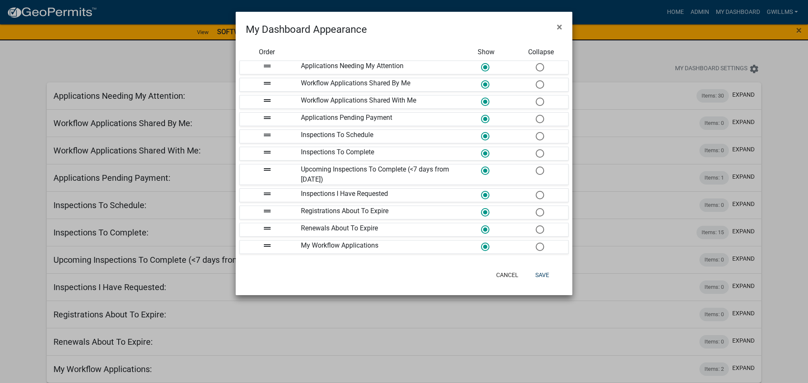
click at [562, 29] on button "×" at bounding box center [559, 27] width 19 height 24
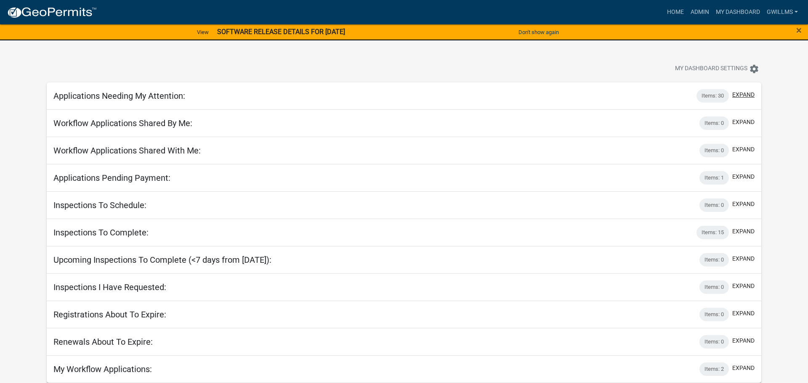
click at [743, 95] on button "expand" at bounding box center [743, 94] width 22 height 9
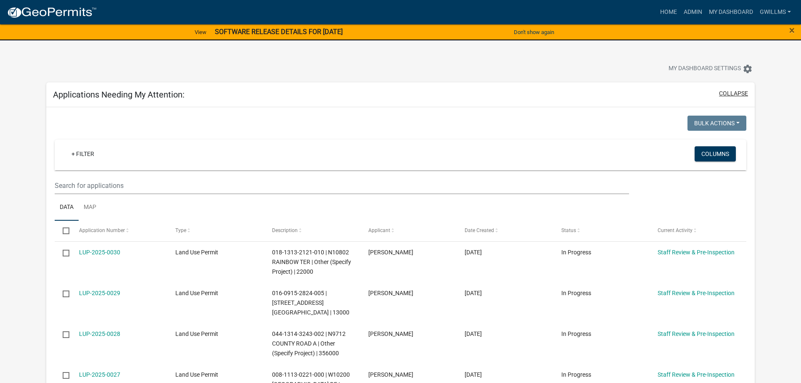
click at [739, 93] on button "collapse" at bounding box center [733, 93] width 29 height 9
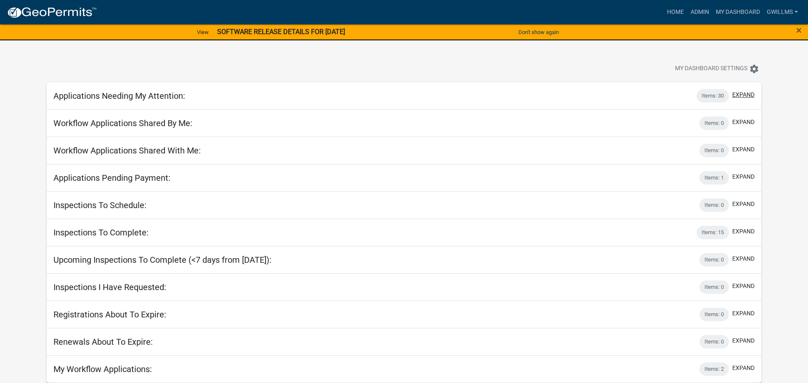
click at [747, 94] on button "expand" at bounding box center [743, 94] width 22 height 9
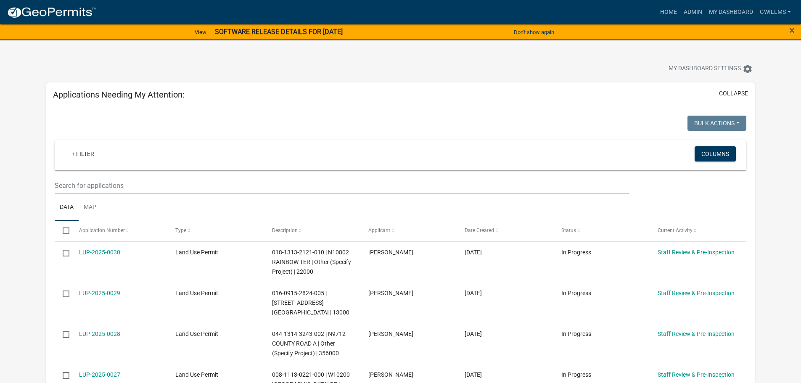
click at [724, 93] on button "collapse" at bounding box center [733, 93] width 29 height 9
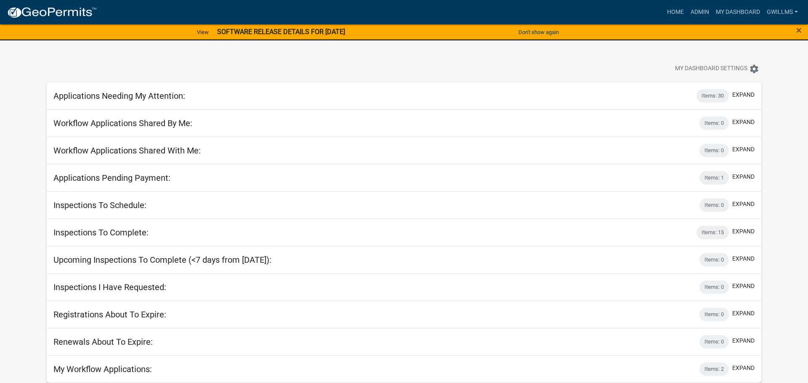
click at [227, 64] on div at bounding box center [252, 70] width 424 height 19
